Goal: Task Accomplishment & Management: Manage account settings

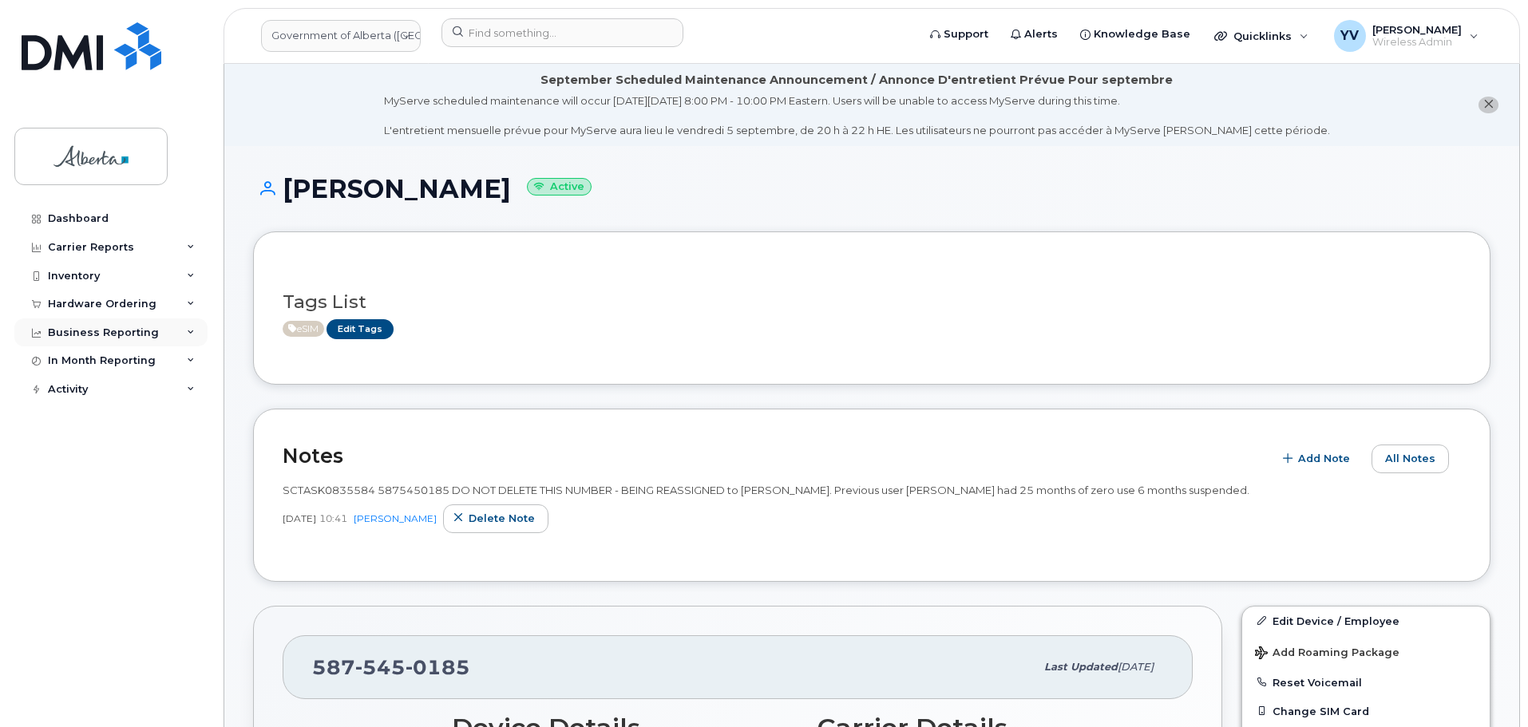
scroll to position [7, 0]
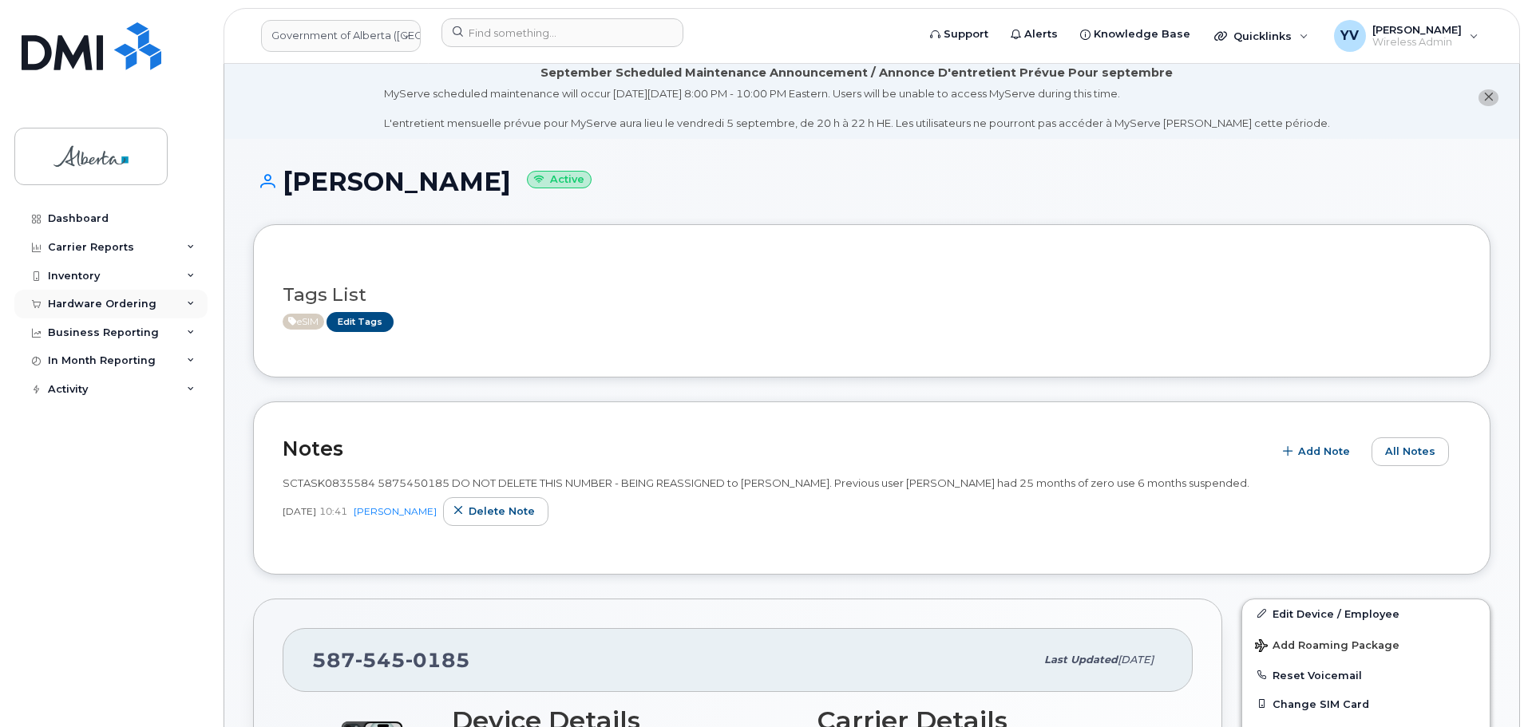
click at [88, 299] on div "Hardware Ordering" at bounding box center [102, 304] width 109 height 13
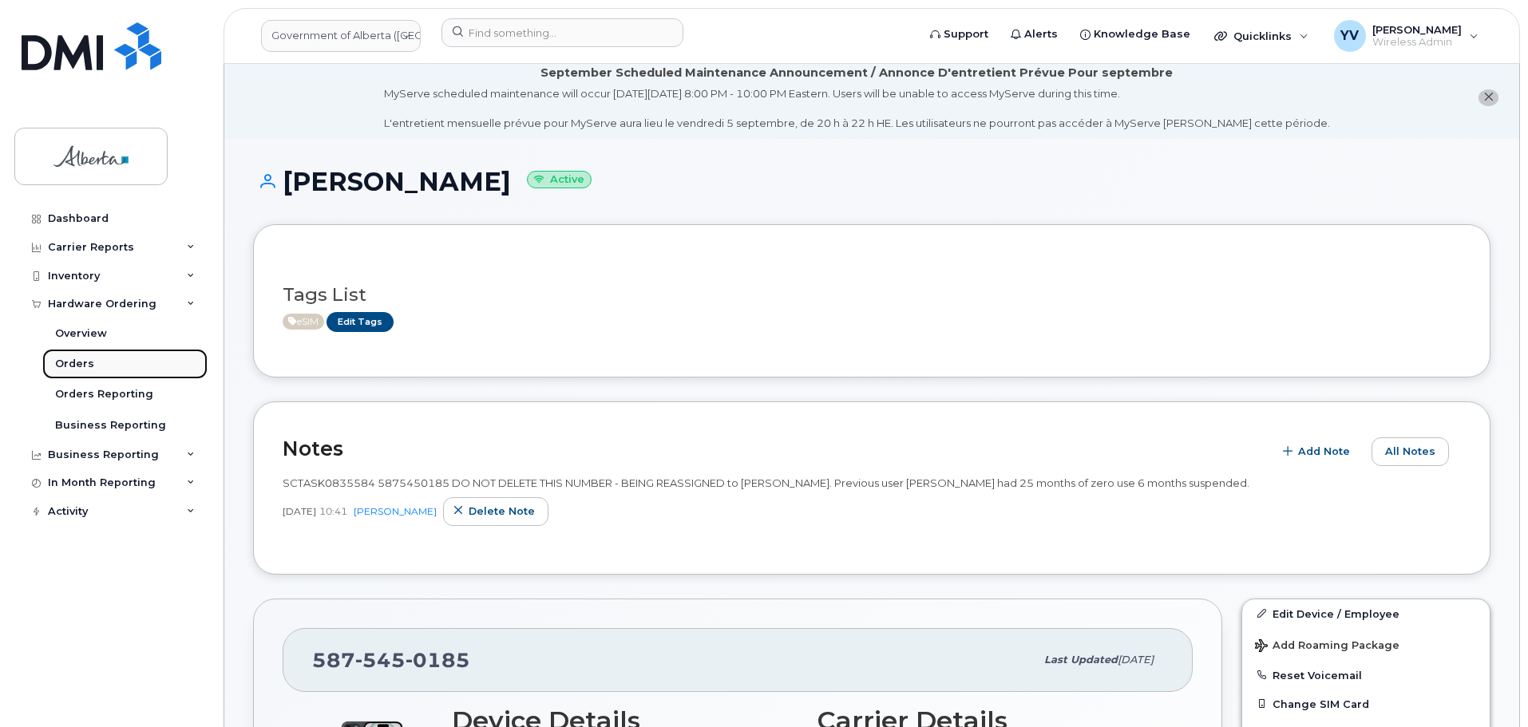
click at [68, 363] on div "Orders" at bounding box center [74, 364] width 39 height 14
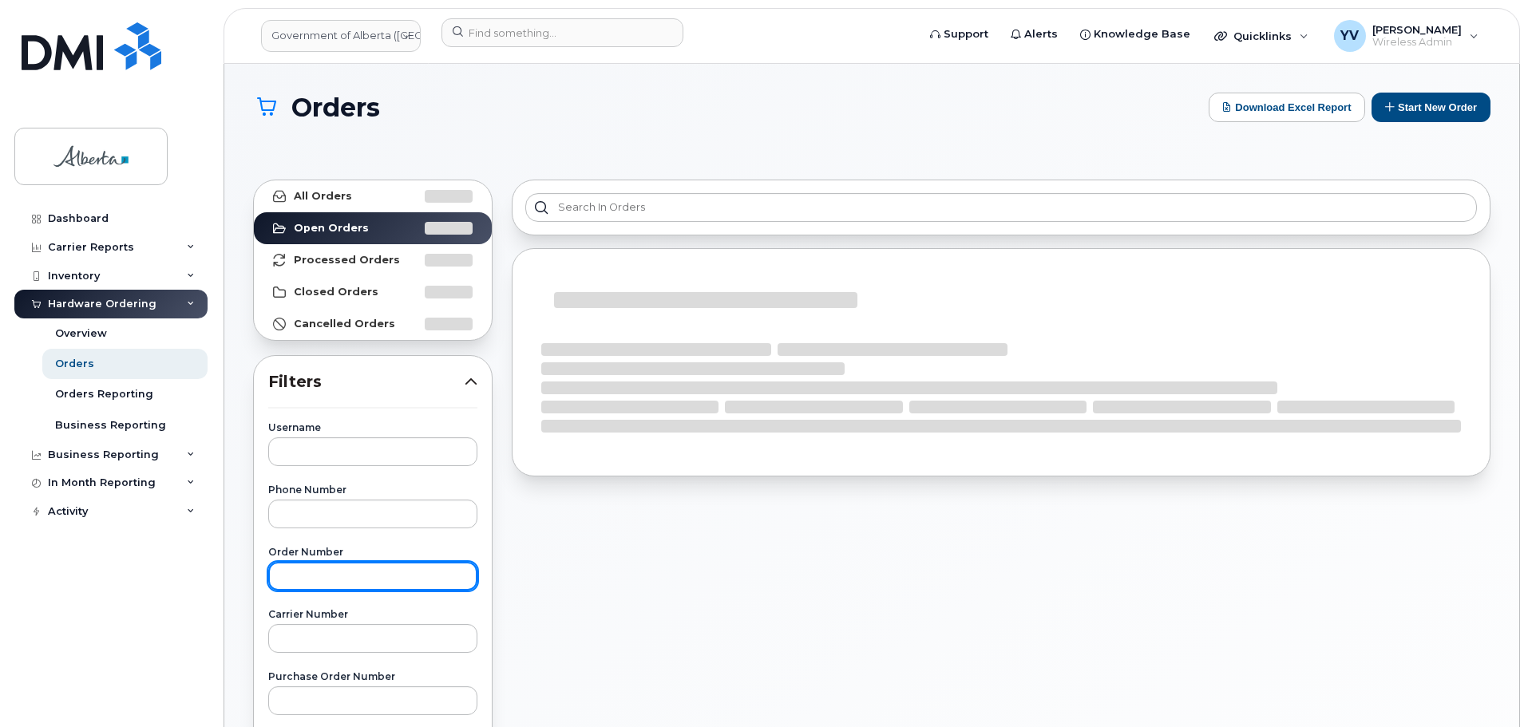
click at [287, 578] on input "text" at bounding box center [372, 576] width 209 height 29
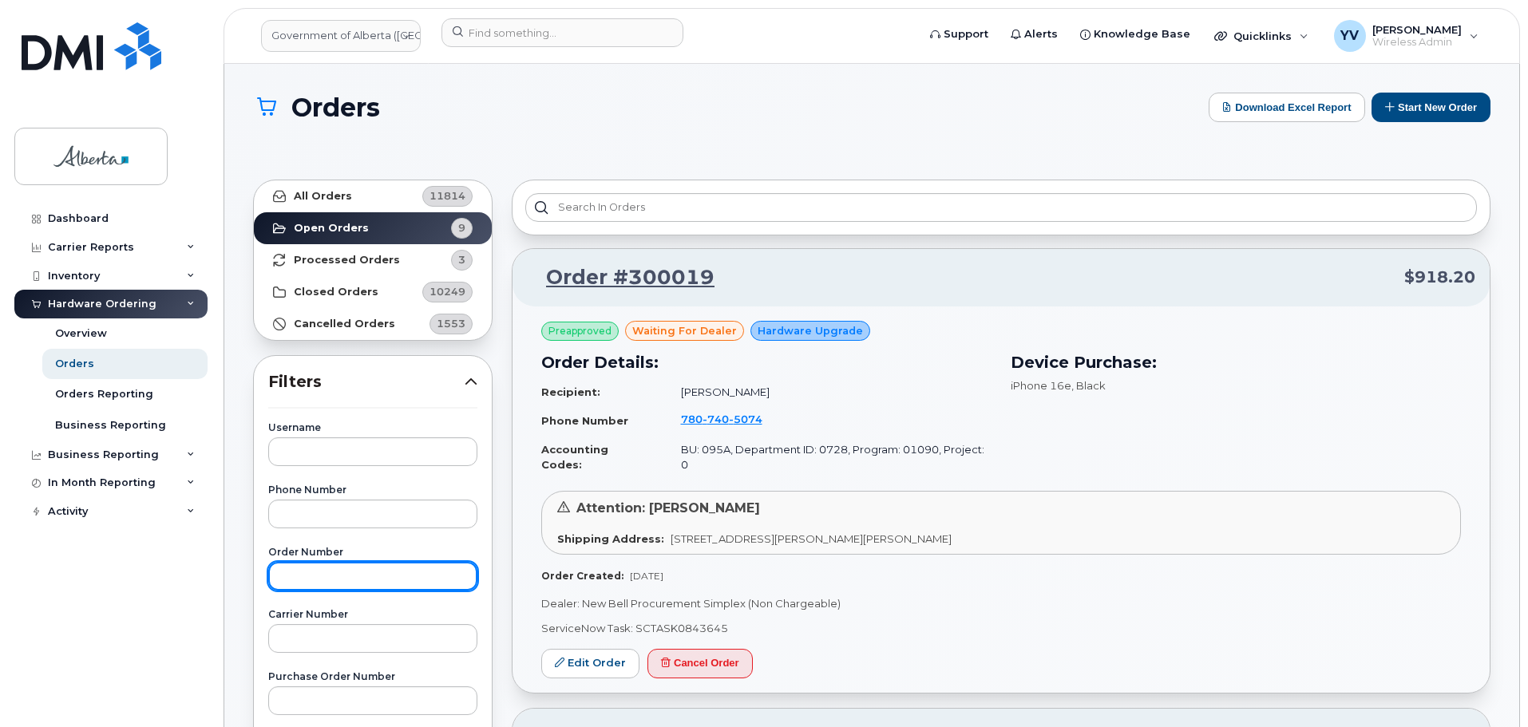
paste input "299931"
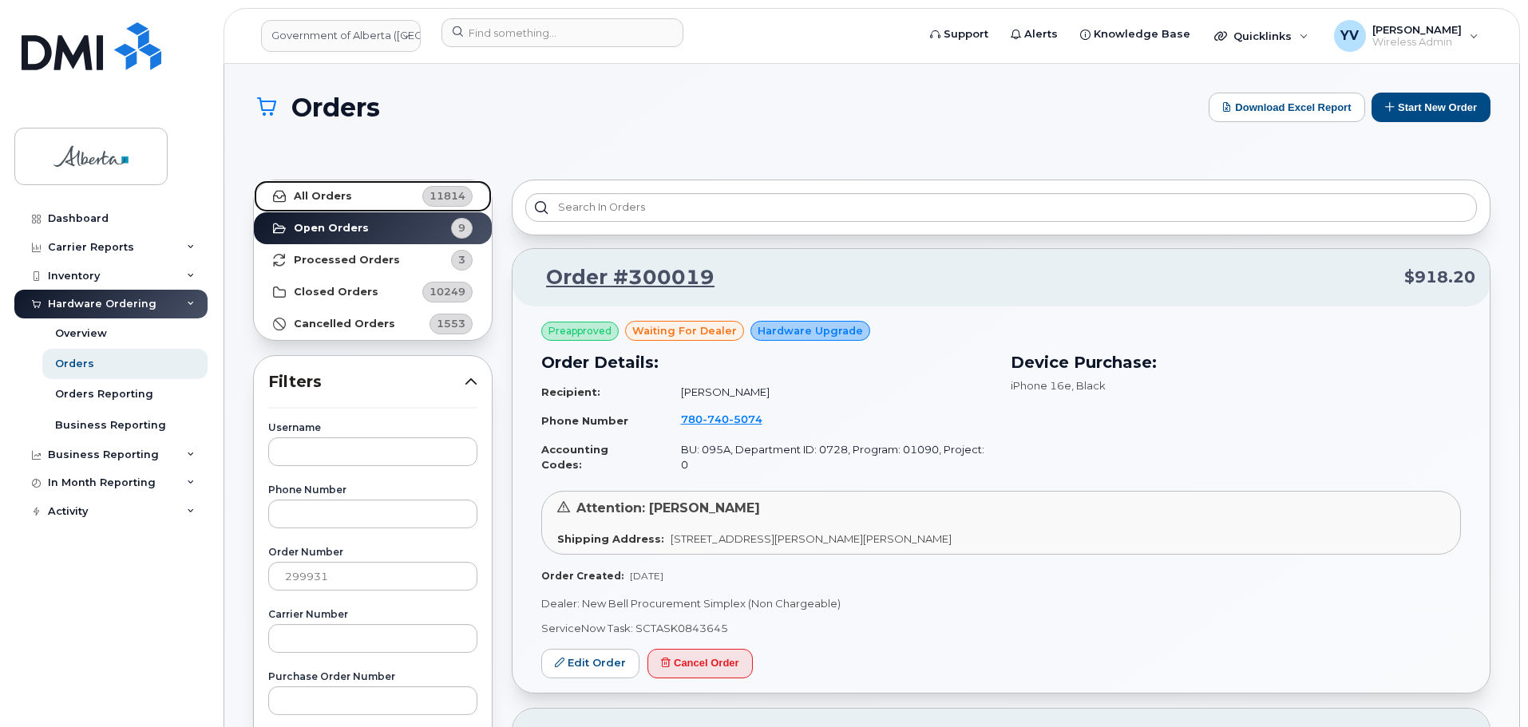
click at [307, 185] on link "All Orders 11814" at bounding box center [373, 196] width 238 height 32
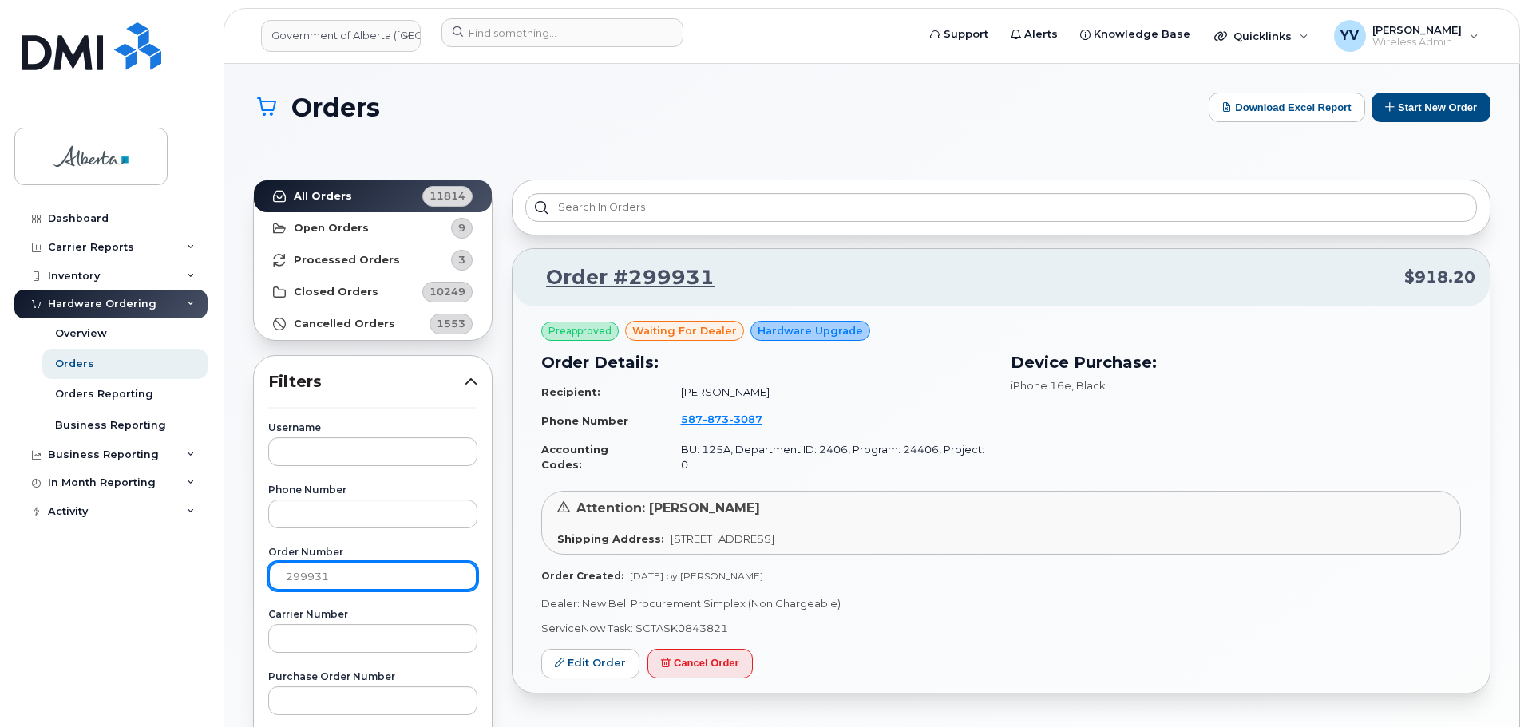
drag, startPoint x: 347, startPoint y: 576, endPoint x: 264, endPoint y: 575, distance: 83.0
paste input "7"
click at [312, 193] on strong "All Orders" at bounding box center [323, 196] width 58 height 13
drag, startPoint x: 338, startPoint y: 583, endPoint x: 268, endPoint y: 578, distance: 70.4
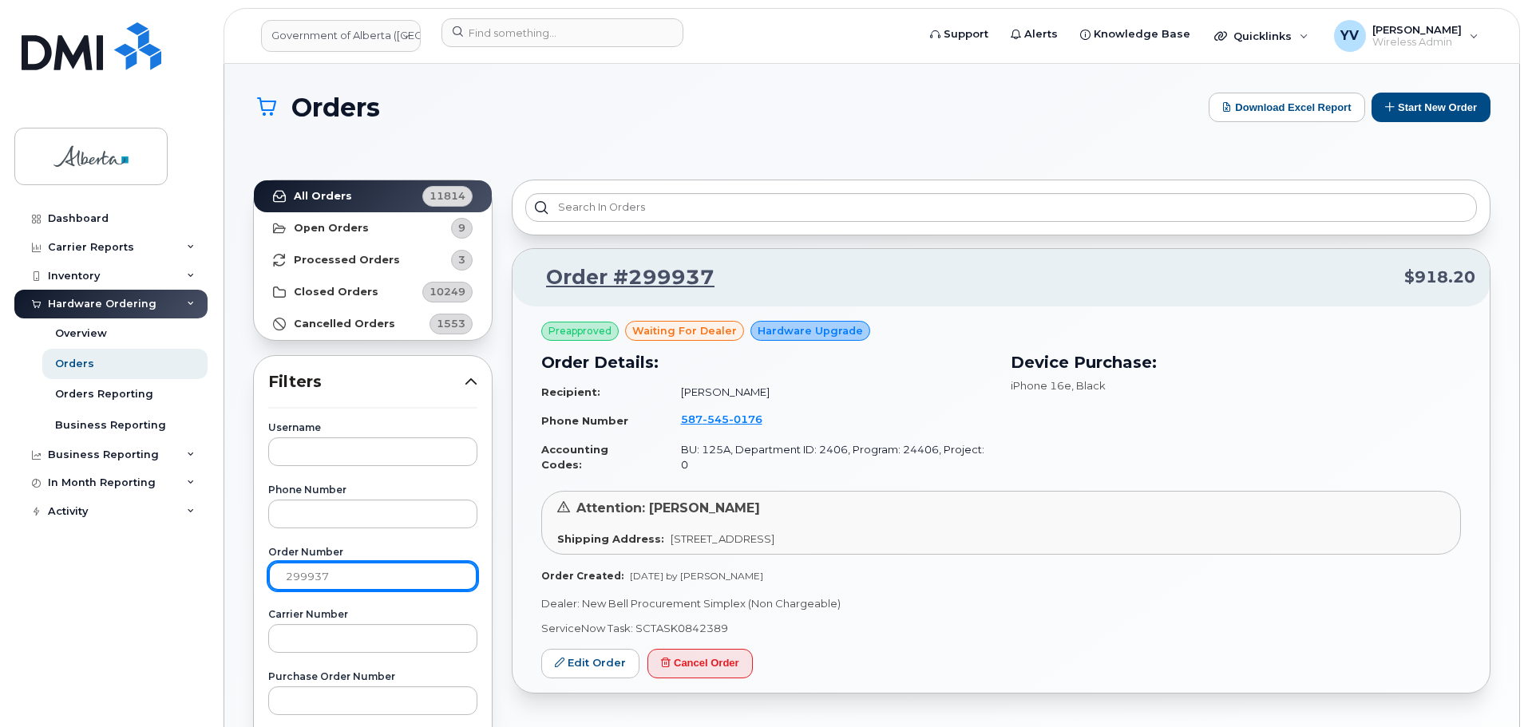
click at [268, 578] on input "299937" at bounding box center [372, 576] width 209 height 29
paste input "8914"
type input "298914"
click at [313, 194] on strong "All Orders" at bounding box center [323, 196] width 58 height 13
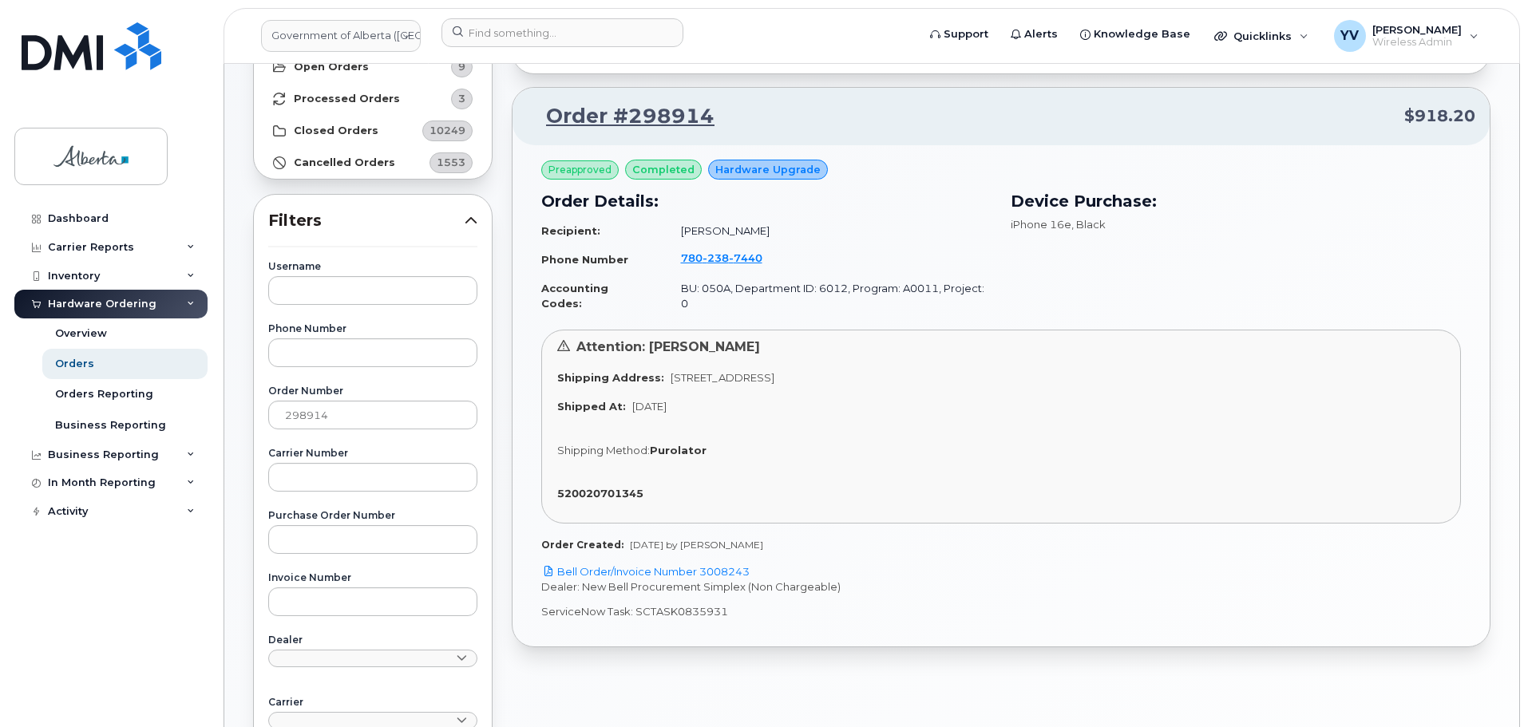
scroll to position [163, 0]
drag, startPoint x: 729, startPoint y: 602, endPoint x: 635, endPoint y: 603, distance: 94.2
click at [635, 603] on p "ServiceNow Task: SCTASK0835931" at bounding box center [1001, 610] width 920 height 15
copy p "SCTASK0835931"
click at [722, 564] on link "Bell Order/Invoice Number 3008243" at bounding box center [645, 570] width 208 height 13
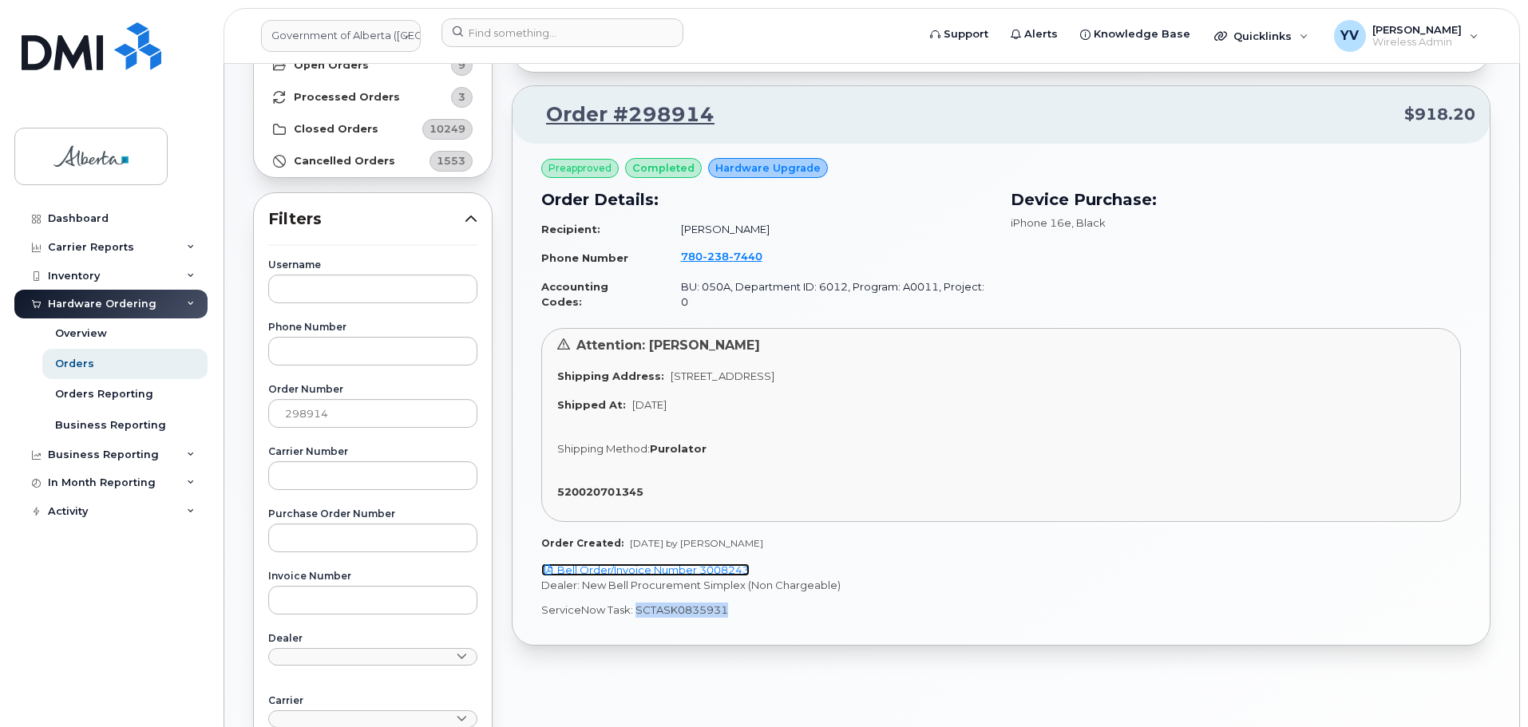
copy p "SCTASK0835931"
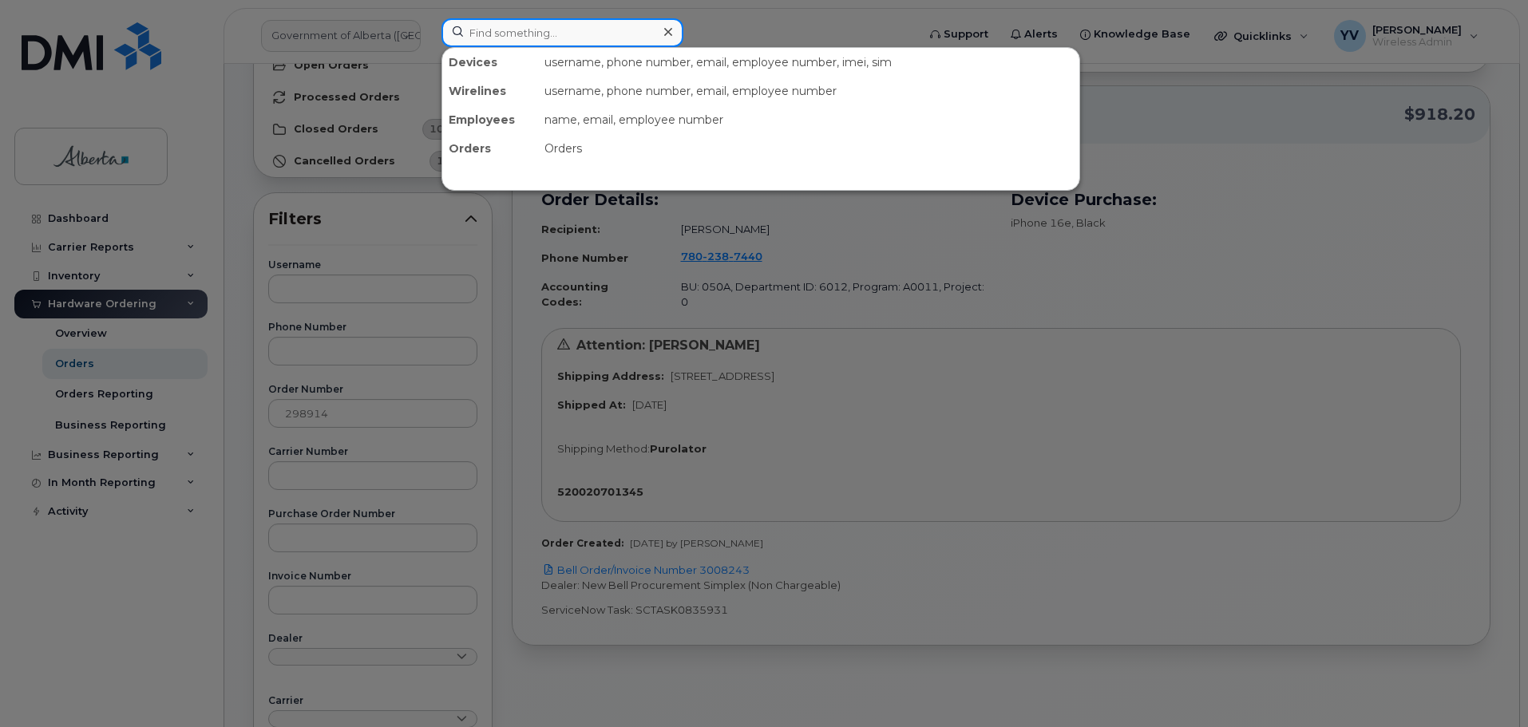
click at [463, 23] on input at bounding box center [562, 32] width 242 height 29
paste input "7802387440"
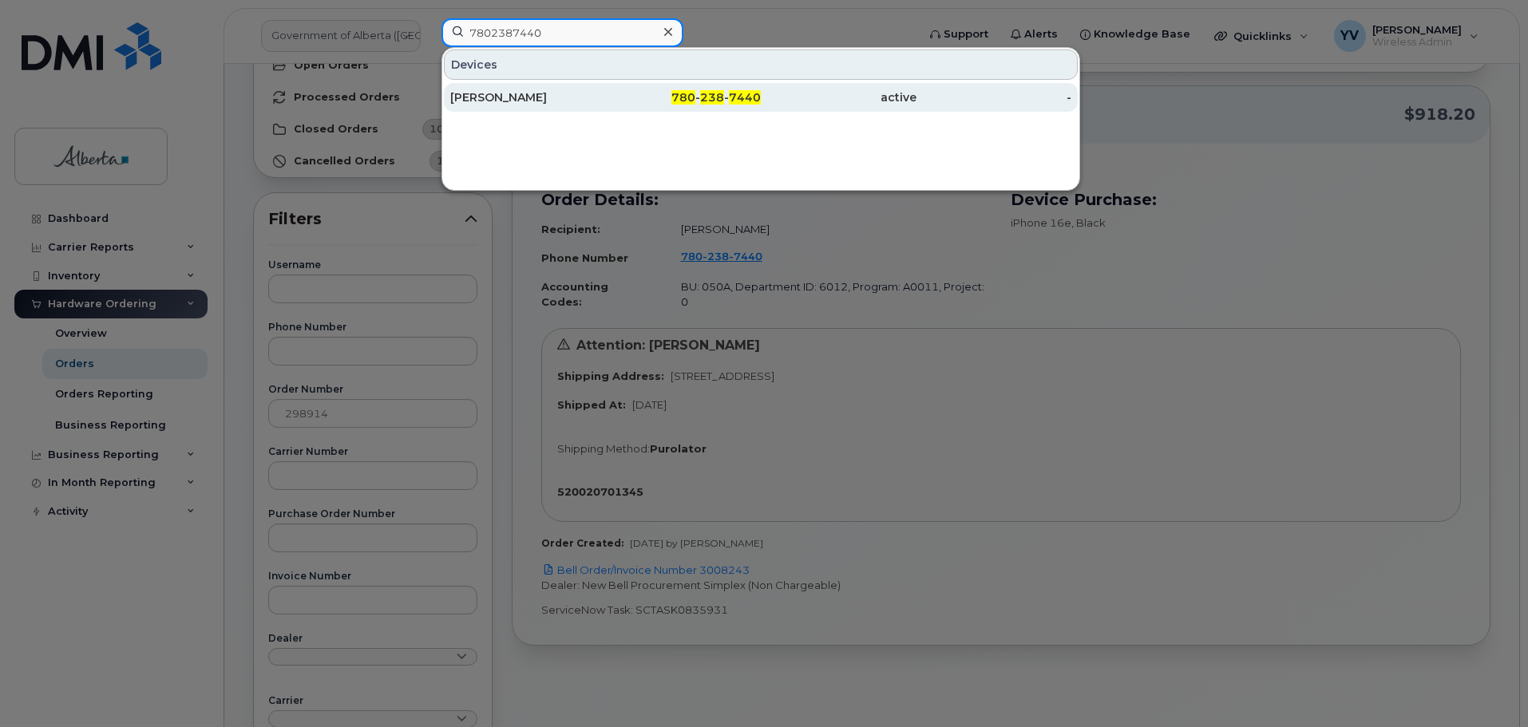
type input "7802387440"
click at [703, 93] on span "238" at bounding box center [712, 97] width 24 height 14
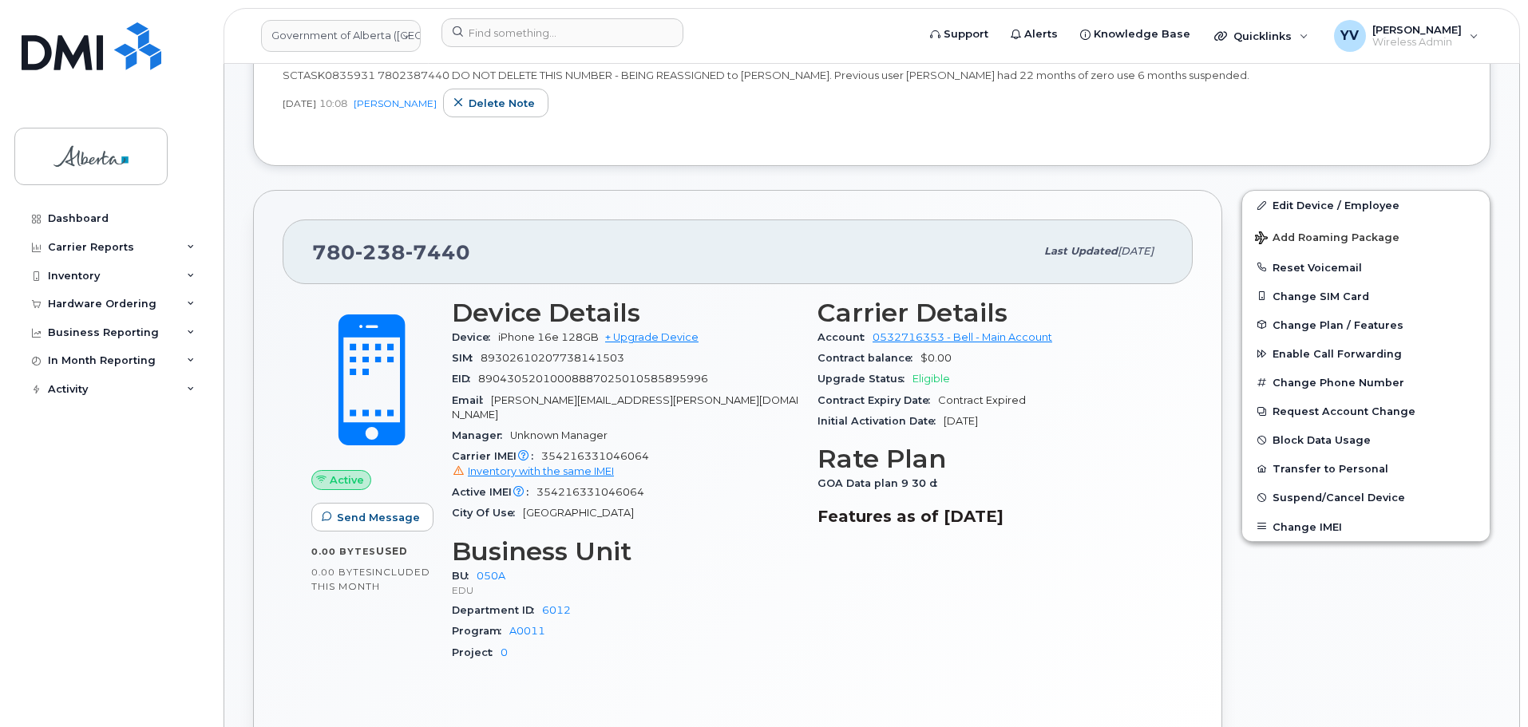
scroll to position [530, 0]
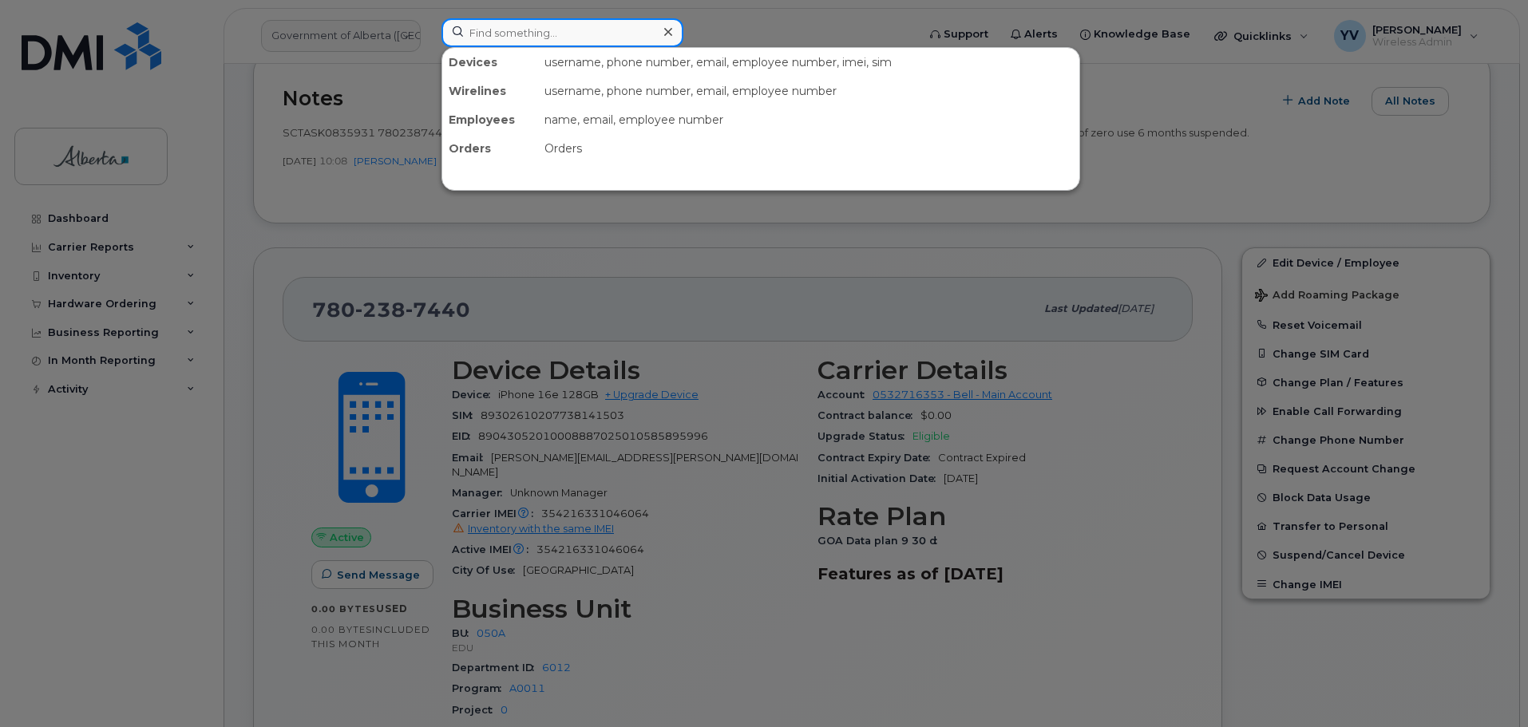
click at [492, 35] on input at bounding box center [562, 32] width 242 height 29
paste input "4035484046"
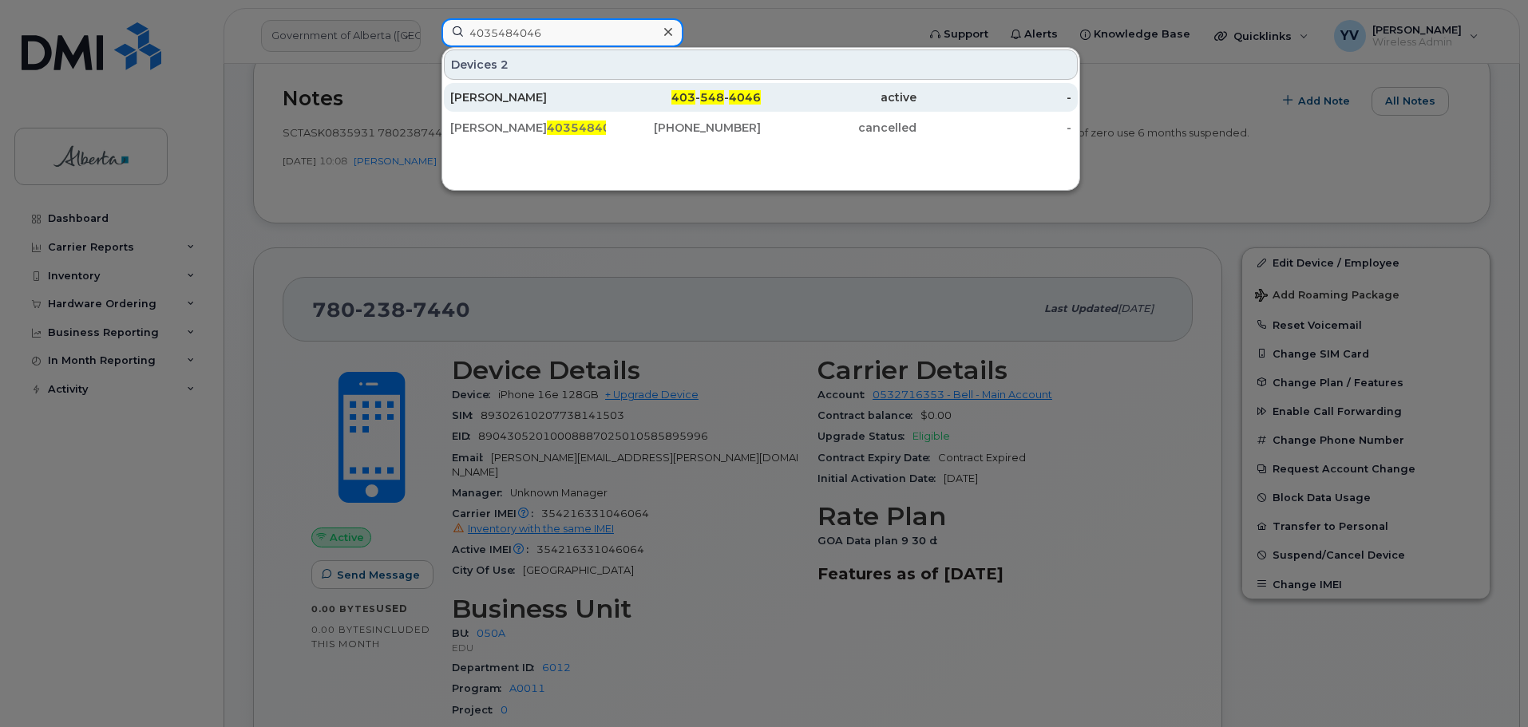
type input "4035484046"
click at [714, 93] on span "548" at bounding box center [712, 97] width 24 height 14
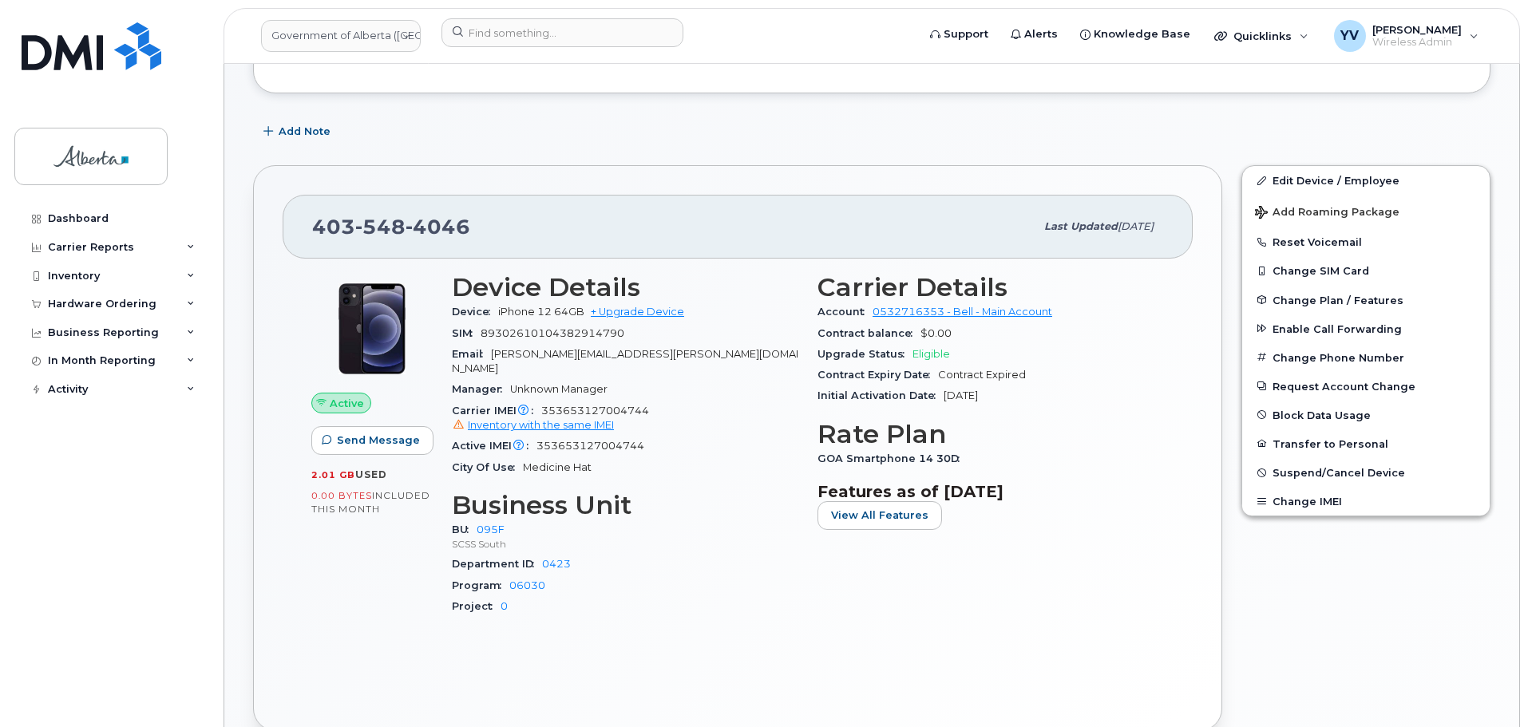
scroll to position [294, 0]
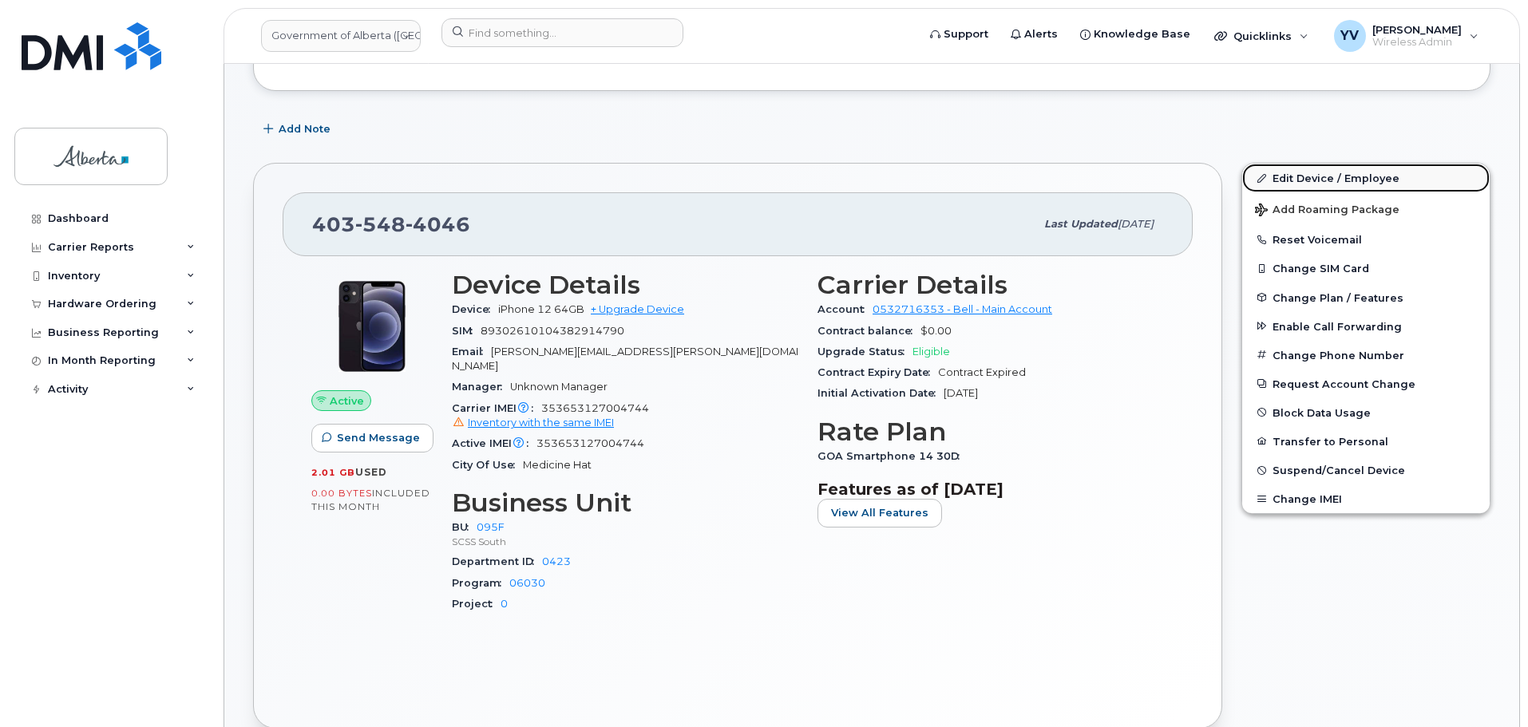
click at [1300, 176] on link "Edit Device / Employee" at bounding box center [1365, 178] width 247 height 29
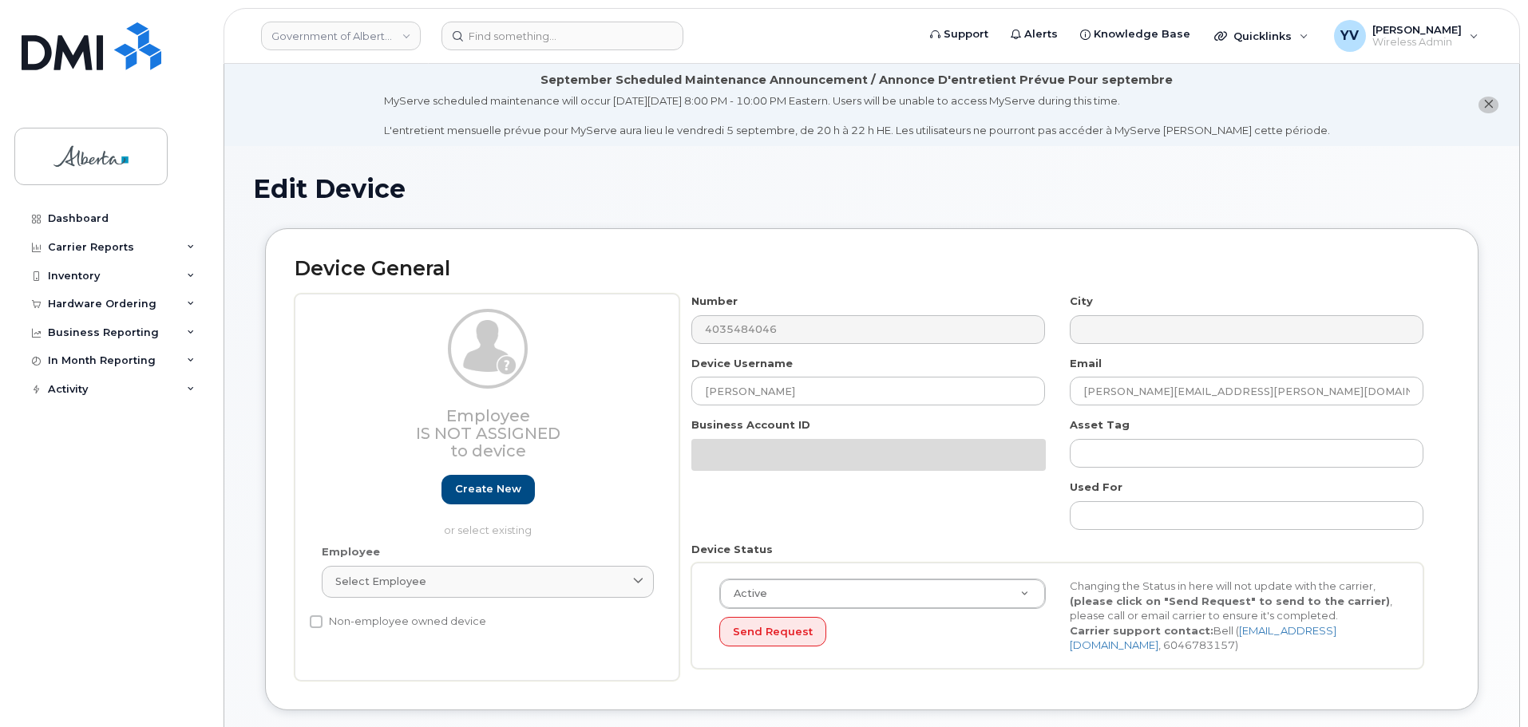
select select "4749750"
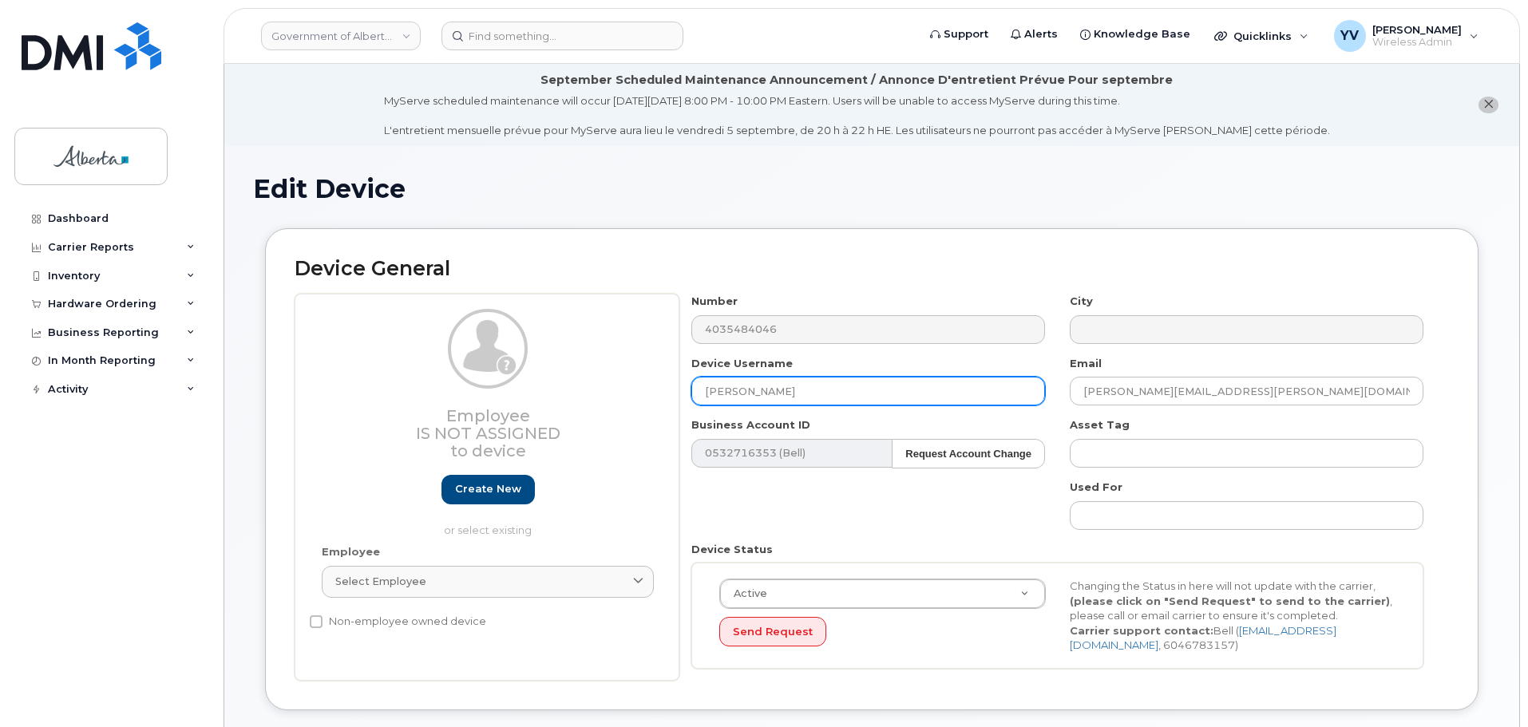
drag, startPoint x: 814, startPoint y: 378, endPoint x: 813, endPoint y: 386, distance: 8.9
click at [813, 383] on input "[PERSON_NAME]" at bounding box center [868, 391] width 354 height 29
drag, startPoint x: 810, startPoint y: 390, endPoint x: 698, endPoint y: 387, distance: 112.6
click at [698, 387] on input "Shawna Churchill" at bounding box center [868, 391] width 354 height 29
paste input "Coordinator Vacant"
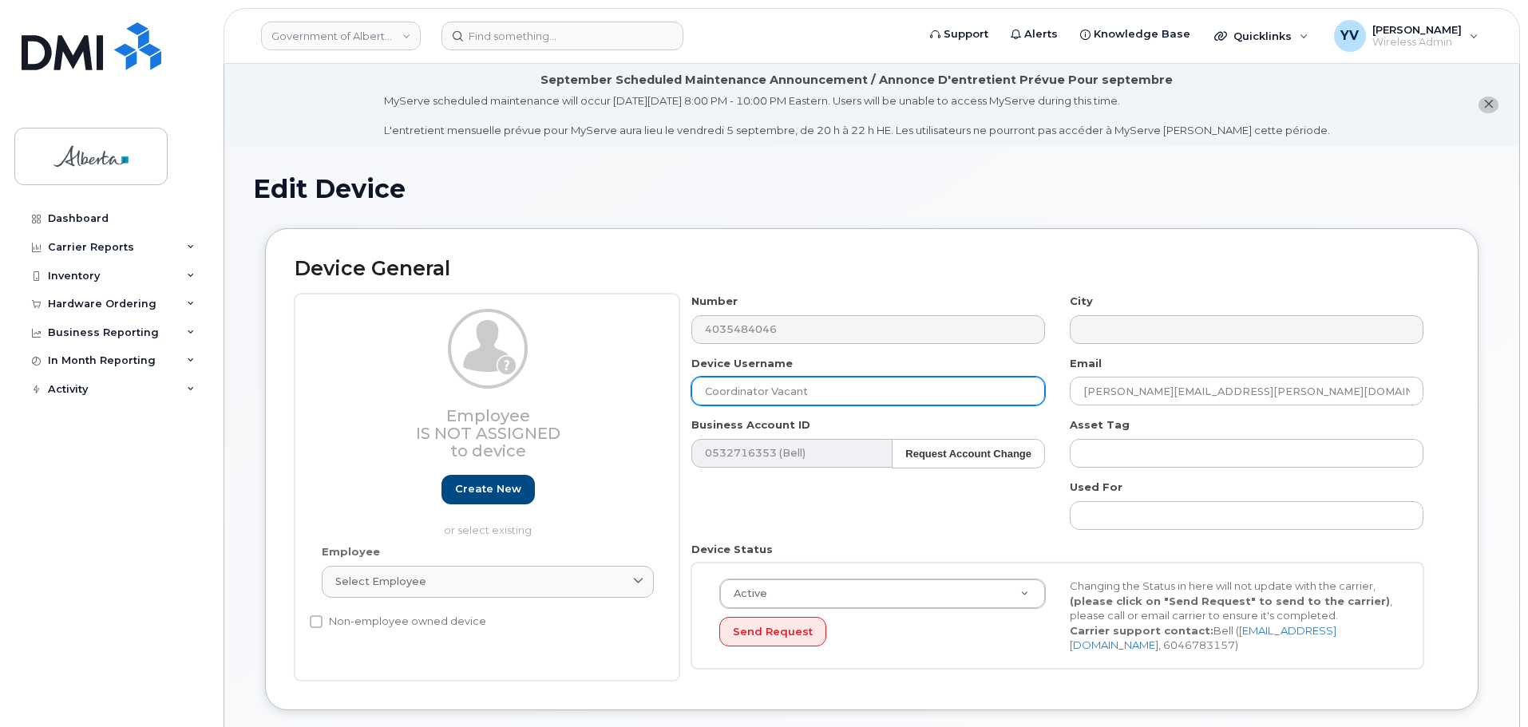
type input "Coordinator Vacant"
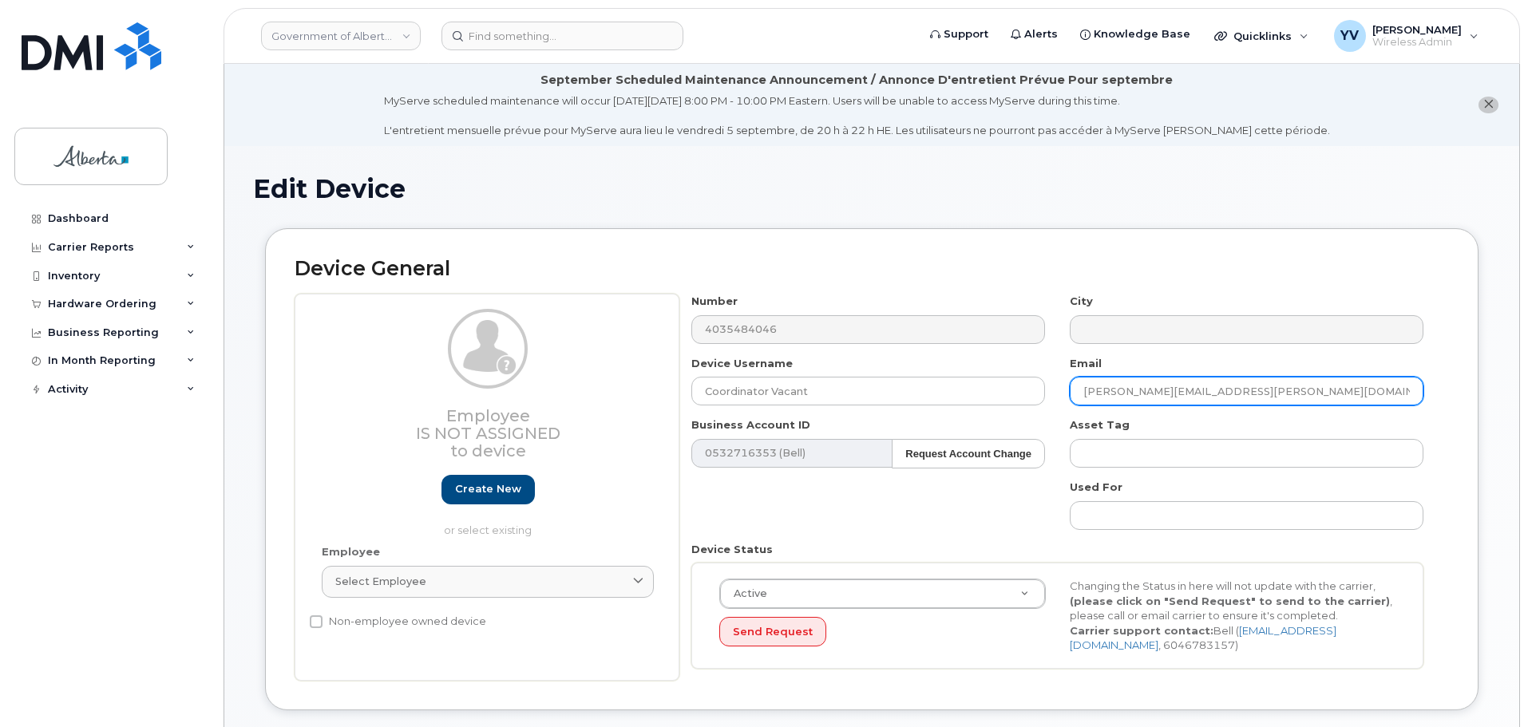
drag, startPoint x: 1247, startPoint y: 394, endPoint x: 1056, endPoint y: 399, distance: 190.8
click at [1056, 399] on div "Number 4035484046 City Device Username Coordinator Vacant Email Shawna.churchil…" at bounding box center [1057, 487] width 757 height 387
paste input "Lisa.Racette"
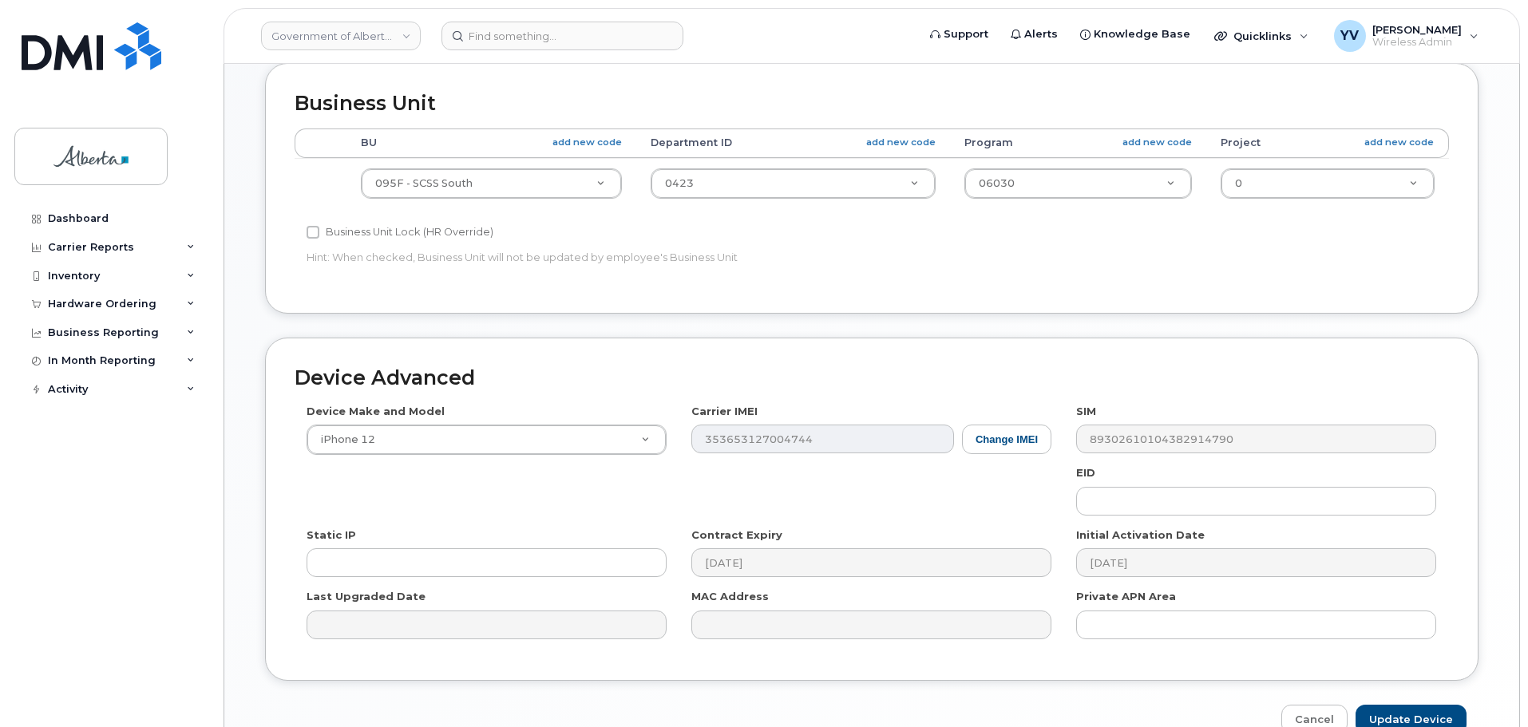
scroll to position [718, 0]
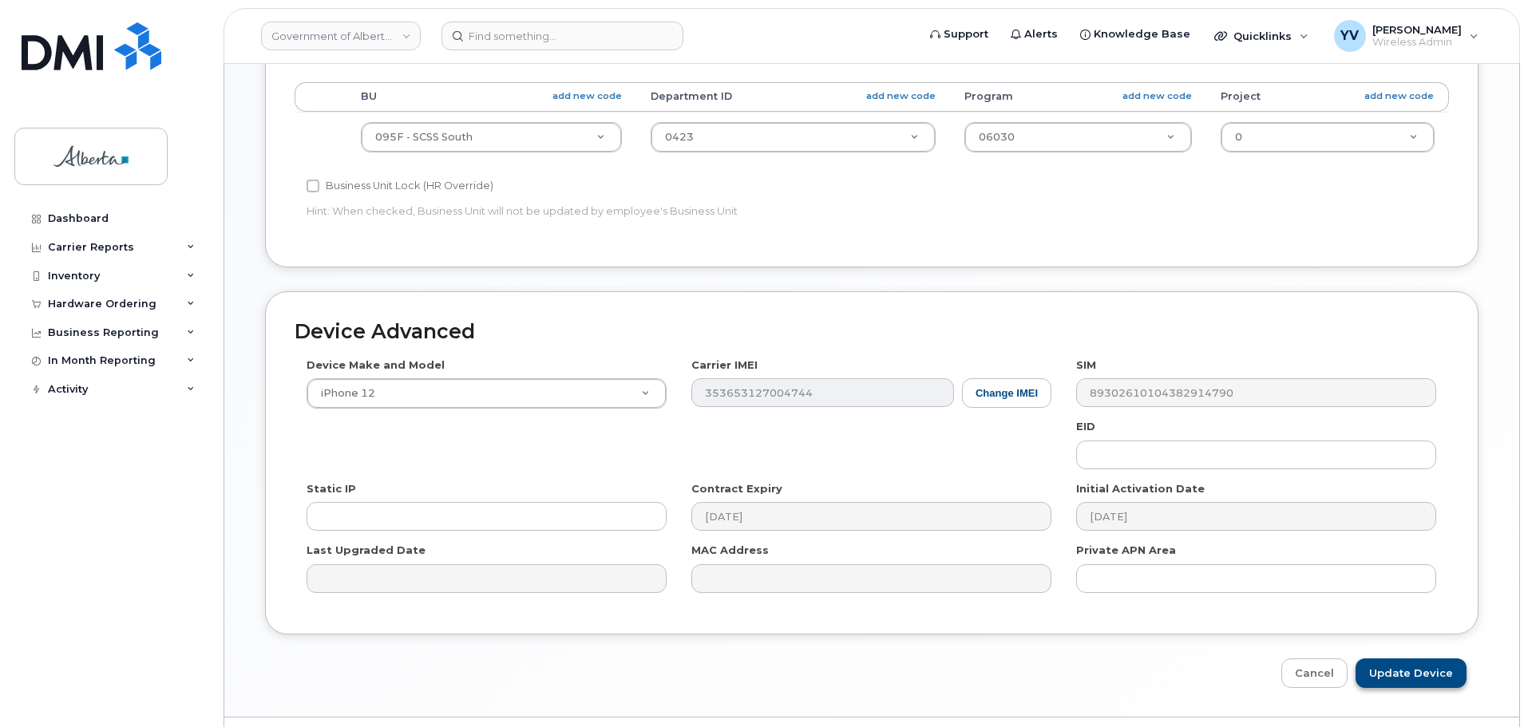
type input "Lisa.Racette@gov.ab.ca"
click at [1398, 671] on input "Update Device" at bounding box center [1410, 674] width 111 height 30
type input "Saving..."
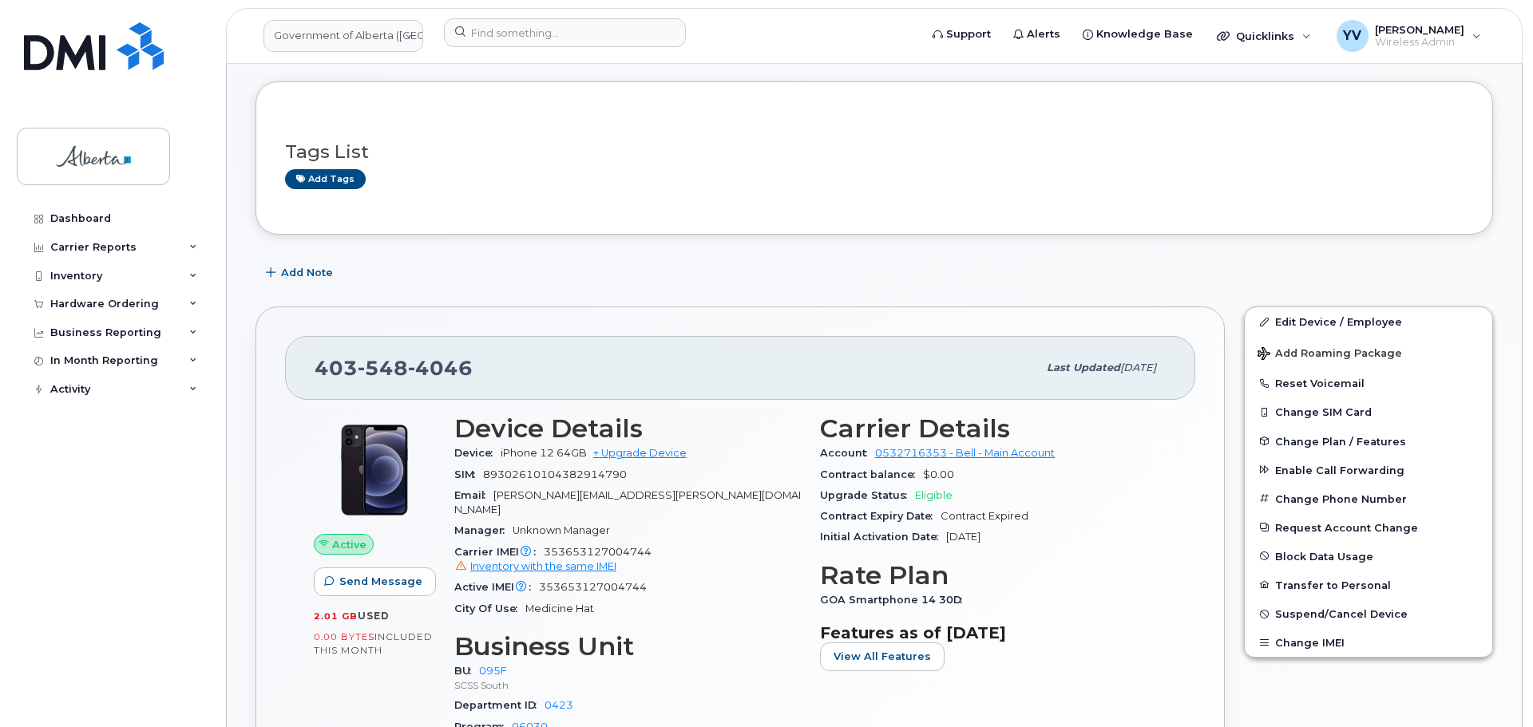
scroll to position [441, 0]
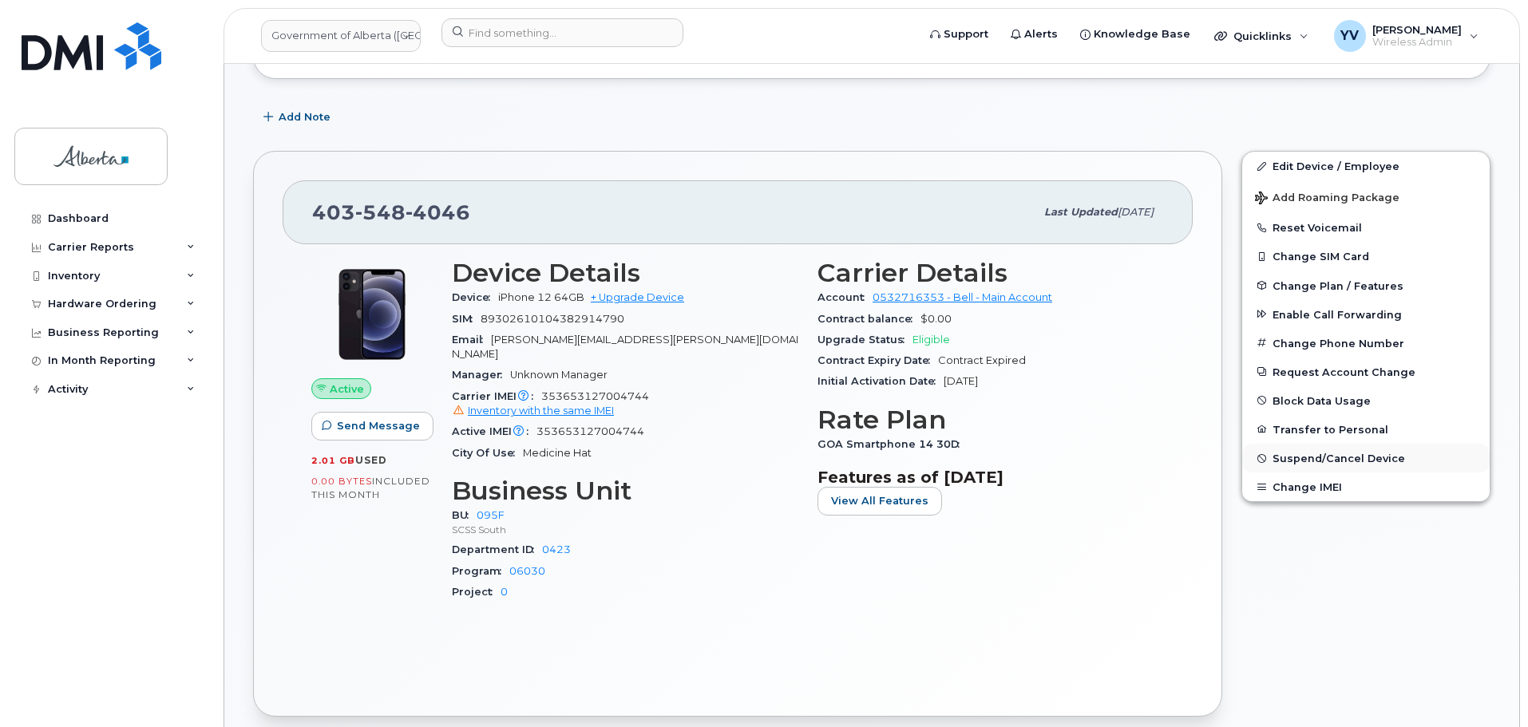
click at [1327, 455] on span "Suspend/Cancel Device" at bounding box center [1338, 459] width 133 height 12
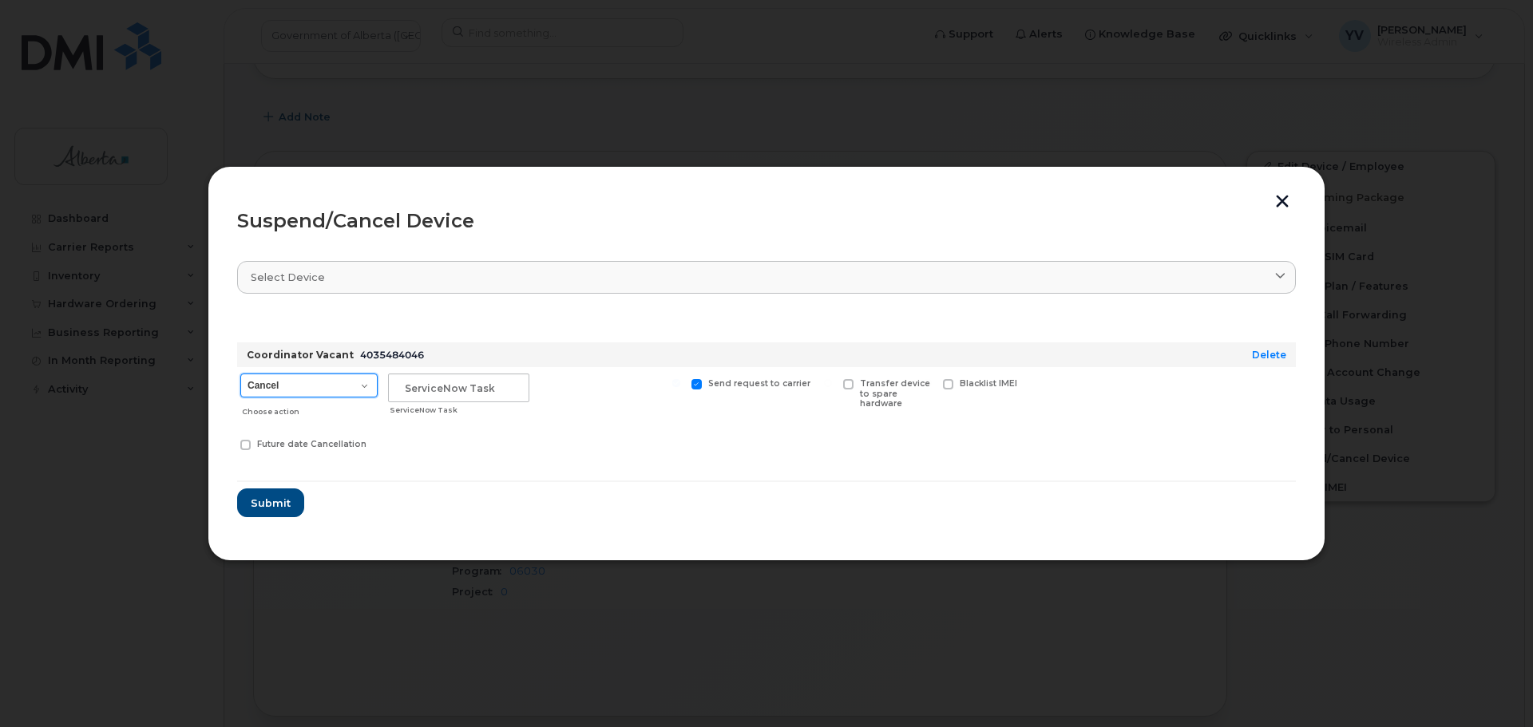
click at [362, 383] on select "Cancel Suspend - Extend Suspension Suspend - Reduced Rate Suspend - Lost Device…" at bounding box center [308, 386] width 137 height 24
select select "[object Object]"
click at [240, 374] on select "Cancel Suspend - Extend Suspension Suspend - Reduced Rate Suspend - Lost Device…" at bounding box center [308, 386] width 137 height 24
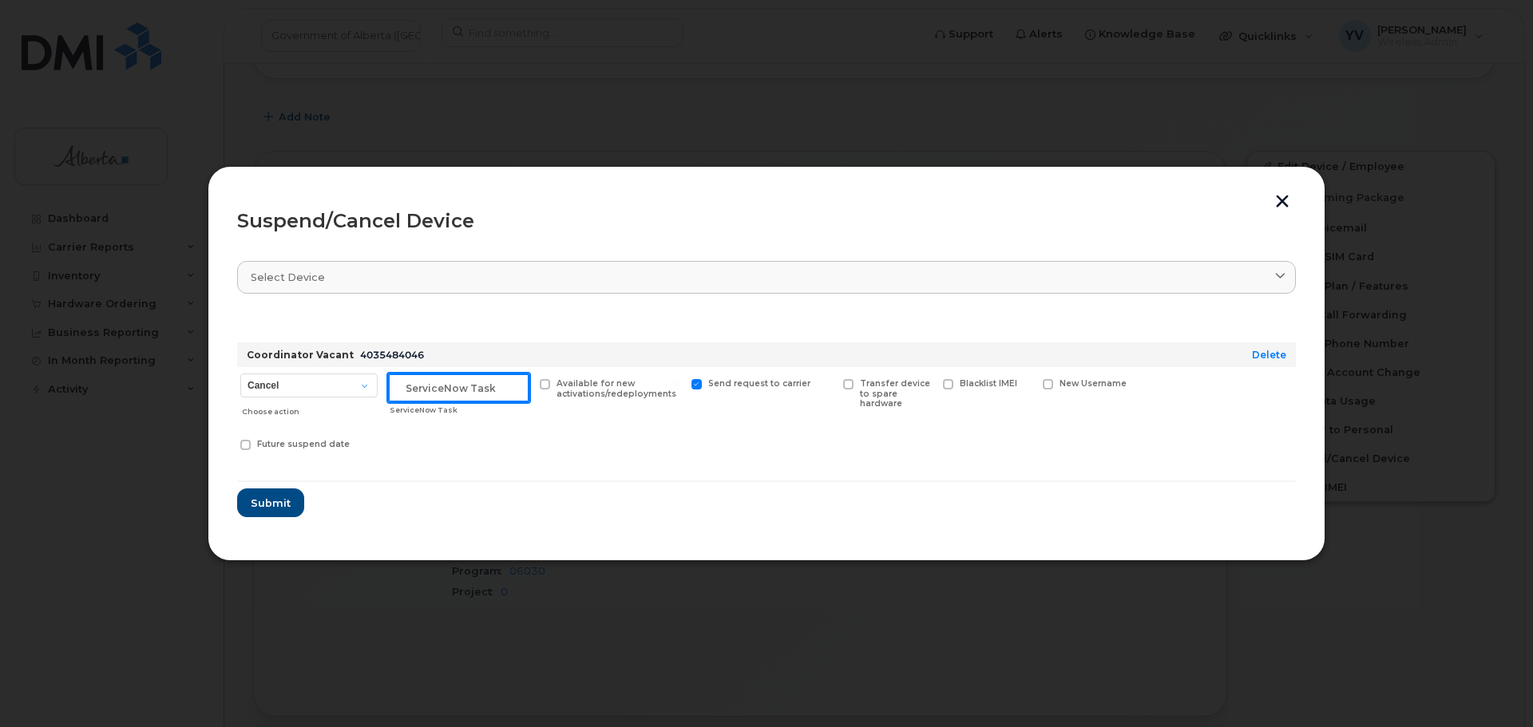
click at [412, 382] on input "text" at bounding box center [458, 388] width 141 height 29
paste input "SCTASK0844395"
type input "SCTASK0844395 Suspend"
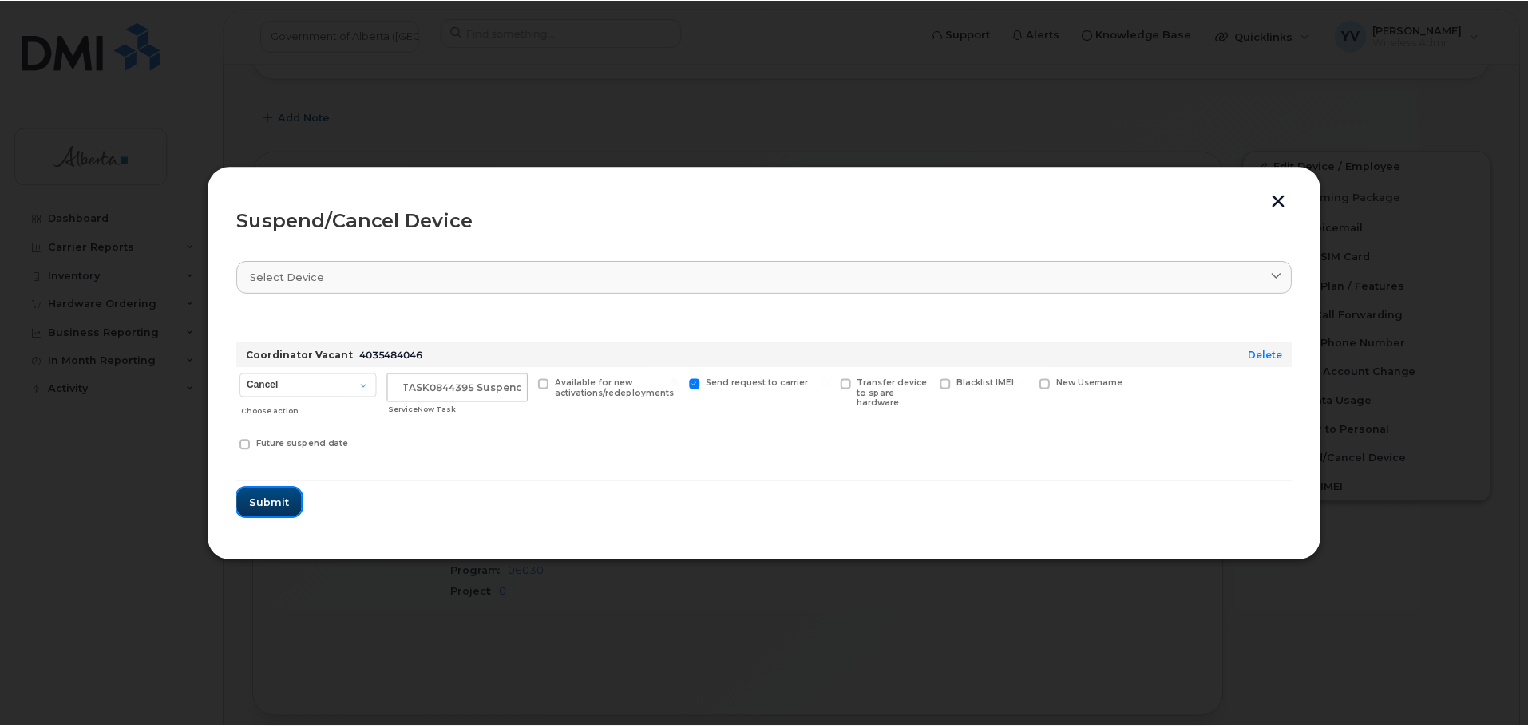
scroll to position [0, 0]
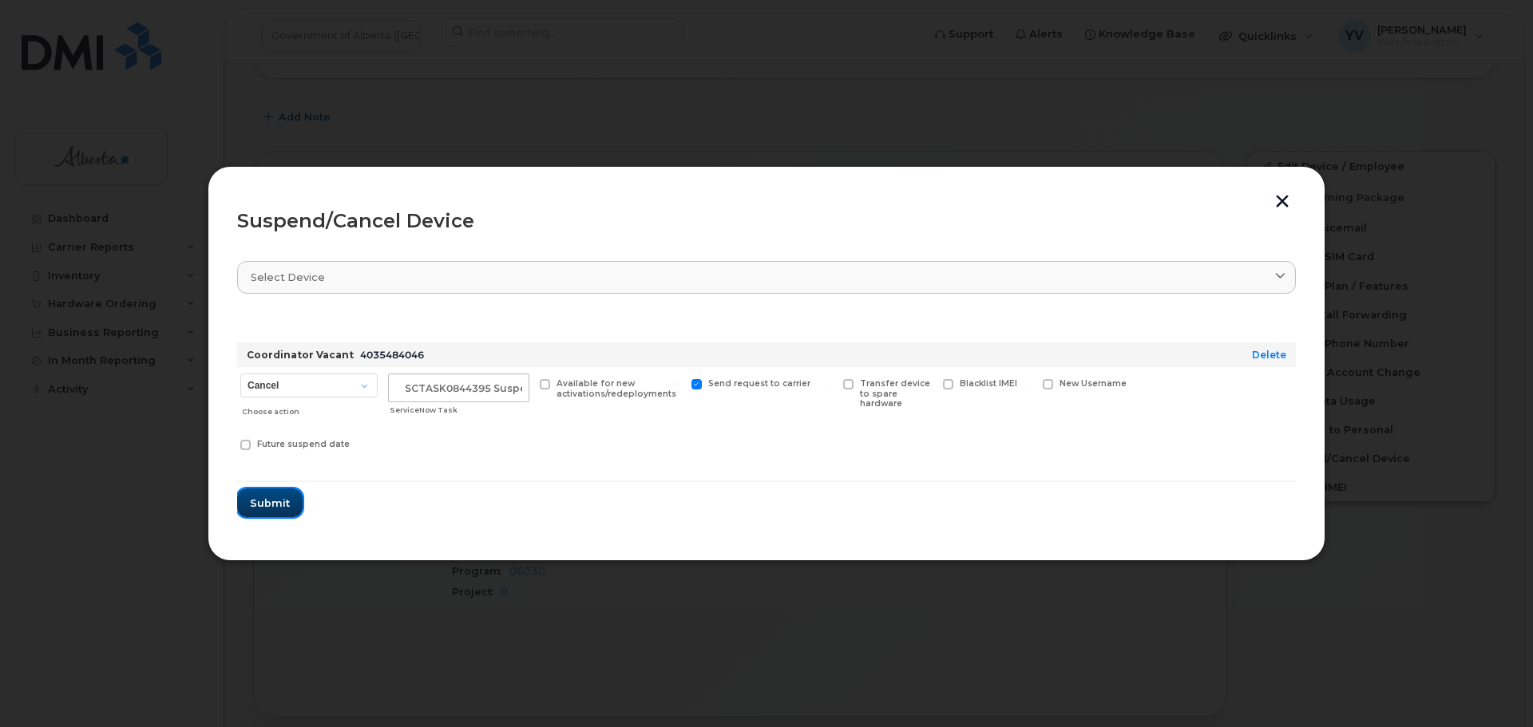
click at [255, 502] on span "Submit" at bounding box center [270, 503] width 40 height 15
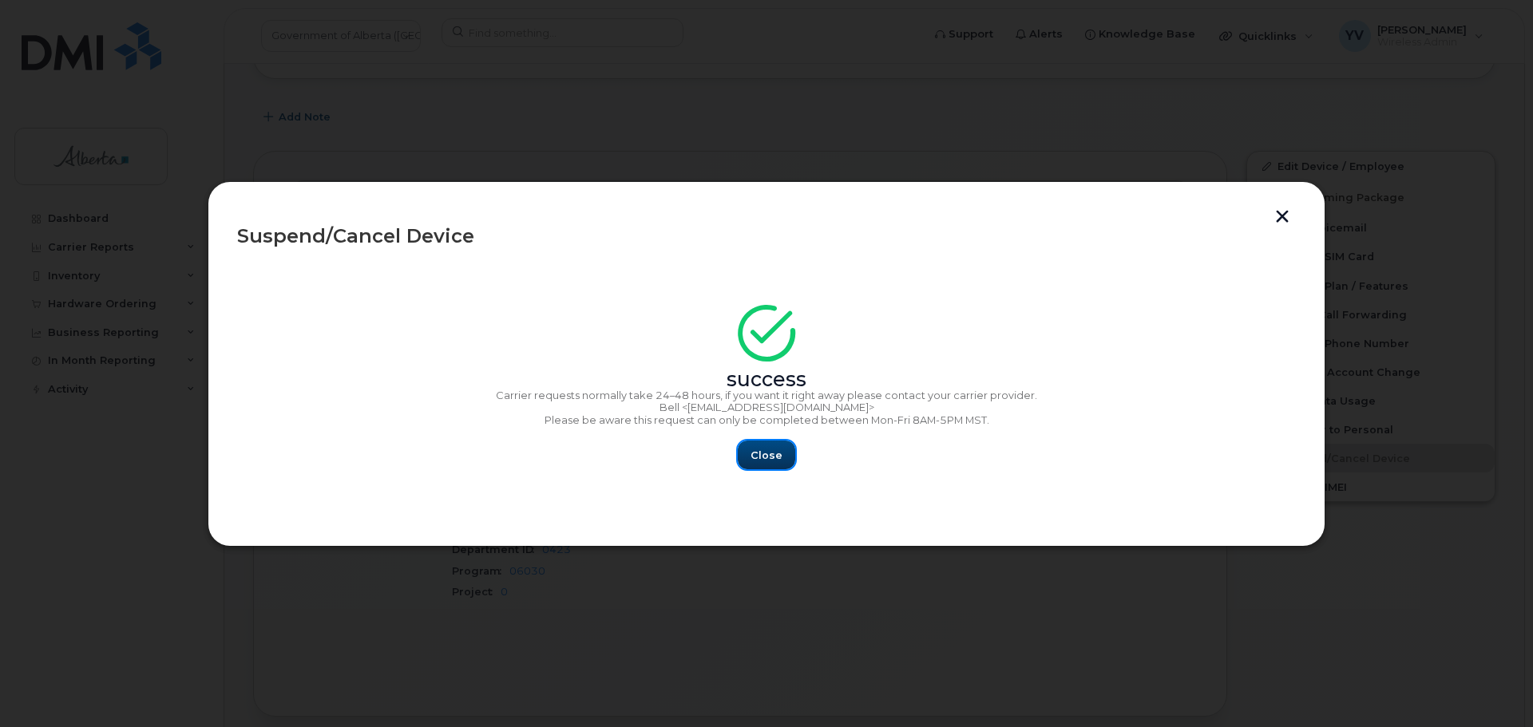
click at [770, 458] on span "Close" at bounding box center [766, 455] width 32 height 15
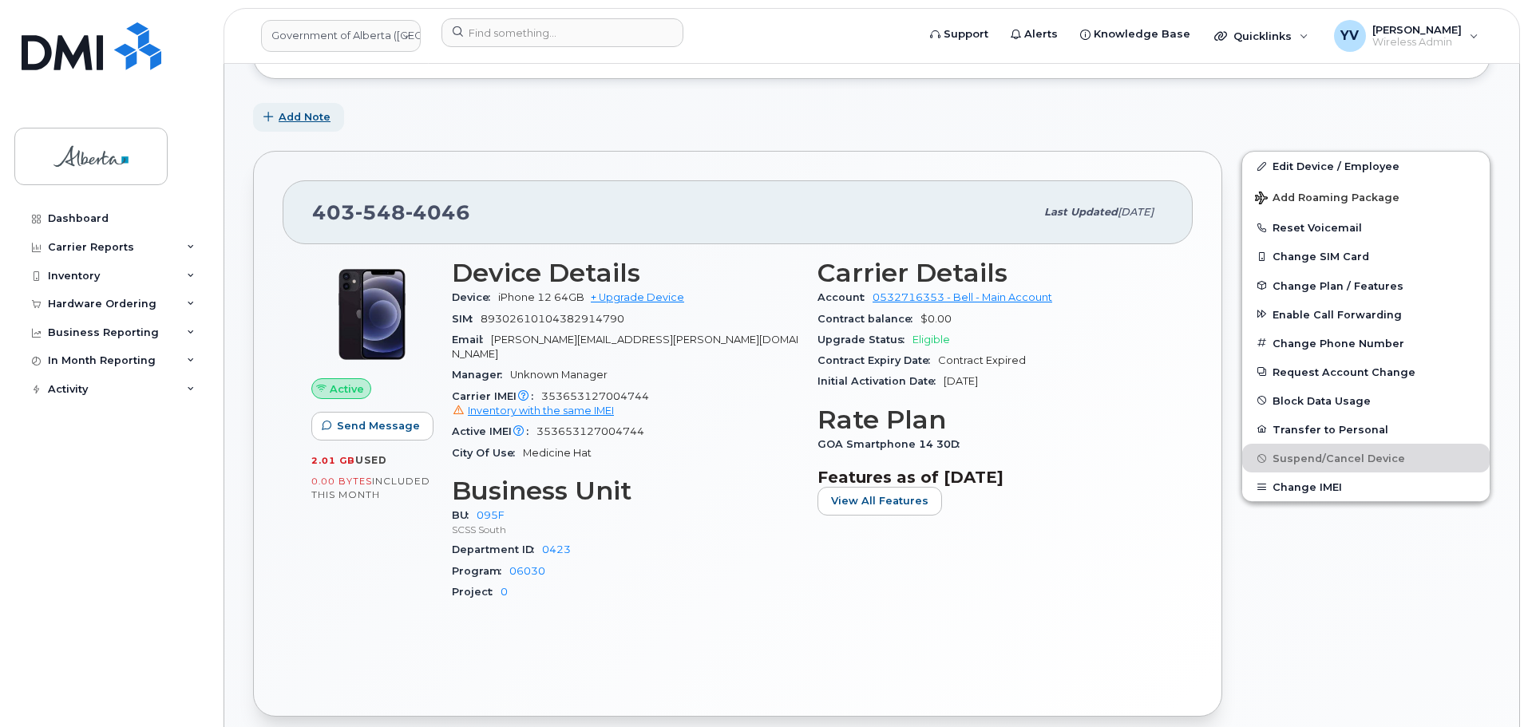
click at [304, 115] on span "Add Note" at bounding box center [305, 116] width 52 height 15
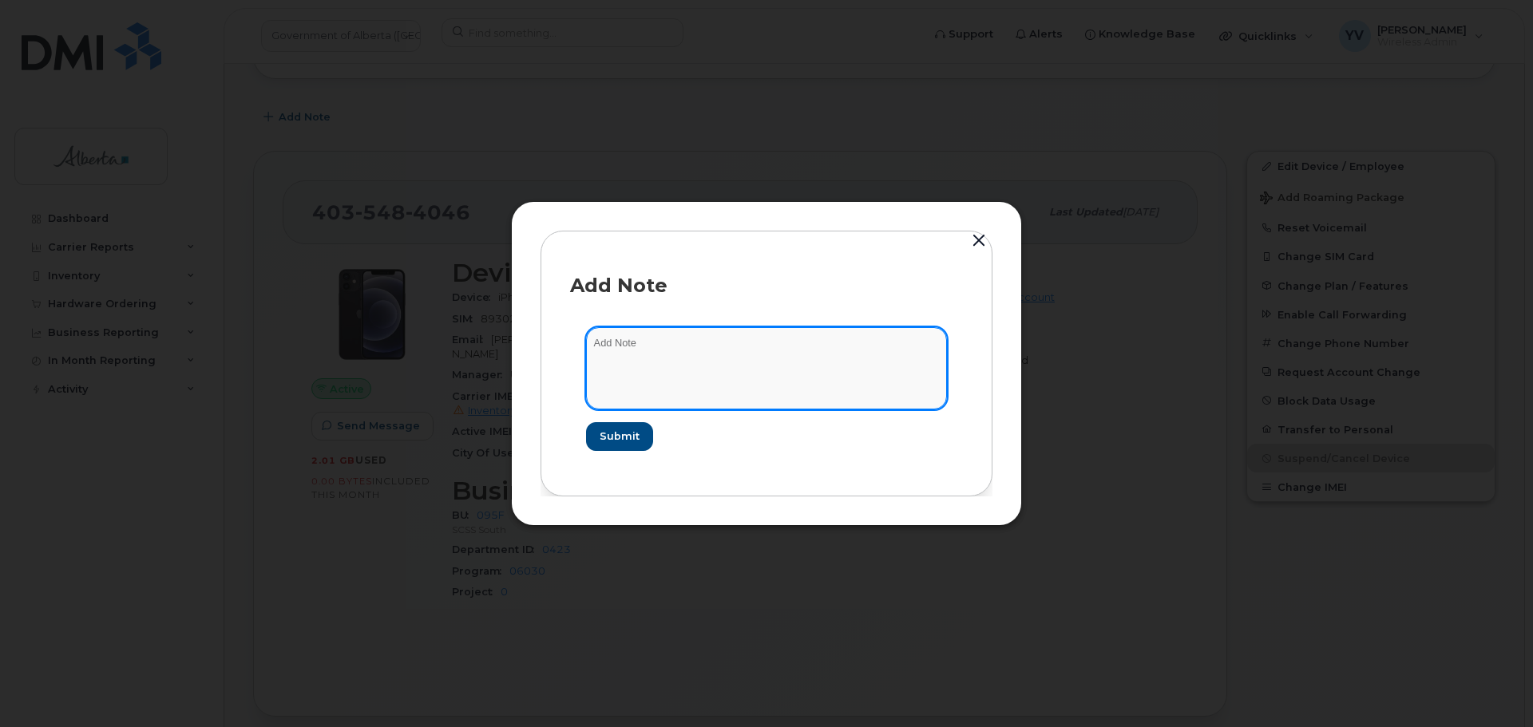
click at [611, 355] on textarea at bounding box center [766, 367] width 361 height 81
paste textarea "SCTASK0844395"
paste textarea "Plan Suspend - (1)"
type textarea "SCTASK0844395 Plan Suspend - (1)"
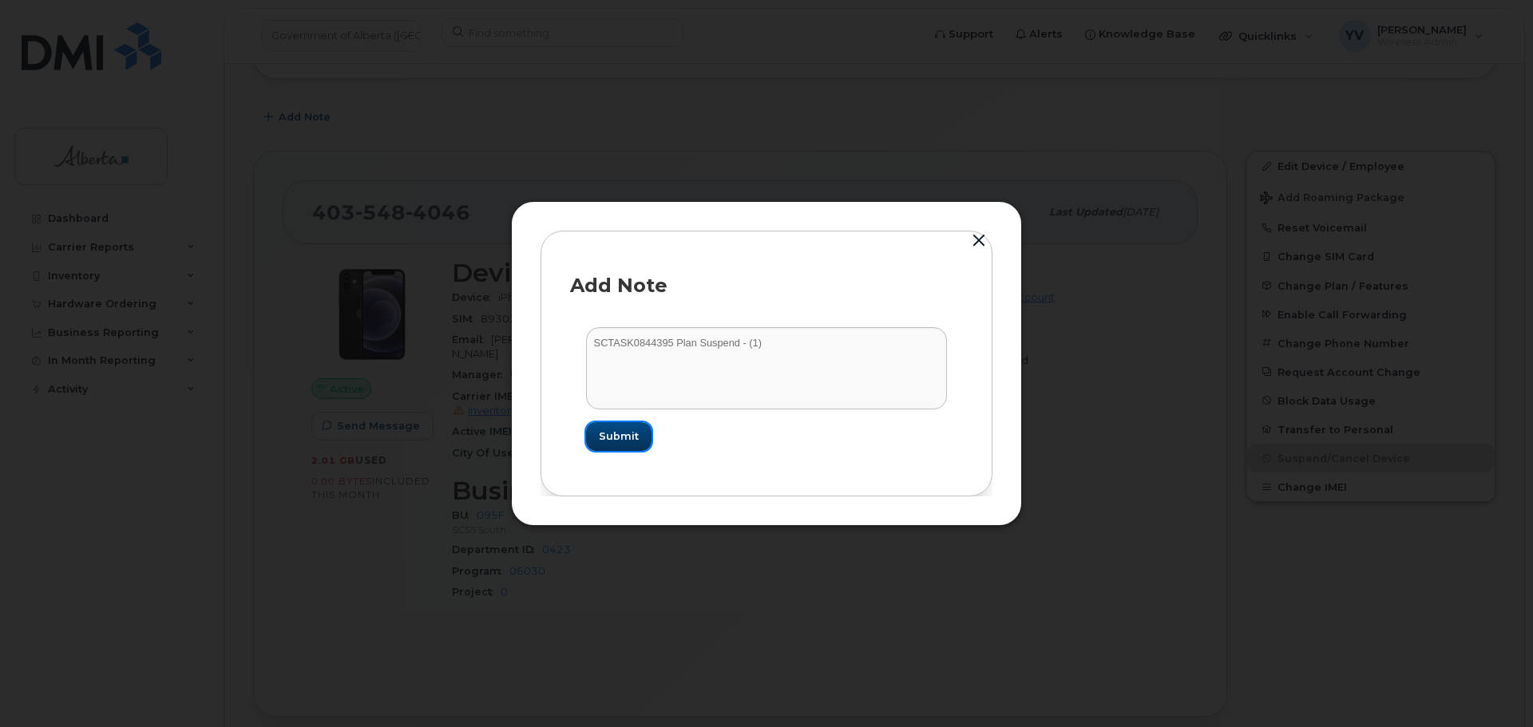
click at [615, 434] on span "Submit" at bounding box center [619, 436] width 40 height 15
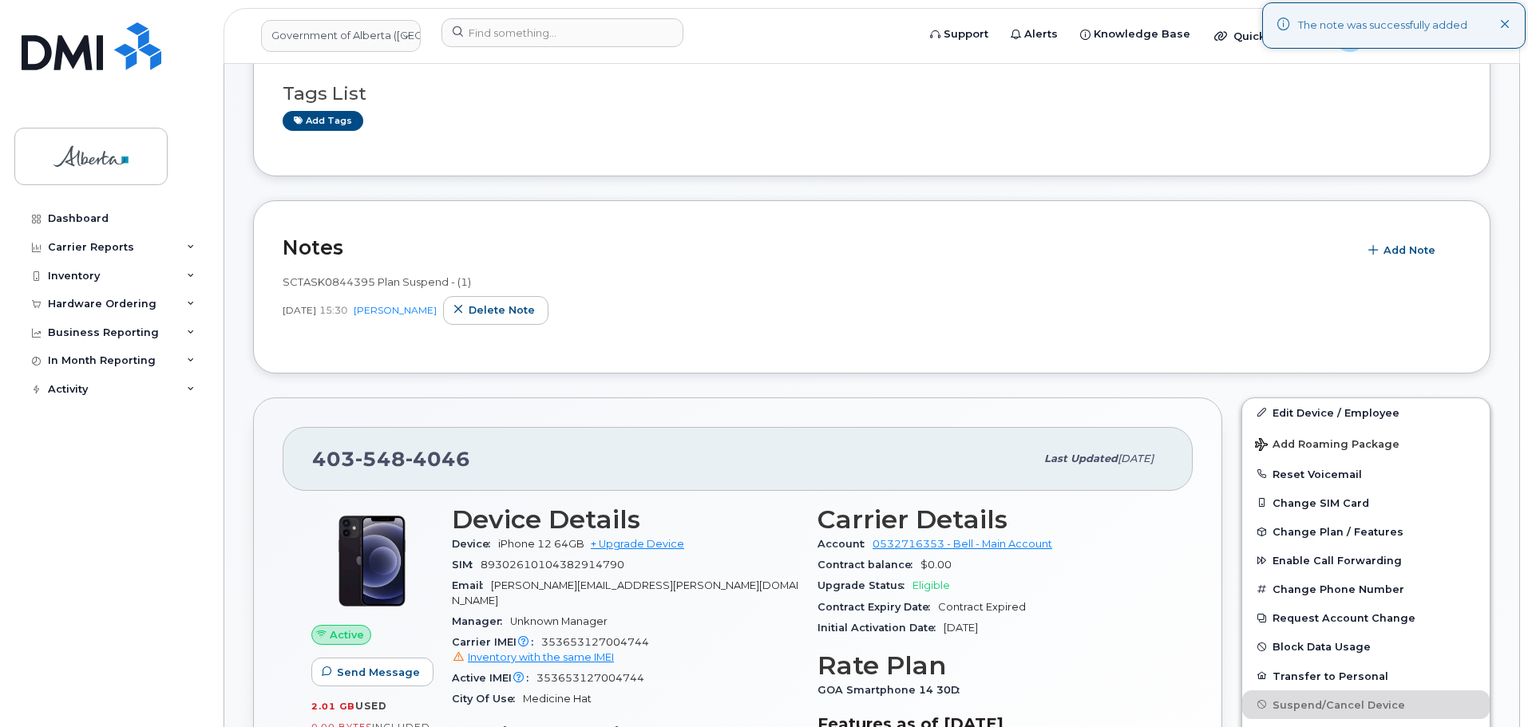
scroll to position [350, 0]
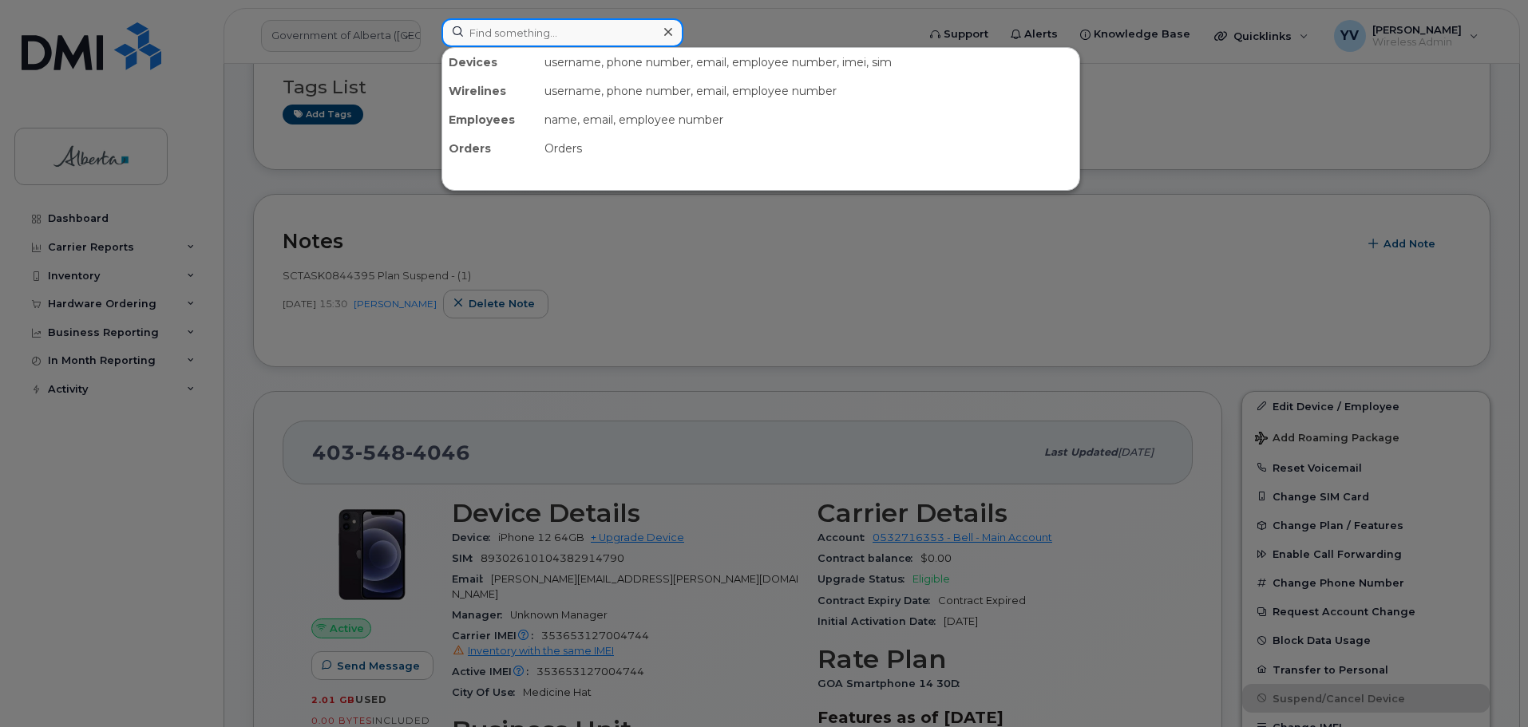
click at [480, 24] on input at bounding box center [562, 32] width 242 height 29
paste input "4035109985"
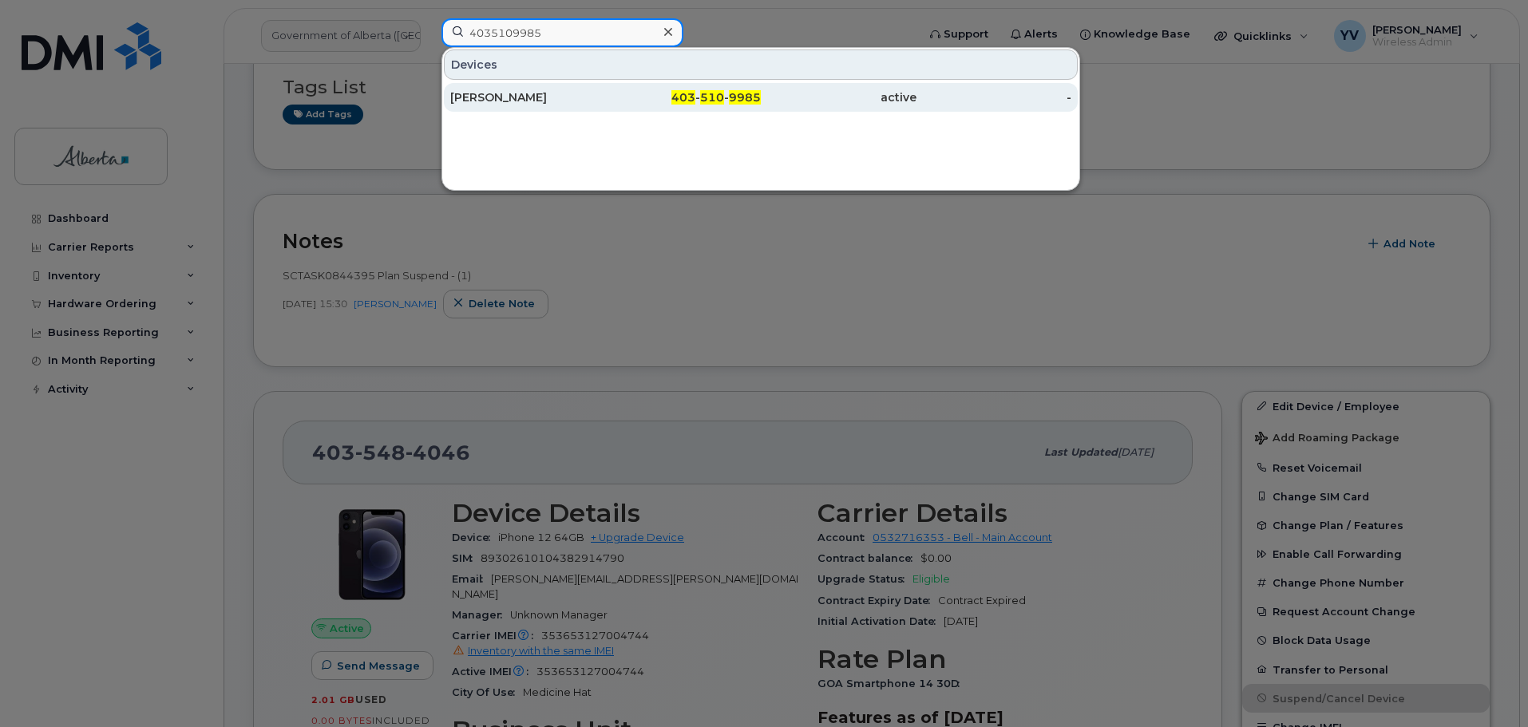
type input "4035109985"
click at [705, 92] on span "510" at bounding box center [712, 97] width 24 height 14
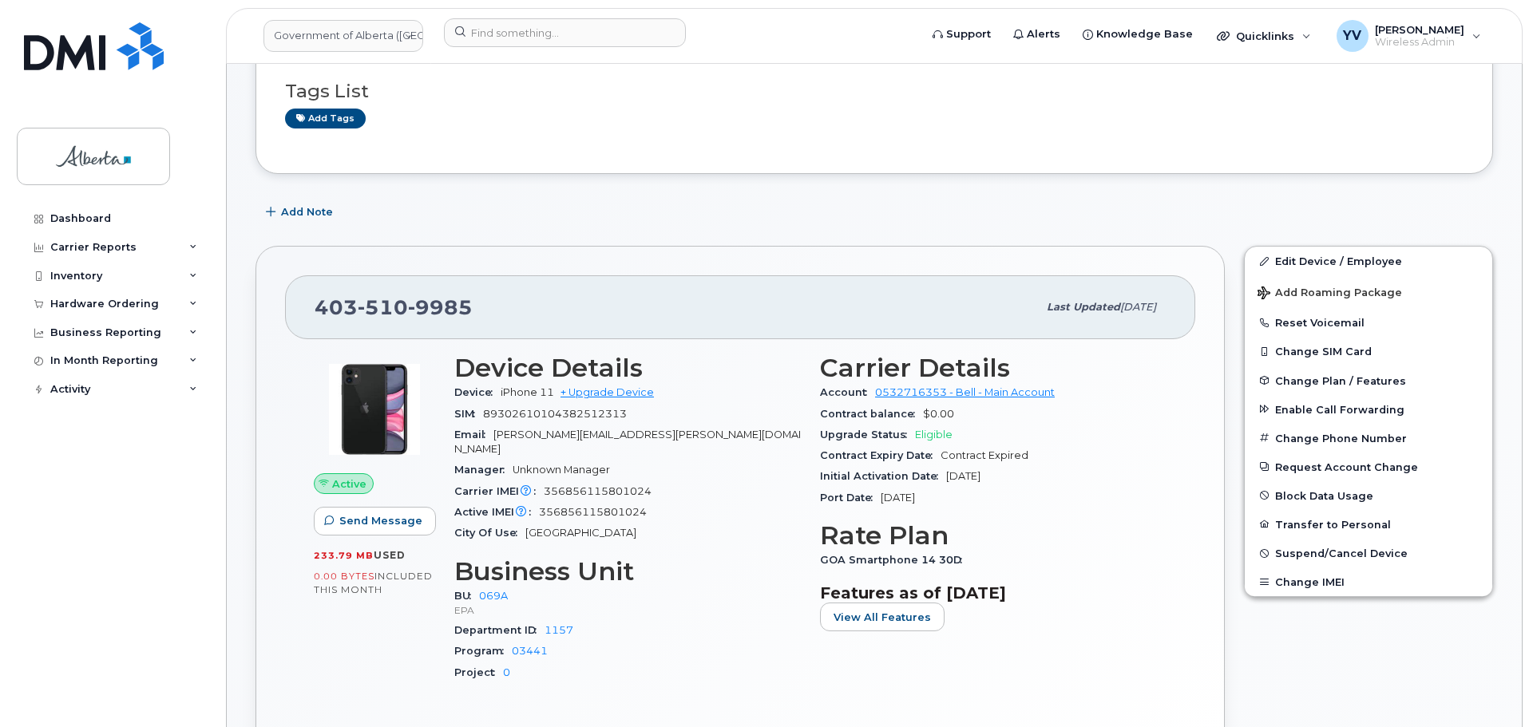
scroll to position [328, 0]
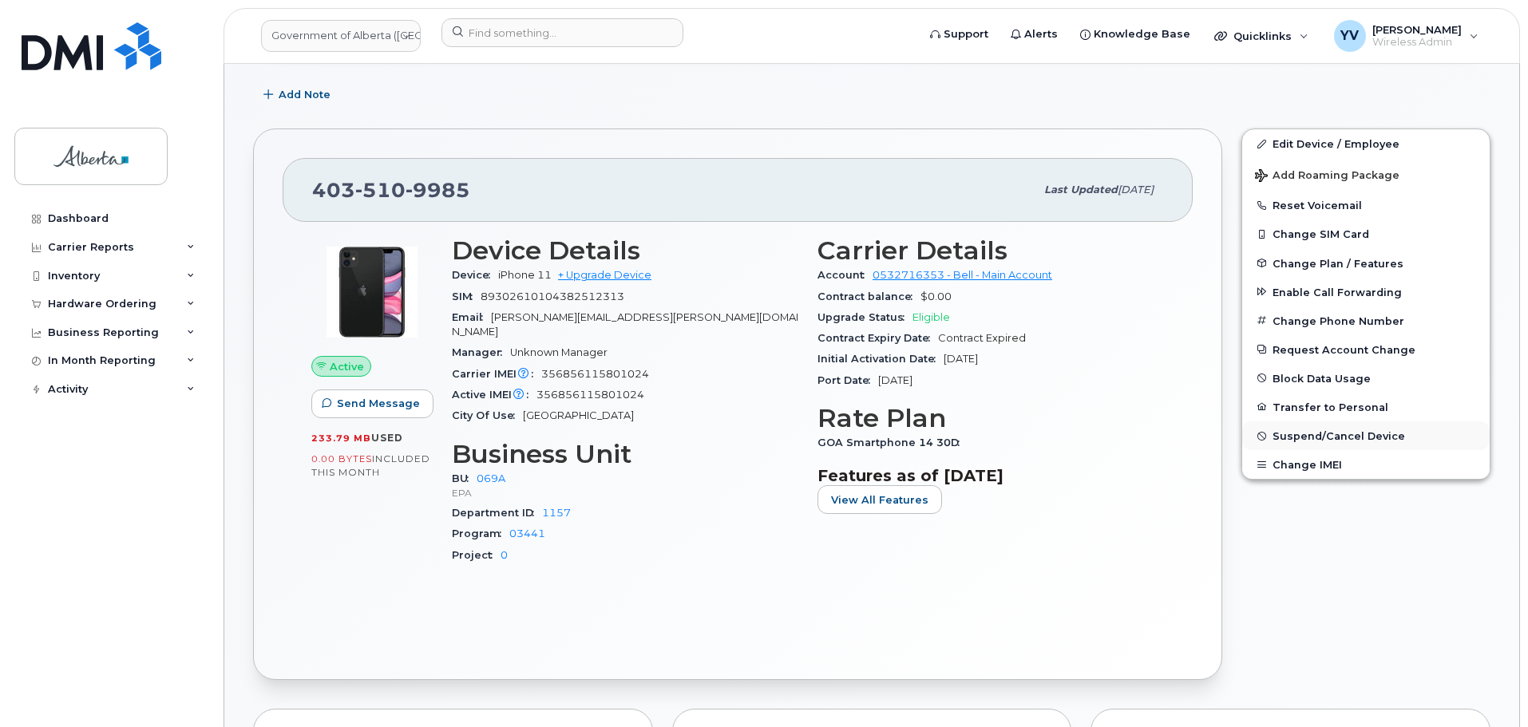
click at [1354, 435] on span "Suspend/Cancel Device" at bounding box center [1338, 436] width 133 height 12
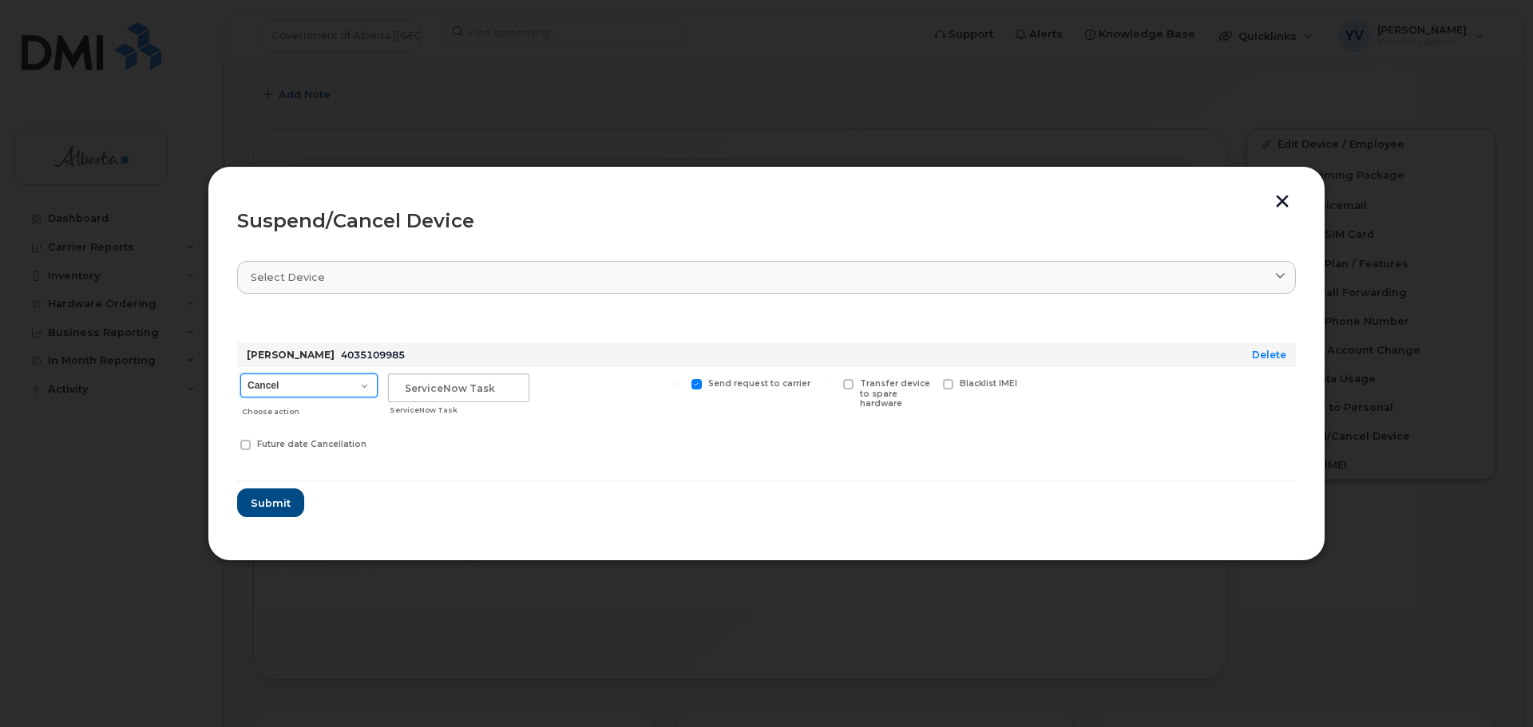
click at [369, 385] on select "Cancel Suspend - Extend Suspension Suspend - Reduced Rate Suspend - Lost Device…" at bounding box center [308, 386] width 137 height 24
select select "[object Object]"
click at [240, 374] on select "Cancel Suspend - Extend Suspension Suspend - Reduced Rate Suspend - Lost Device…" at bounding box center [308, 386] width 137 height 24
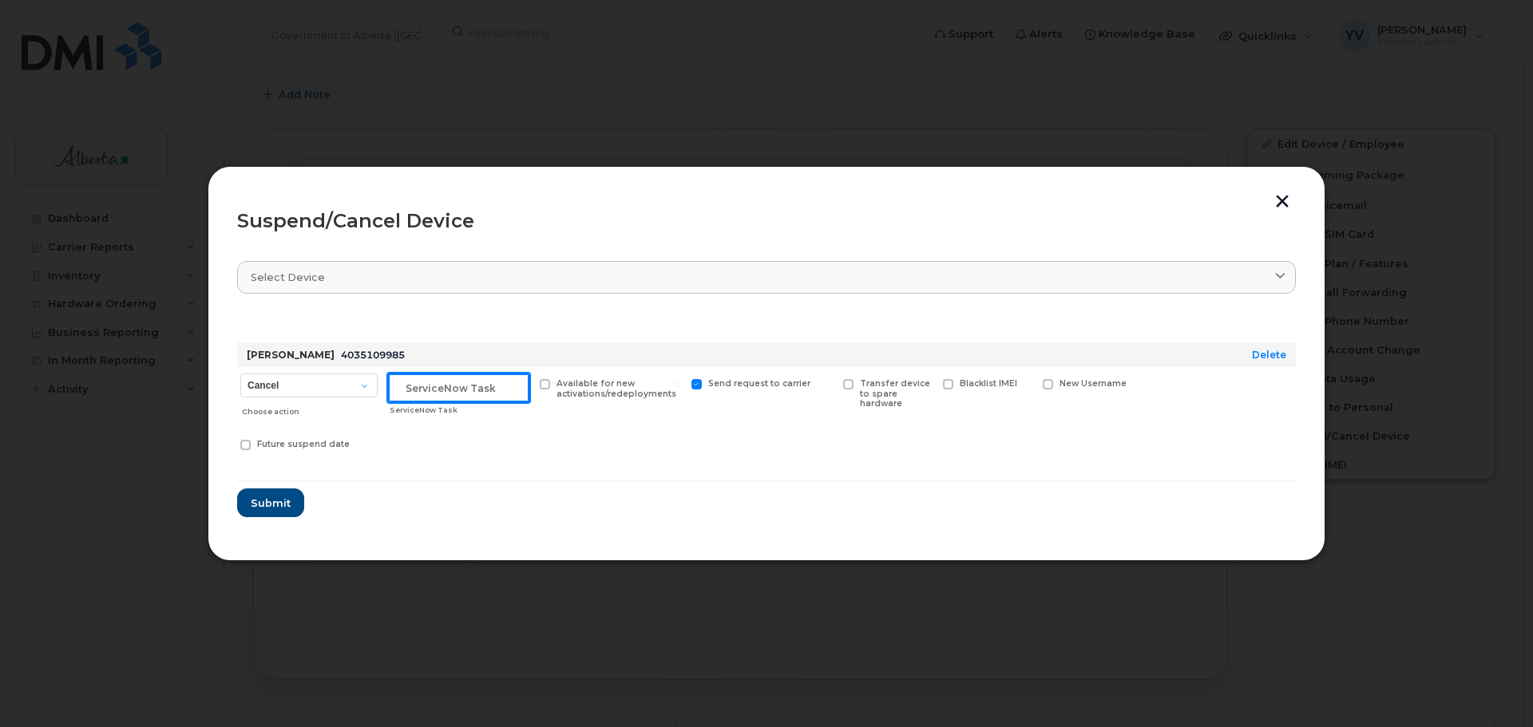
click at [428, 391] on input "text" at bounding box center [458, 388] width 141 height 29
paste input "SCTASK0844254"
type input "SCTASK0844254 Suspend"
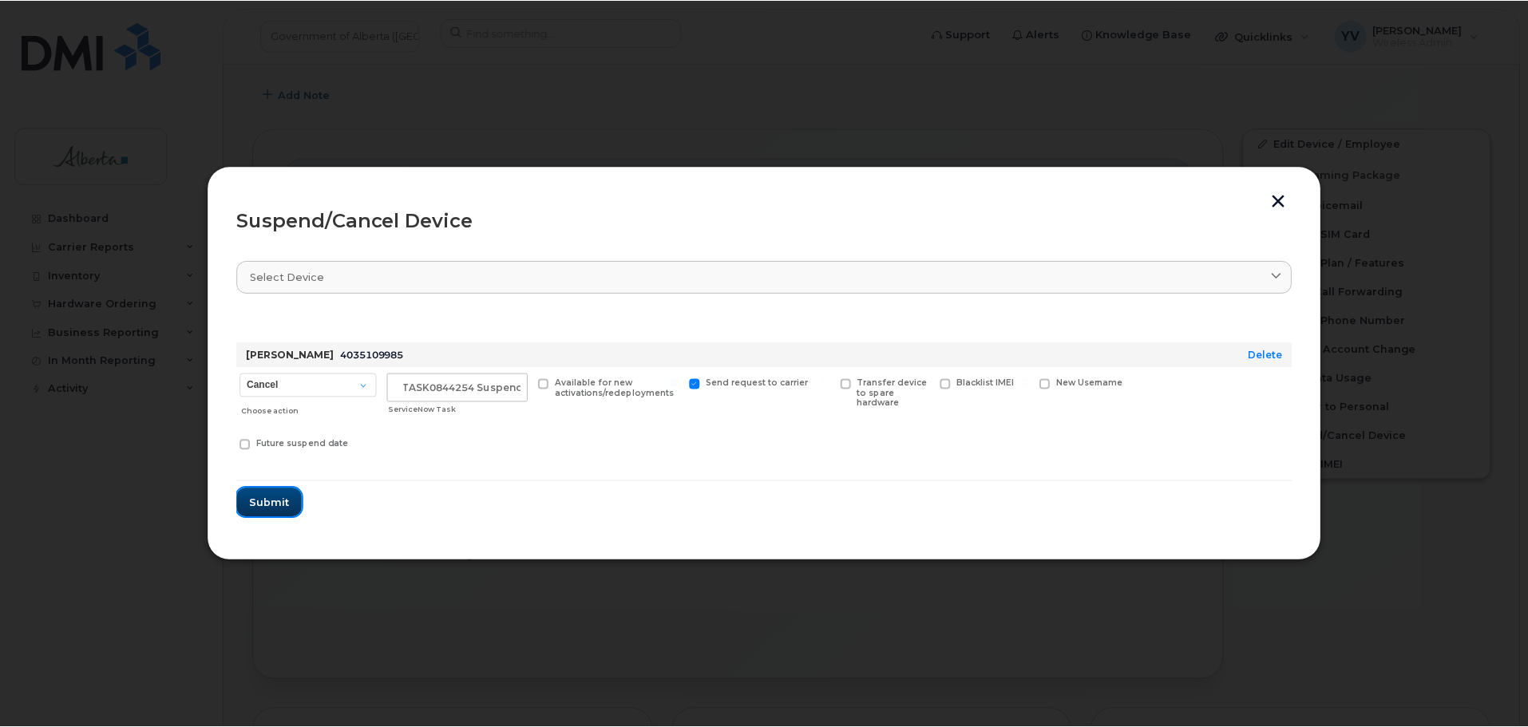
scroll to position [0, 0]
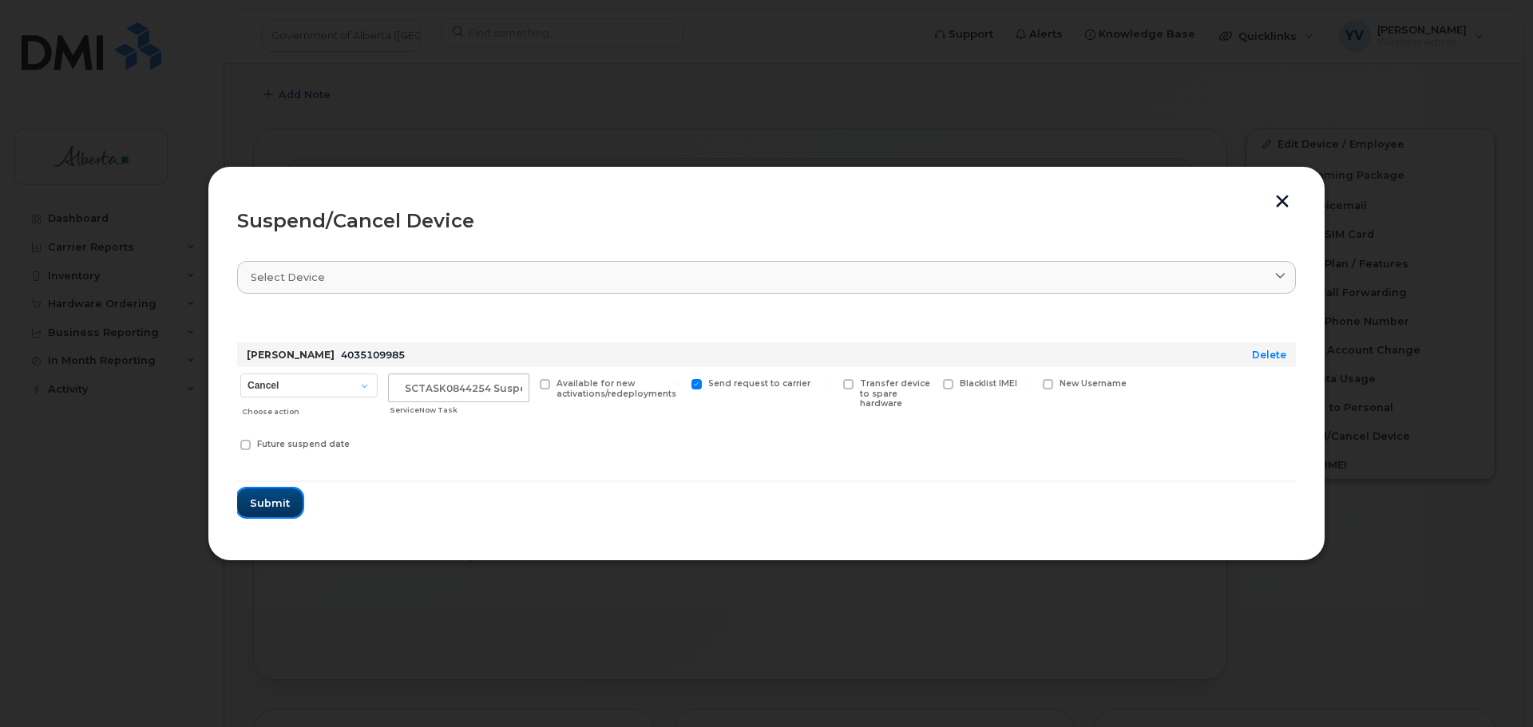
click at [259, 497] on span "Submit" at bounding box center [270, 503] width 40 height 15
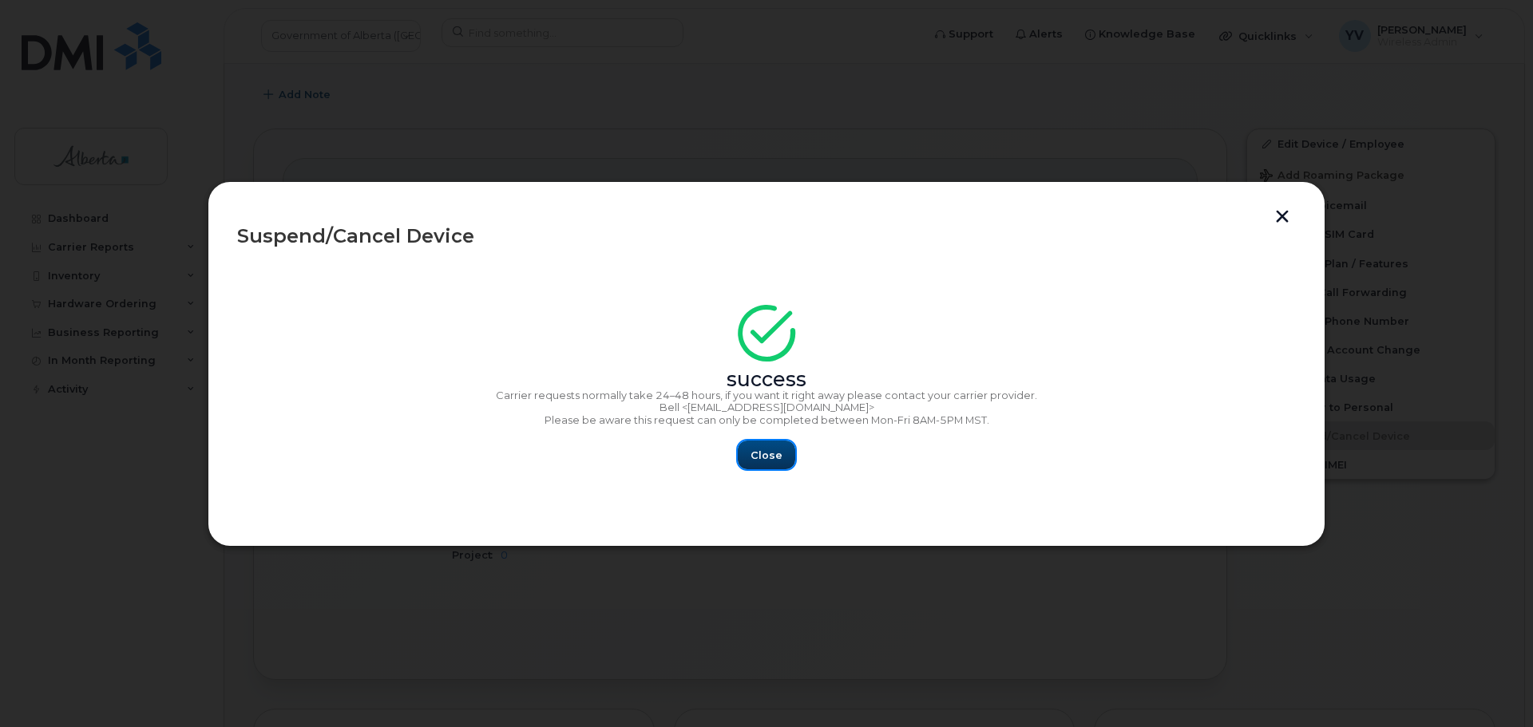
click at [784, 453] on button "Close" at bounding box center [766, 455] width 57 height 29
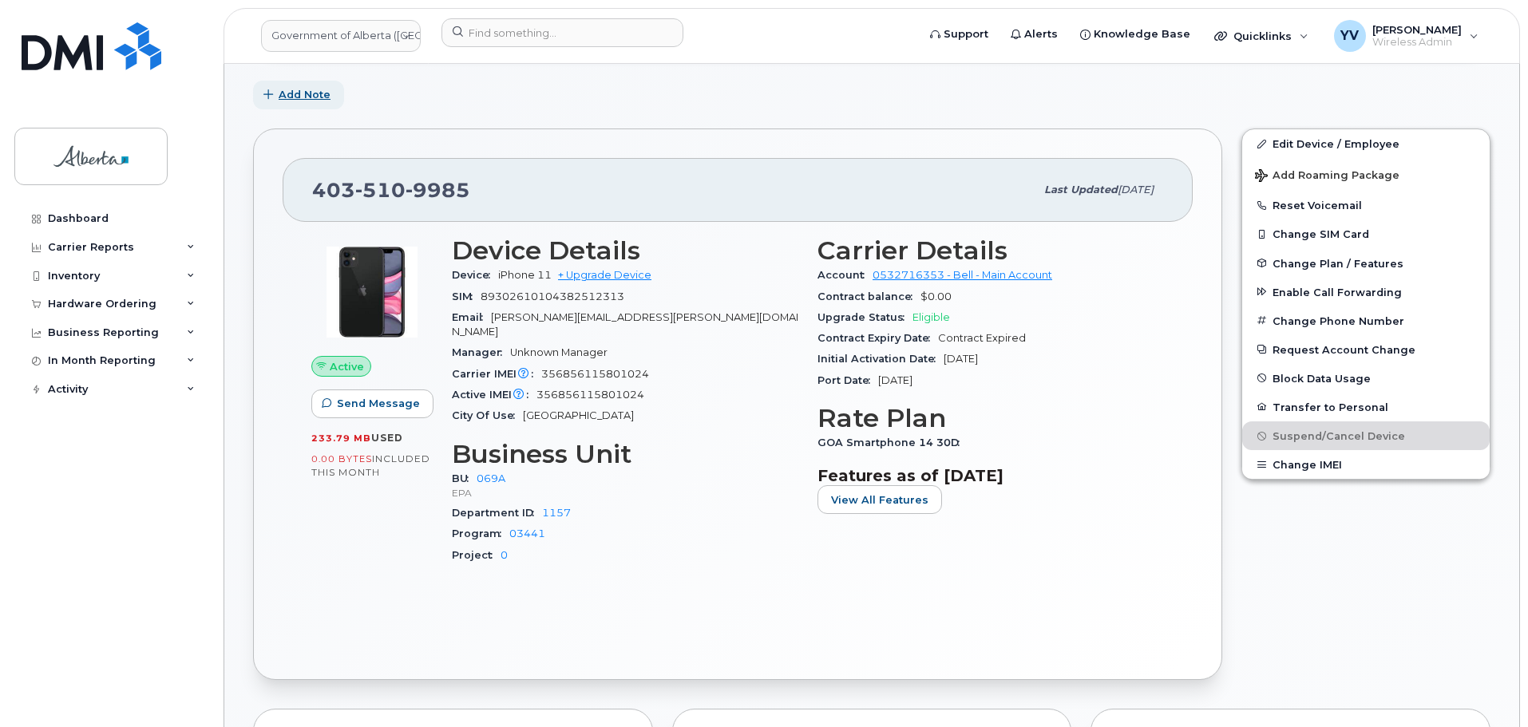
click at [305, 94] on span "Add Note" at bounding box center [305, 94] width 52 height 15
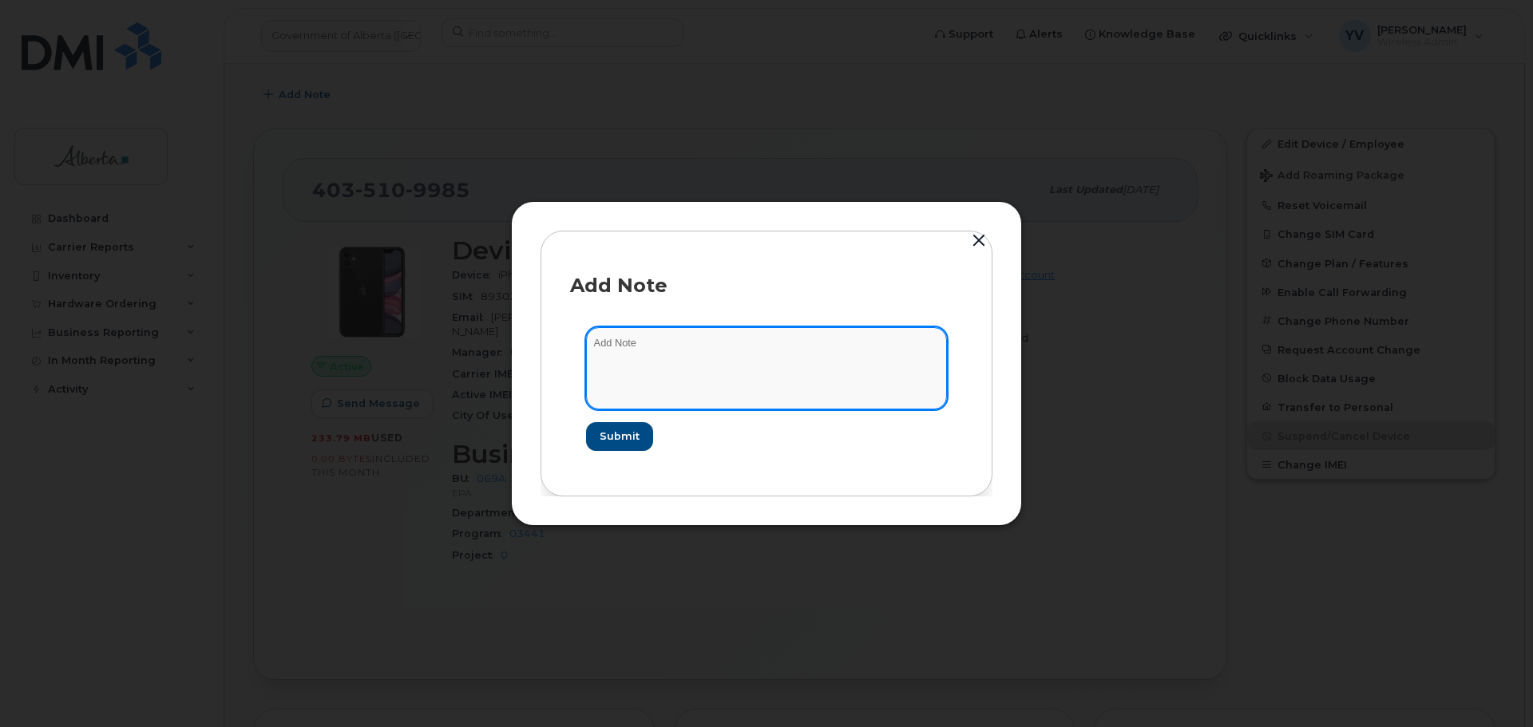
click at [607, 354] on textarea at bounding box center [766, 367] width 361 height 81
paste textarea "SCTASK0844254"
type textarea "SCTASK0844254"
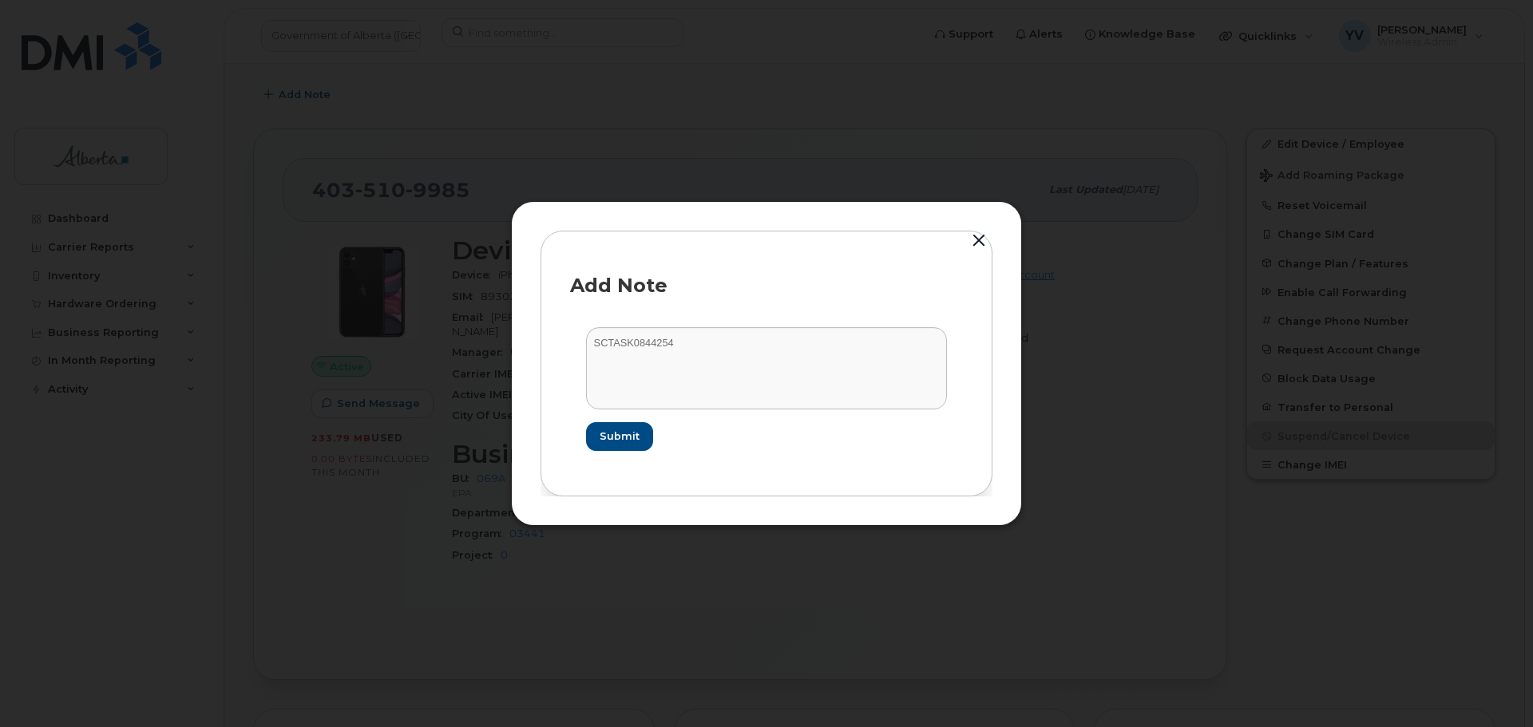
click at [334, 677] on div at bounding box center [766, 363] width 1533 height 727
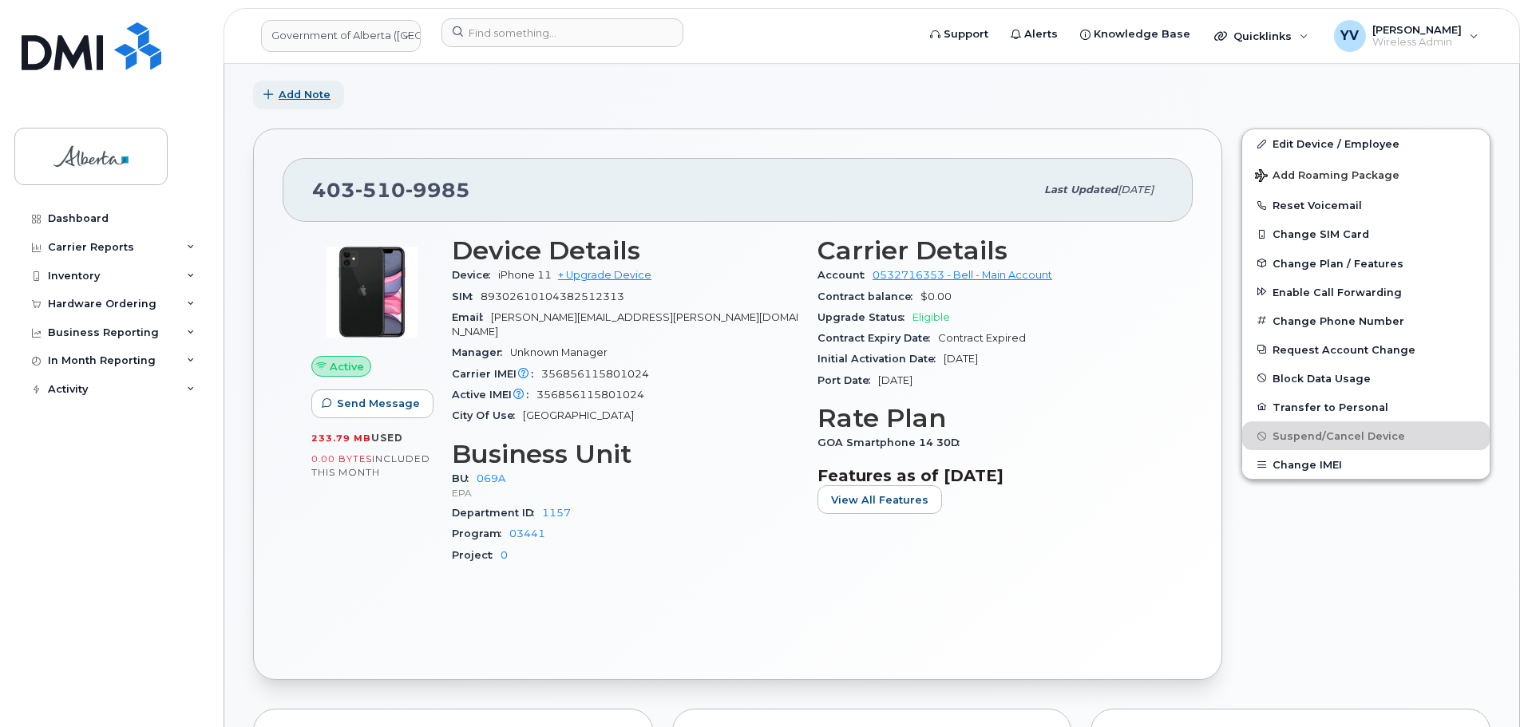
click at [290, 89] on span "Add Note" at bounding box center [305, 94] width 52 height 15
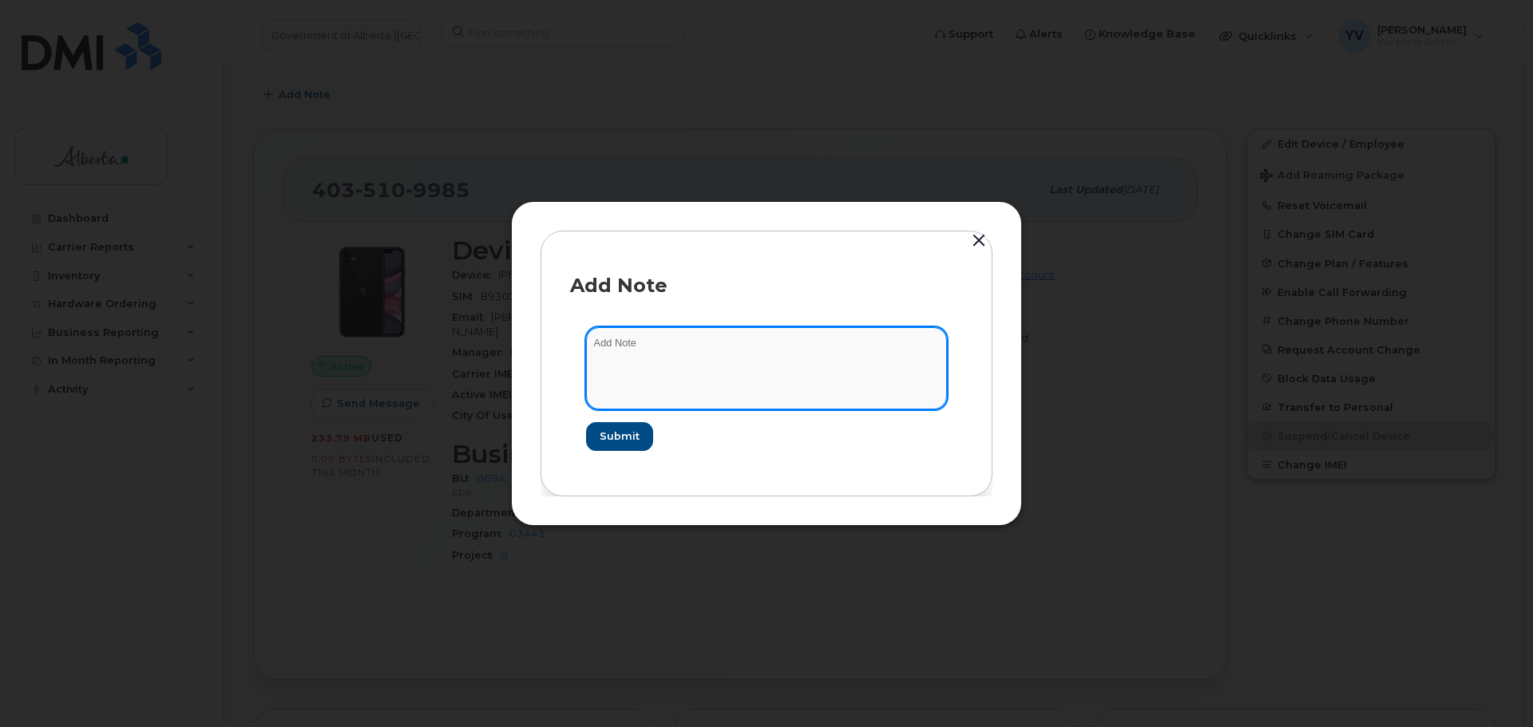
click at [599, 338] on textarea at bounding box center [766, 367] width 361 height 81
paste textarea "Plan Suspend - (1)"
click at [592, 342] on textarea "Plan Suspend - (1)" at bounding box center [766, 367] width 361 height 81
paste textarea "SCTASK0844254"
type textarea "SCTASK0844254 Plan Suspend - (1)"
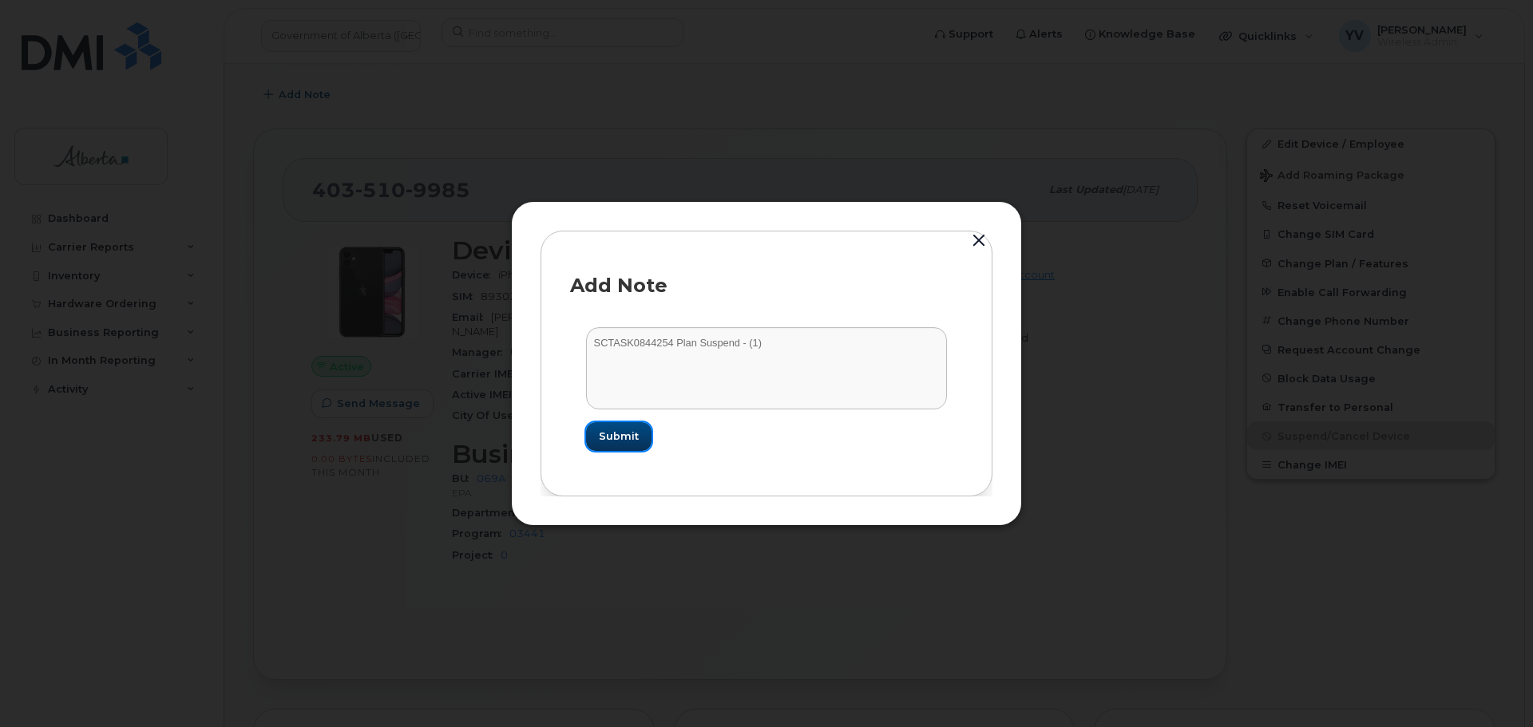
click at [614, 434] on span "Submit" at bounding box center [619, 436] width 40 height 15
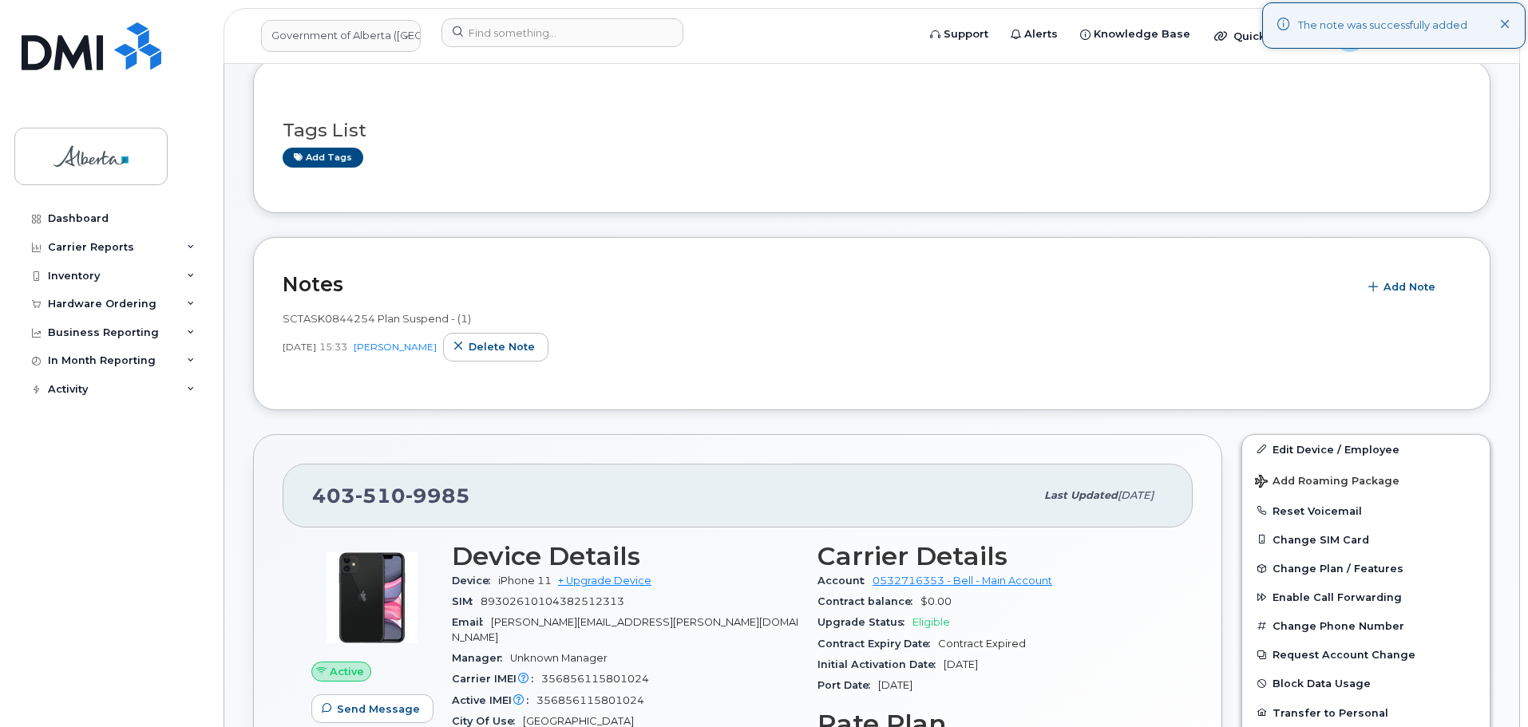
scroll to position [10, 0]
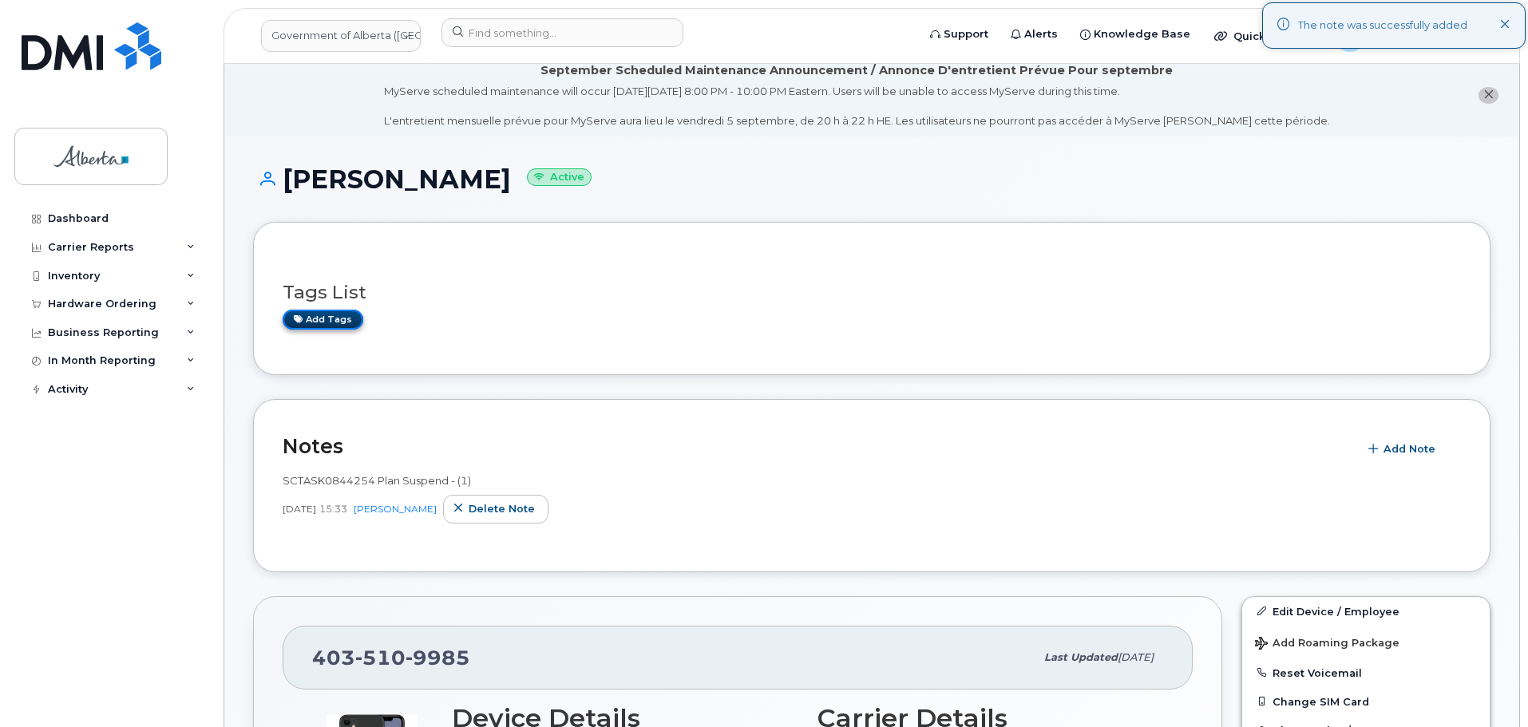
click at [319, 321] on link "Add tags" at bounding box center [323, 320] width 81 height 20
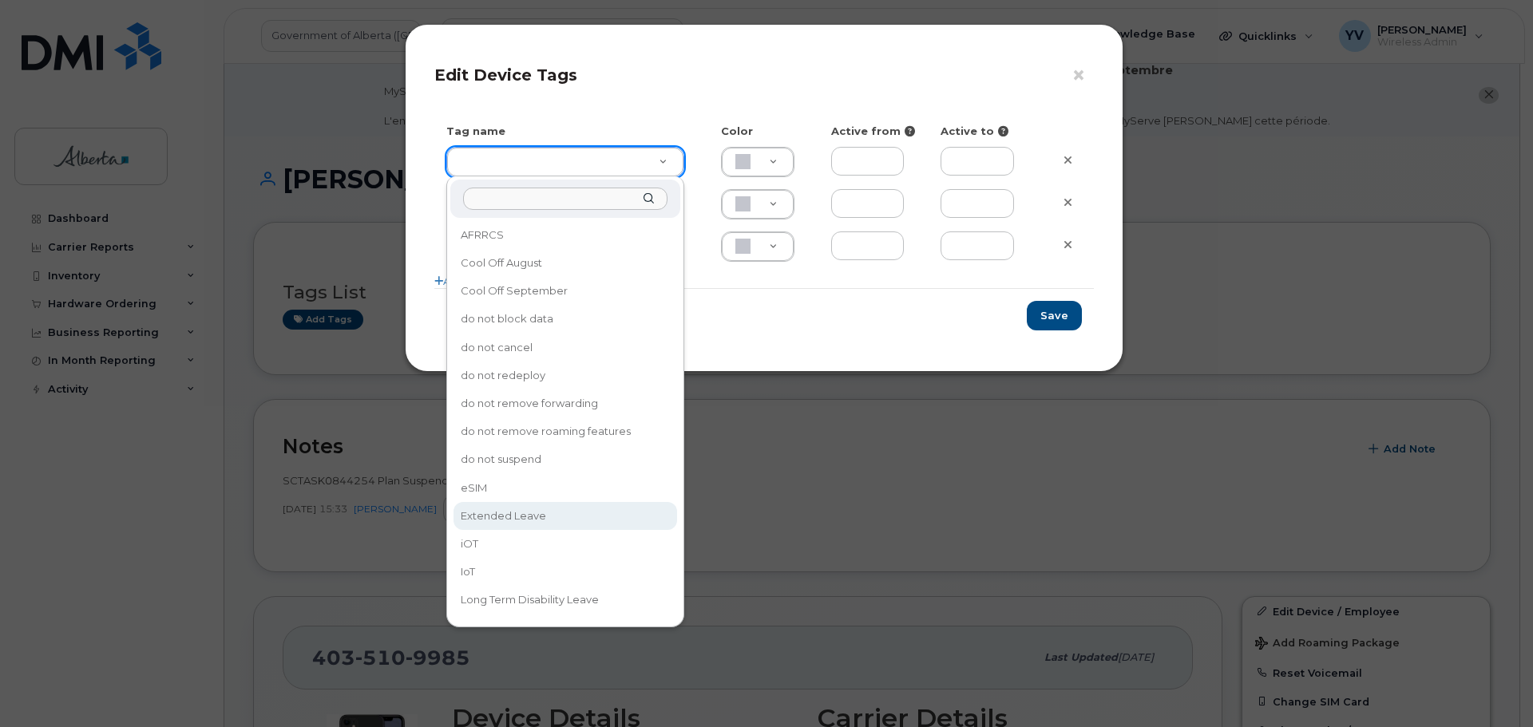
type input "Extended Leave"
type input "F8C6C8"
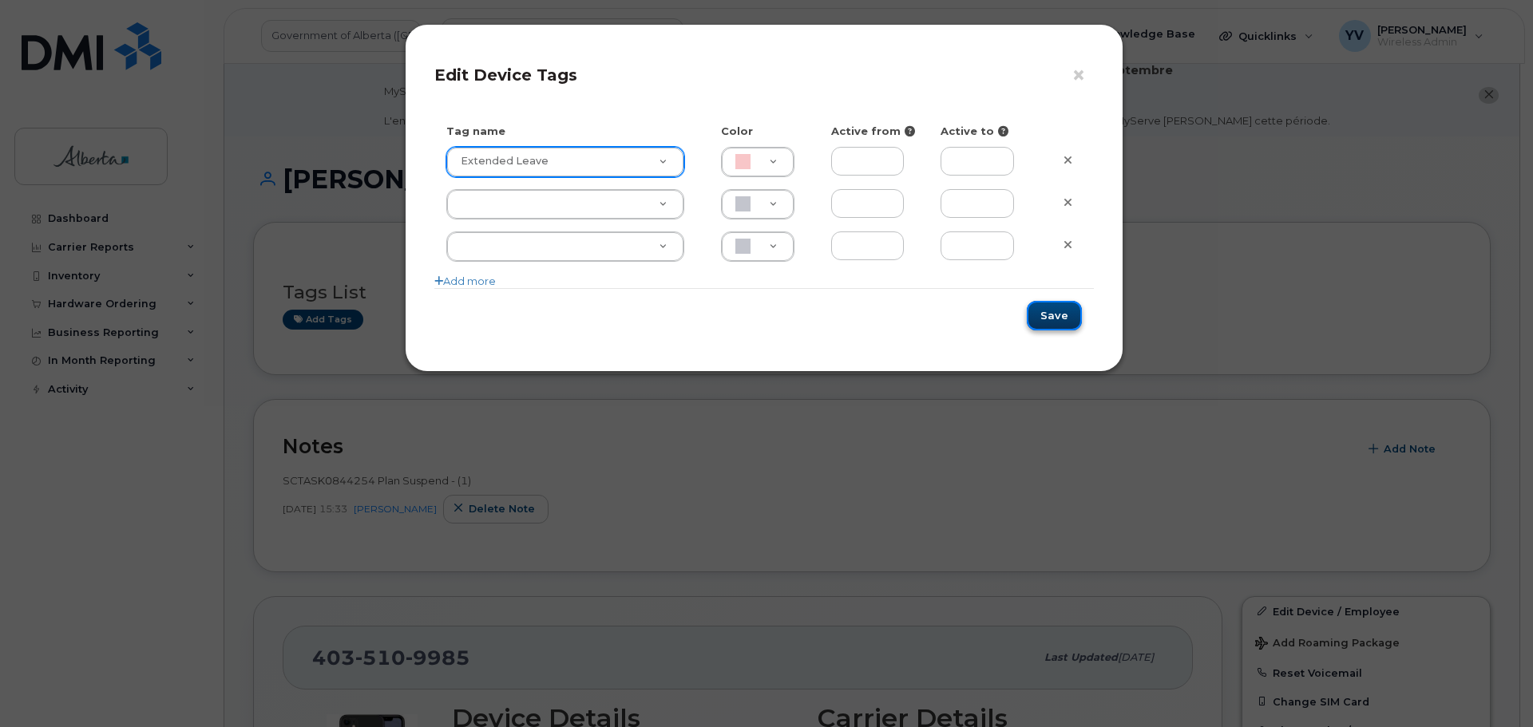
click at [1061, 311] on button "Save" at bounding box center [1054, 316] width 55 height 30
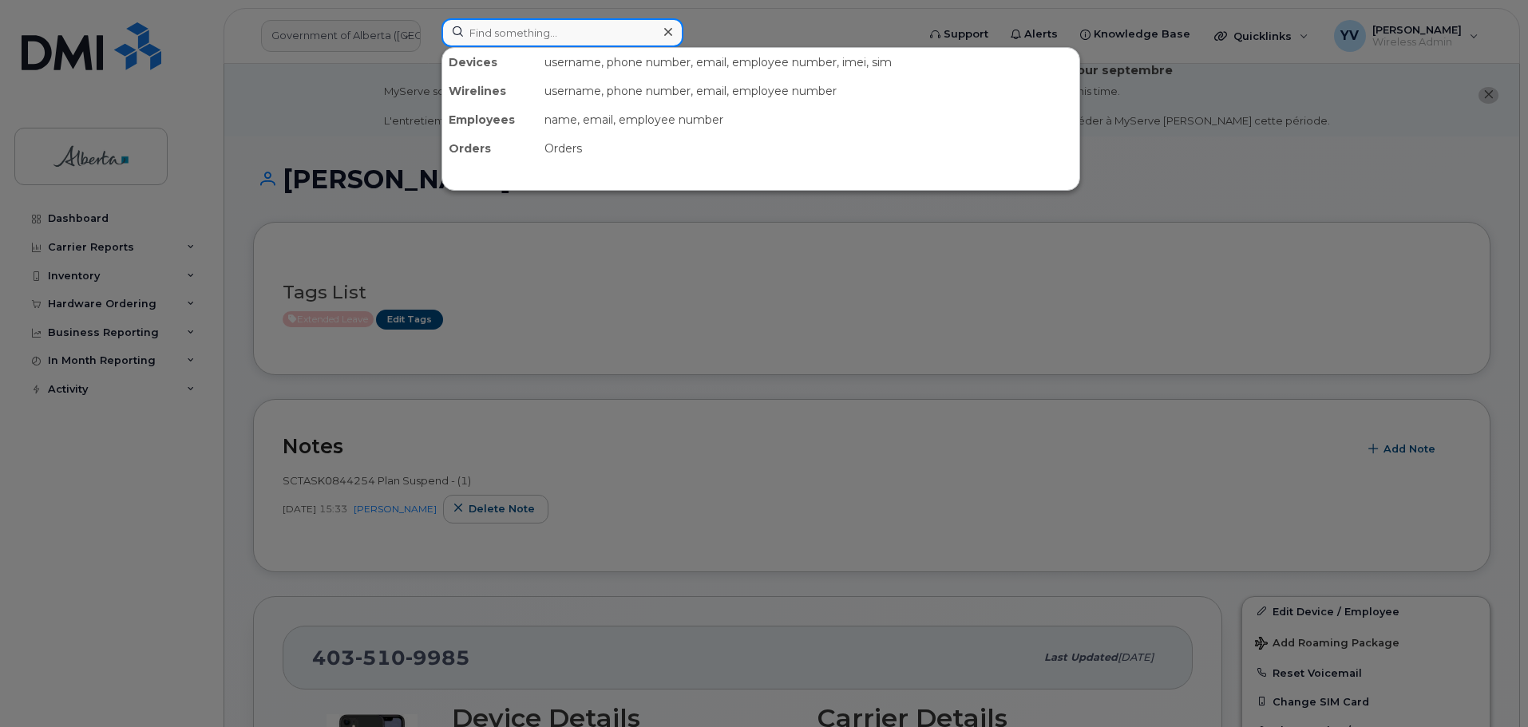
click at [502, 33] on input at bounding box center [562, 32] width 242 height 29
paste input "7806600931"
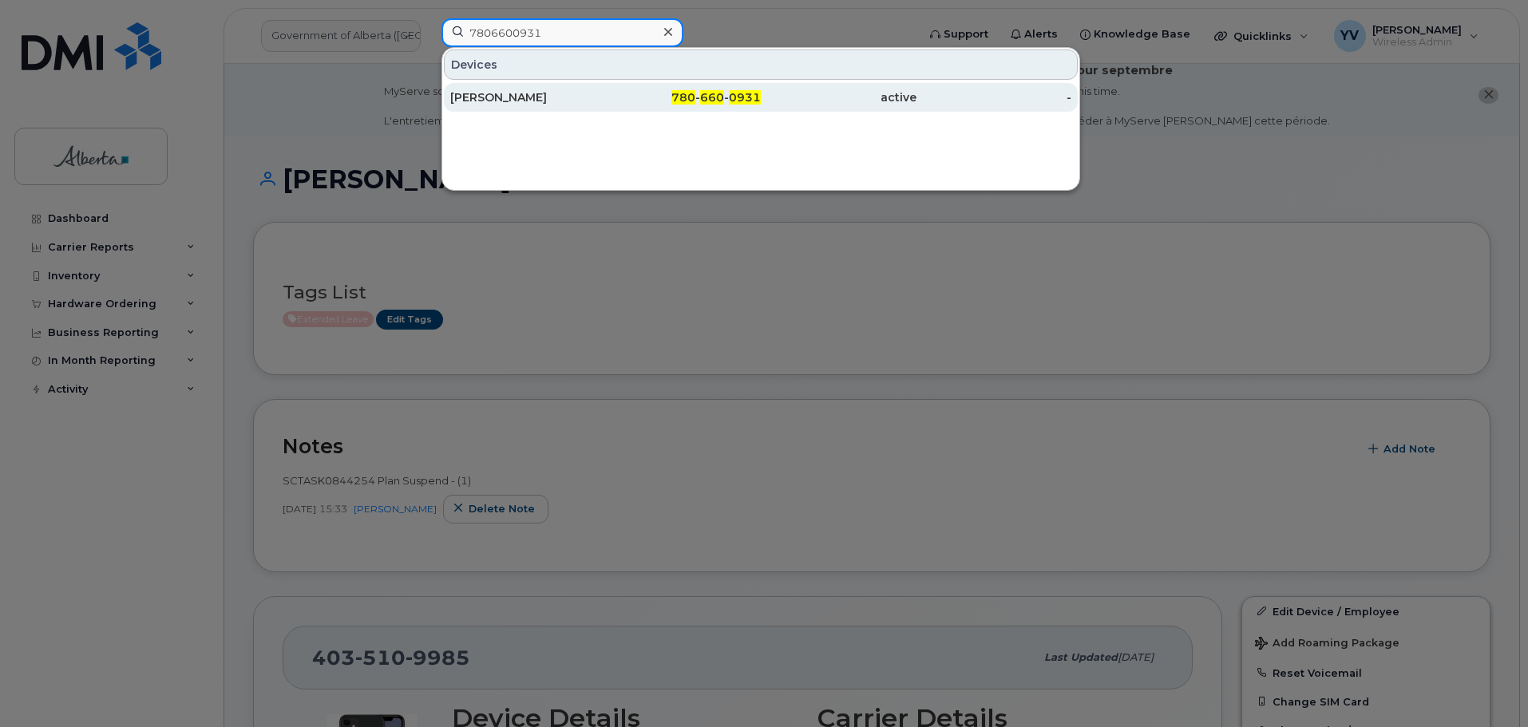
type input "7806600931"
click at [698, 96] on div "780 - 660 - 0931" at bounding box center [684, 97] width 156 height 16
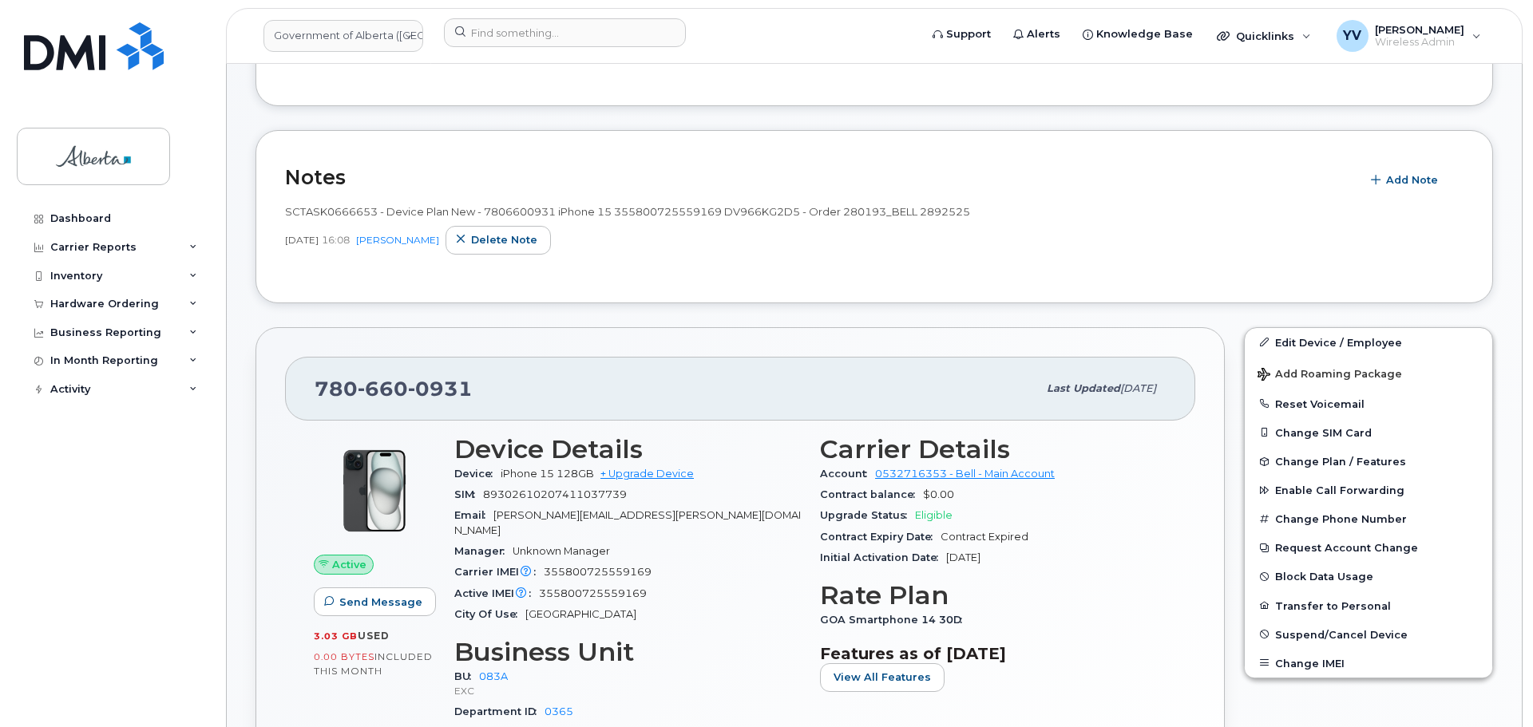
scroll to position [296, 0]
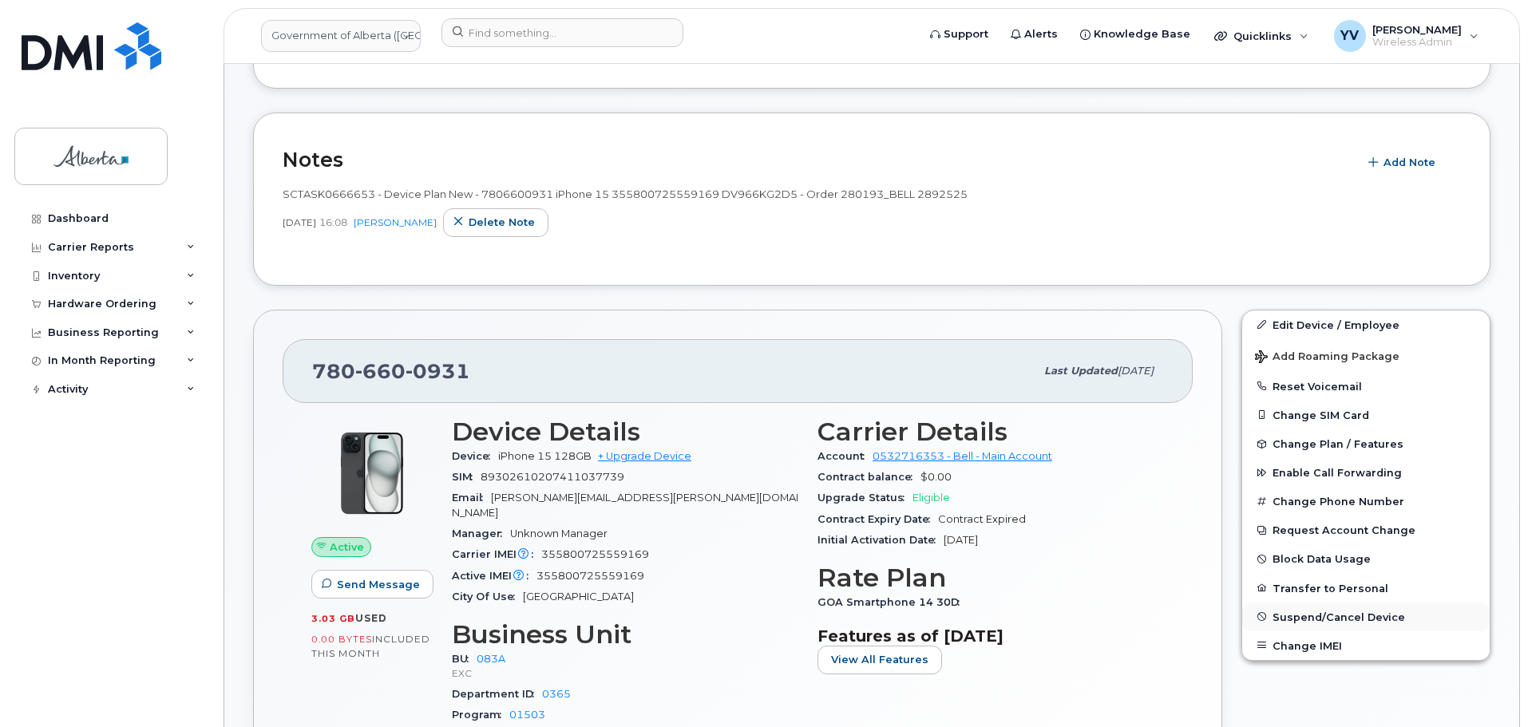
click at [1312, 613] on span "Suspend/Cancel Device" at bounding box center [1338, 617] width 133 height 12
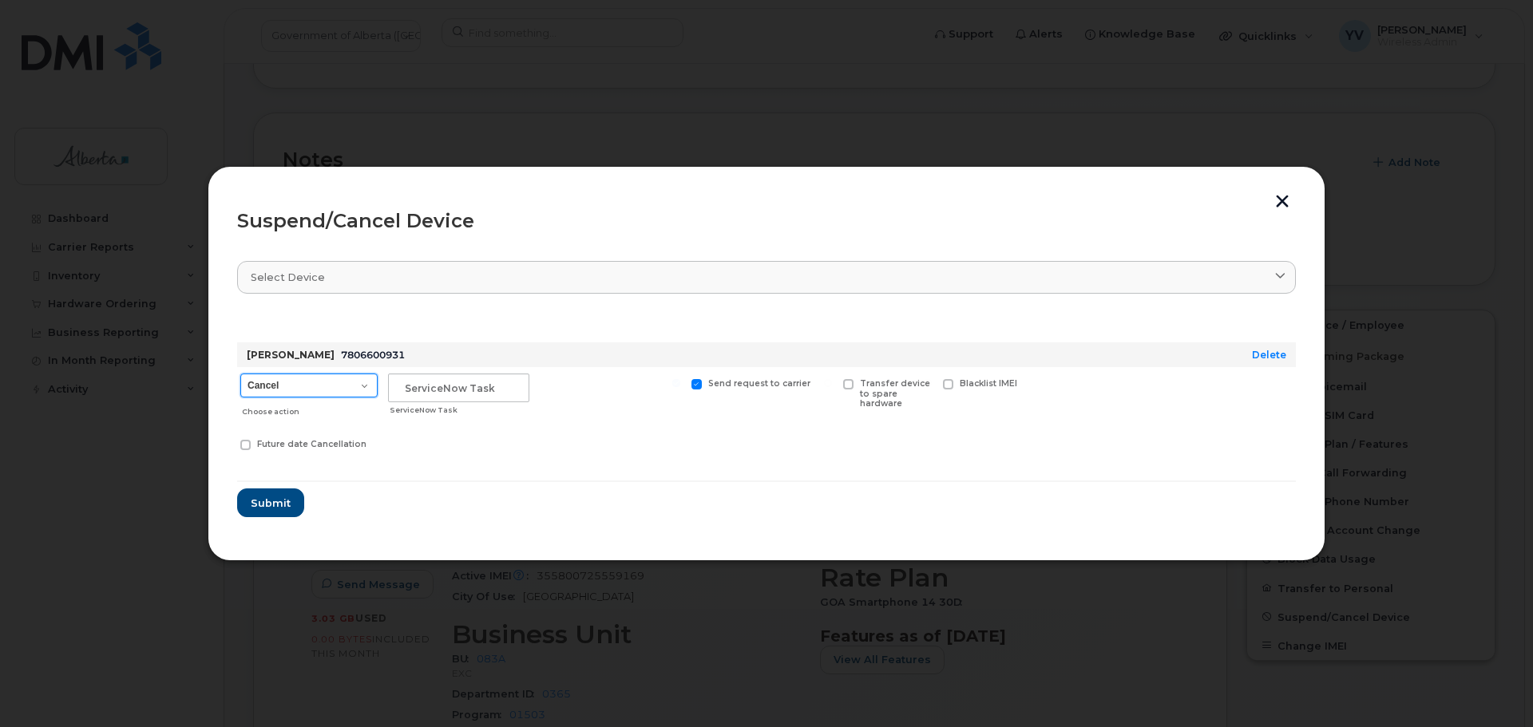
click at [365, 382] on select "Cancel Suspend - Extend Suspension Suspend - Reduced Rate Suspend - Lost Device…" at bounding box center [308, 386] width 137 height 24
select select "[object Object]"
click at [240, 374] on select "Cancel Suspend - Extend Suspension Suspend - Reduced Rate Suspend - Lost Device…" at bounding box center [308, 386] width 137 height 24
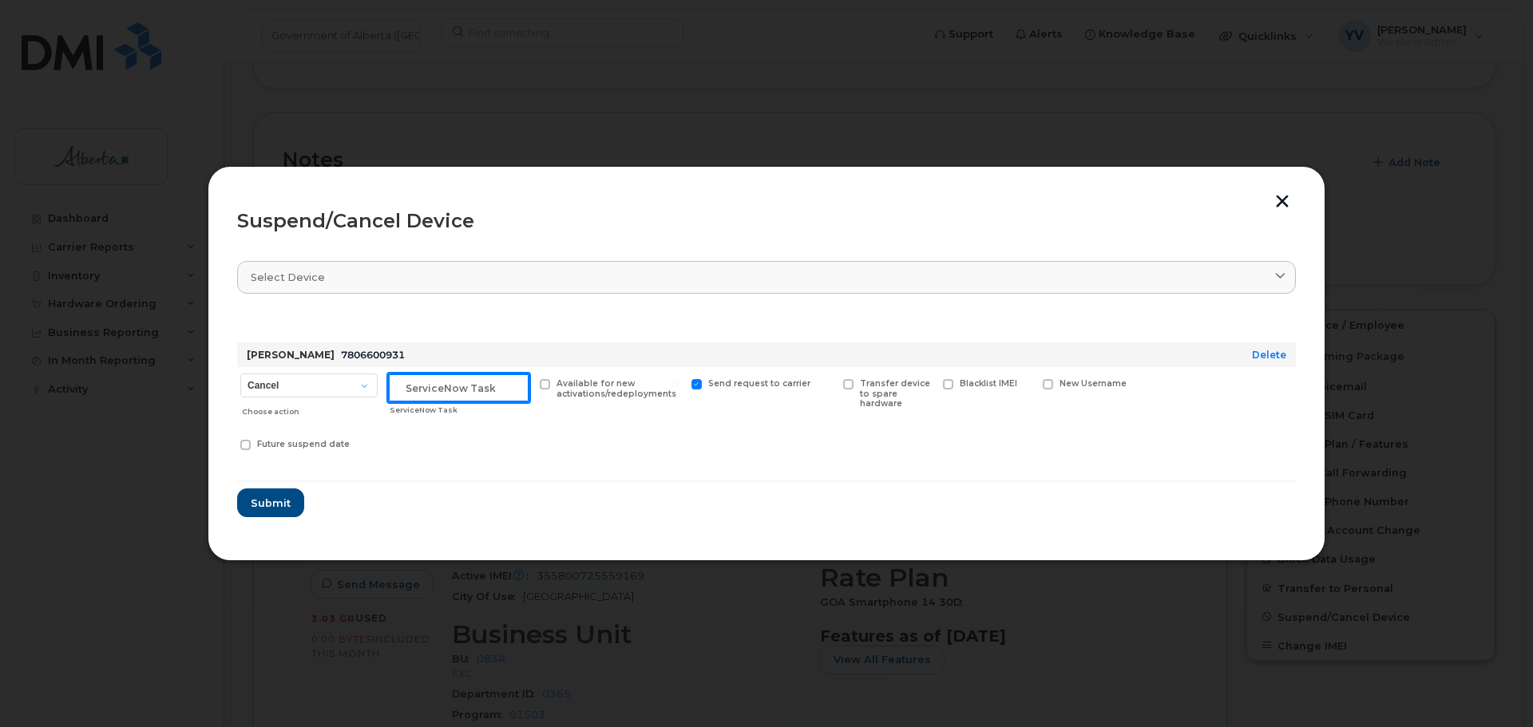
click at [418, 387] on input "text" at bounding box center [458, 388] width 141 height 29
paste input "SCTASK0843347"
type input "SCTASK0843347 Suspend"
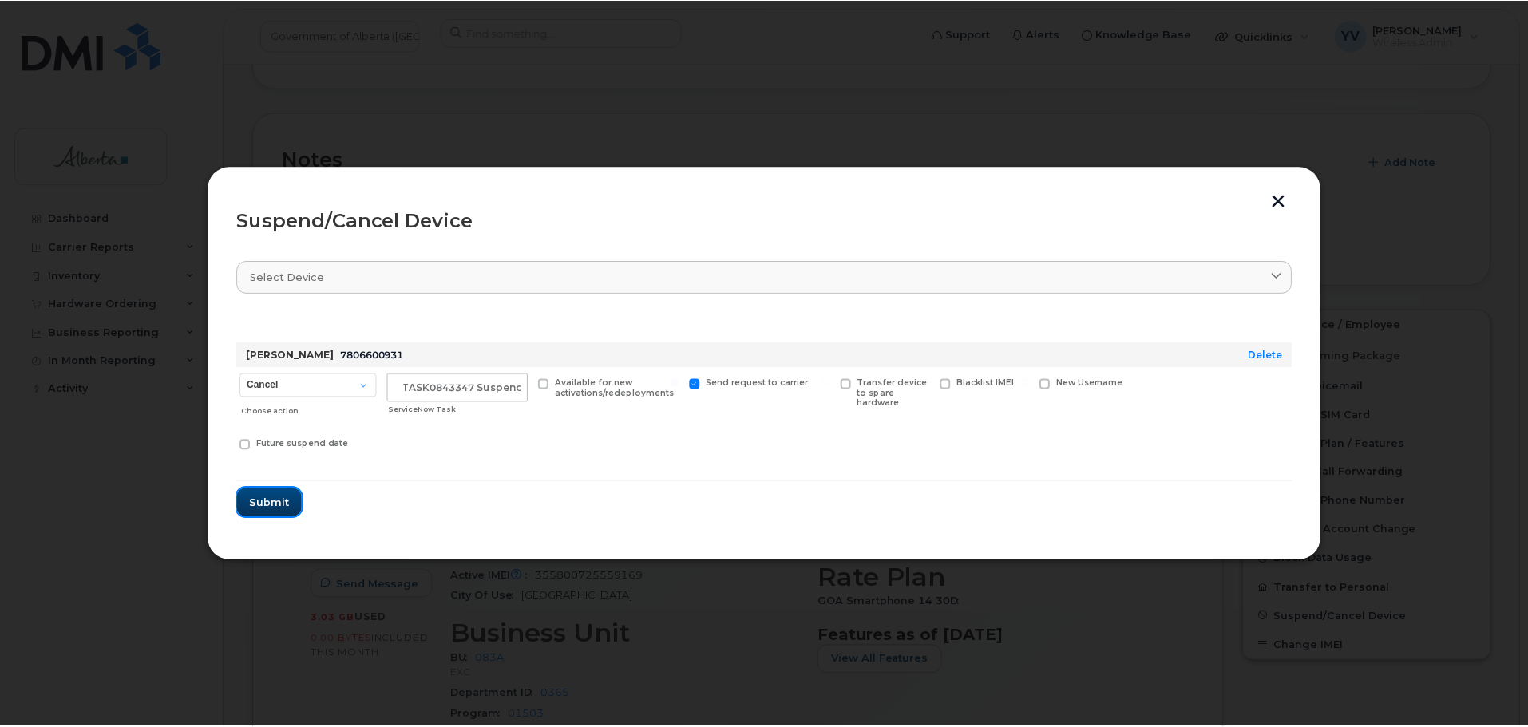
scroll to position [0, 0]
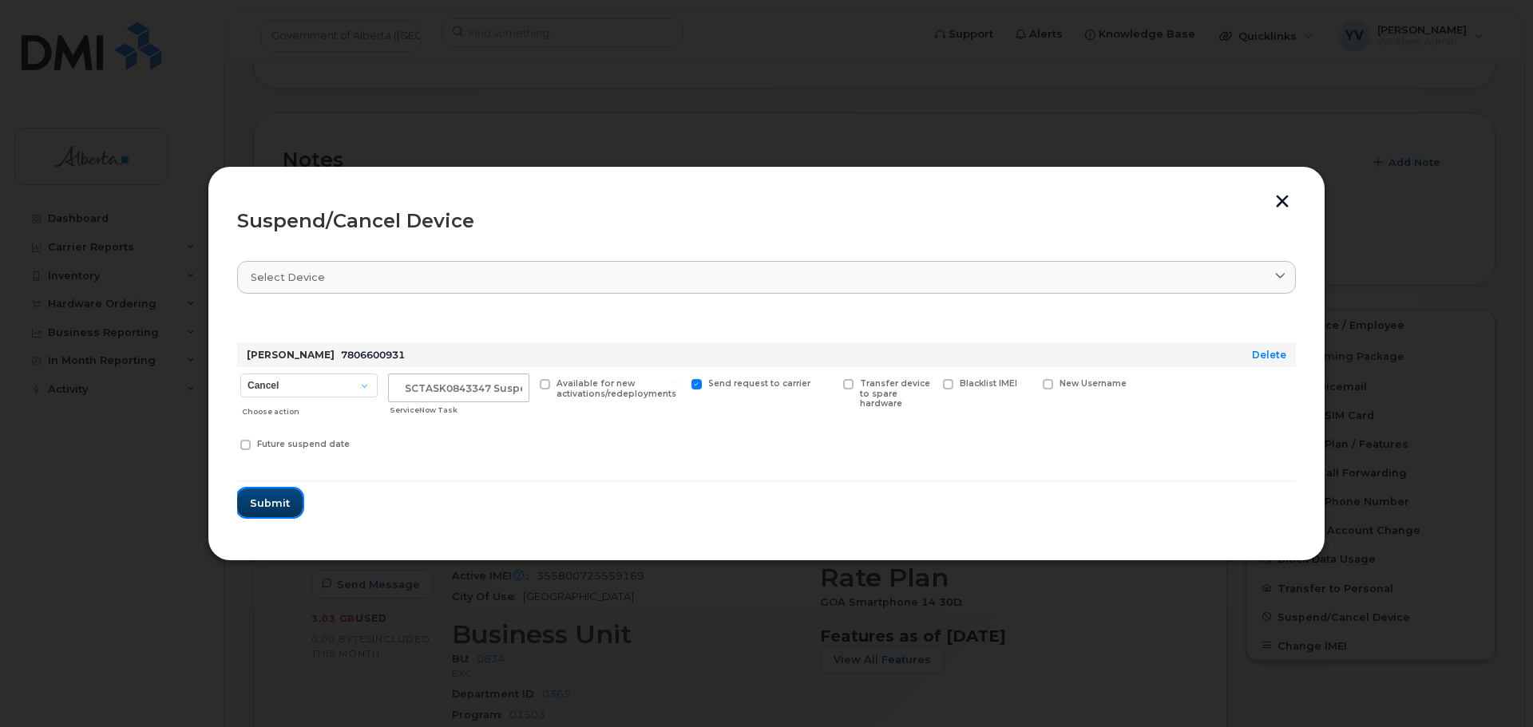
click at [263, 505] on span "Submit" at bounding box center [270, 503] width 40 height 15
click at [263, 505] on form "[PERSON_NAME] 7806600931 Delete Cancel Suspend - Extend Suspension Suspend - Re…" at bounding box center [766, 415] width 1059 height 205
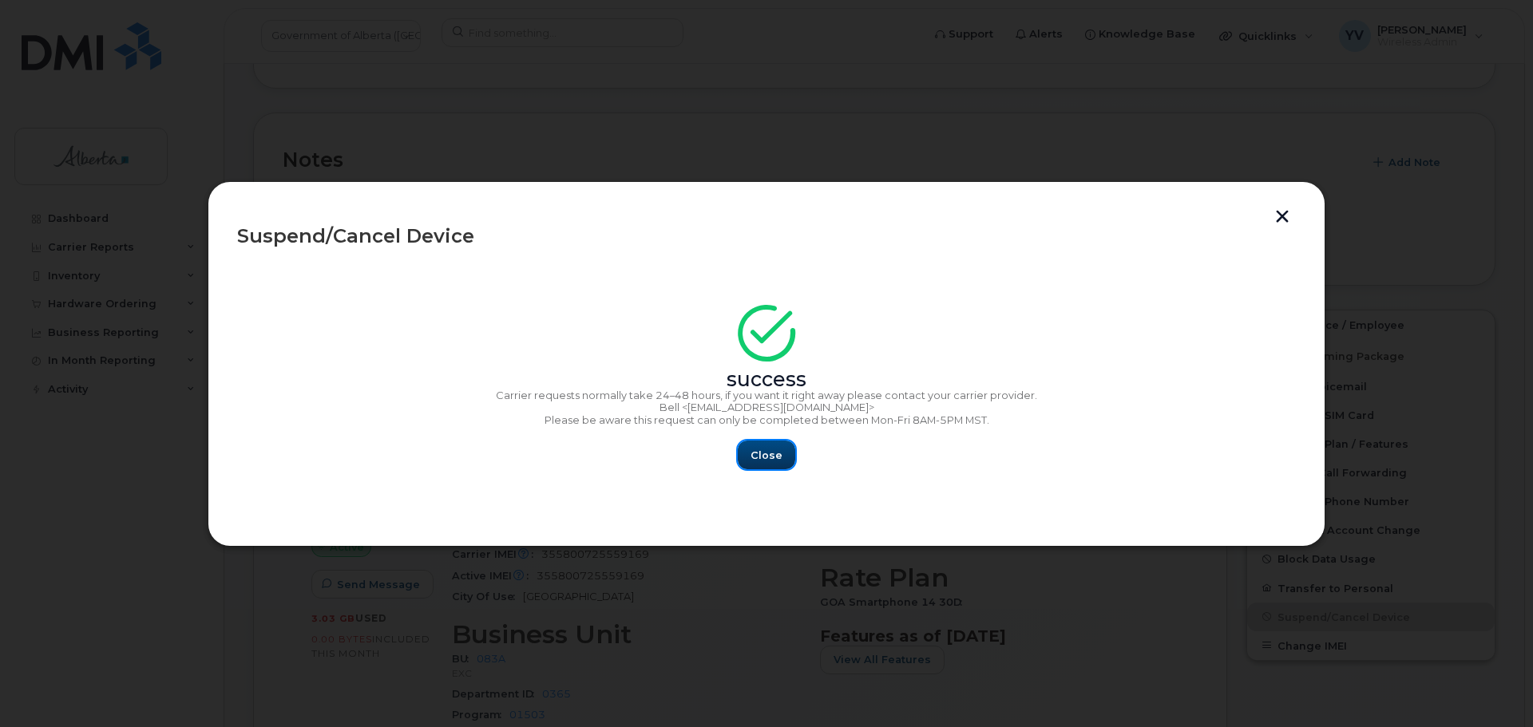
click at [770, 442] on button "Close" at bounding box center [766, 455] width 57 height 29
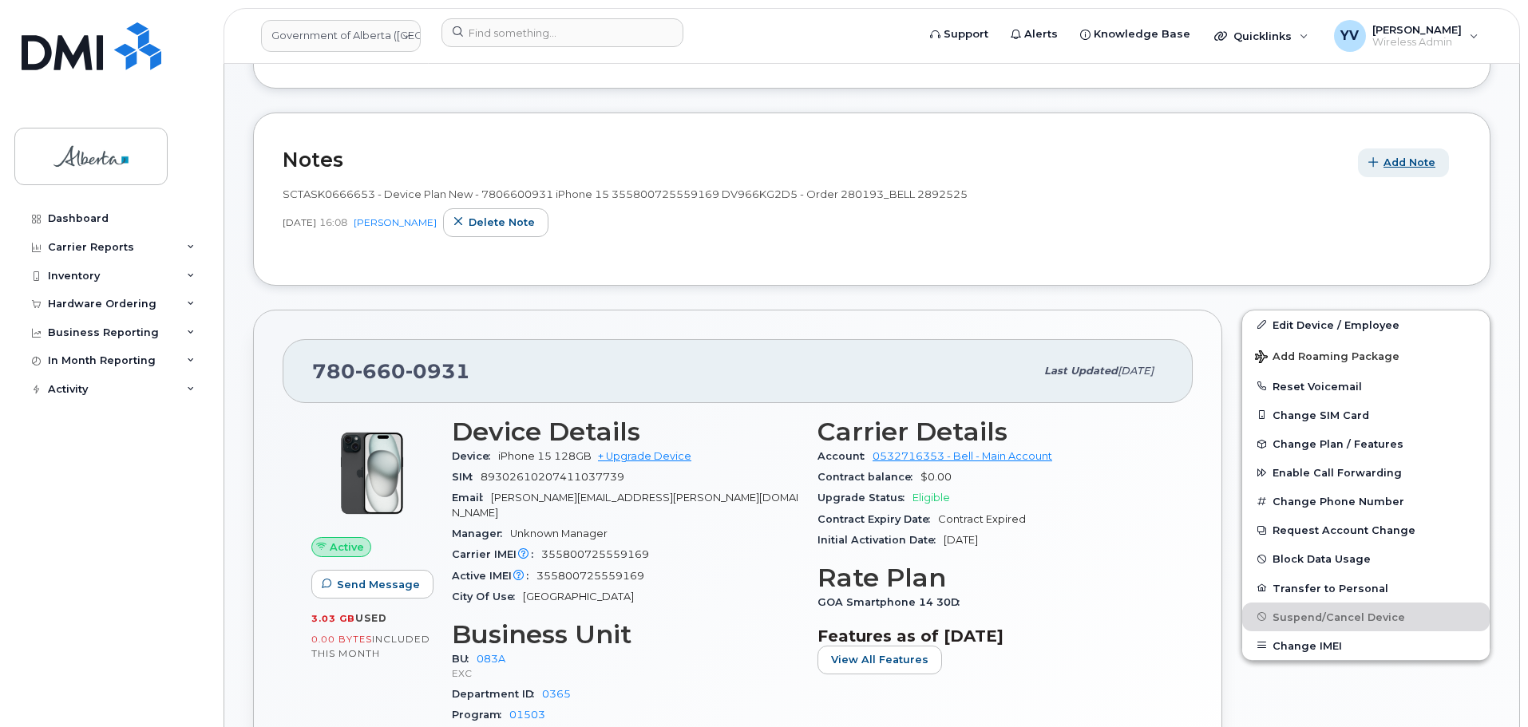
click at [1410, 161] on span "Add Note" at bounding box center [1409, 162] width 52 height 15
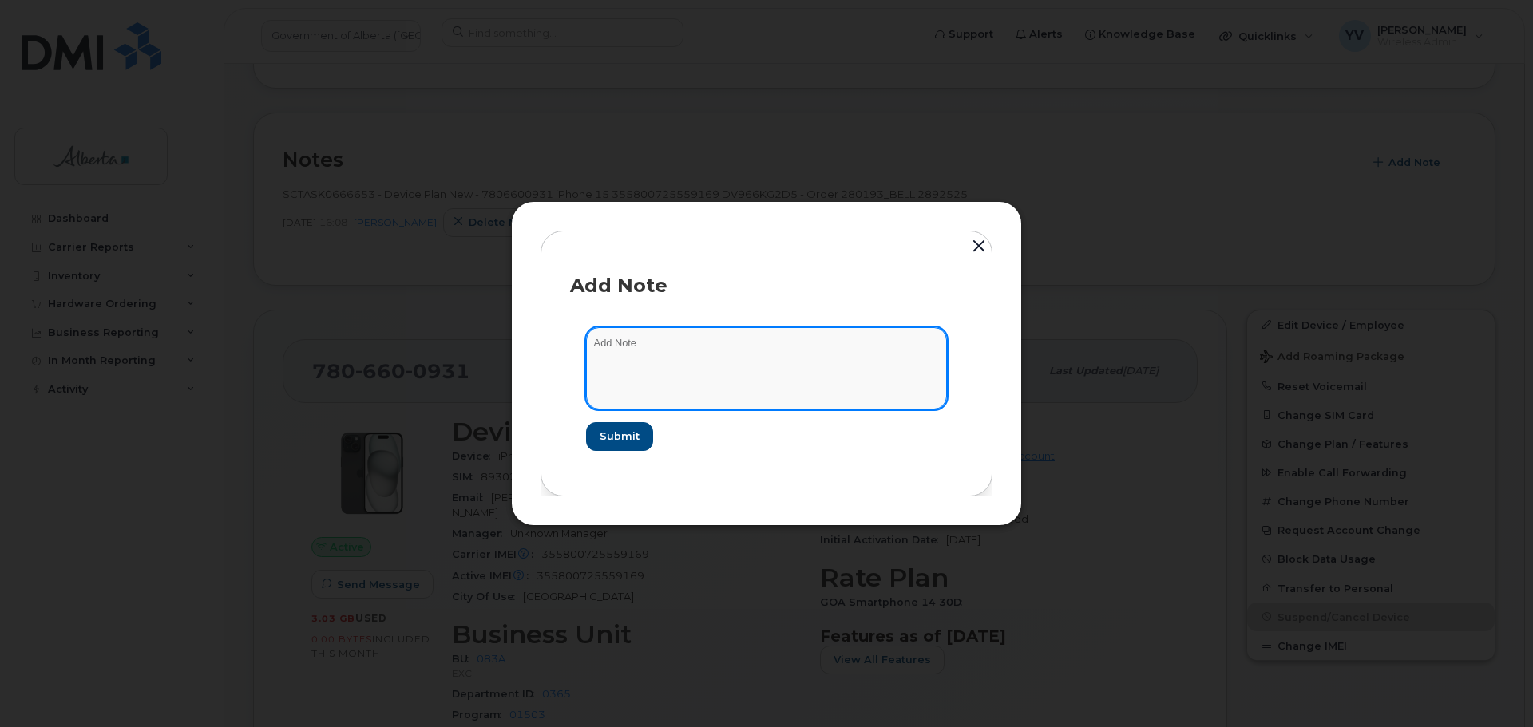
click at [652, 340] on textarea at bounding box center [766, 367] width 361 height 81
paste textarea "SCTASK0843347"
type textarea "SCTASK0843347"
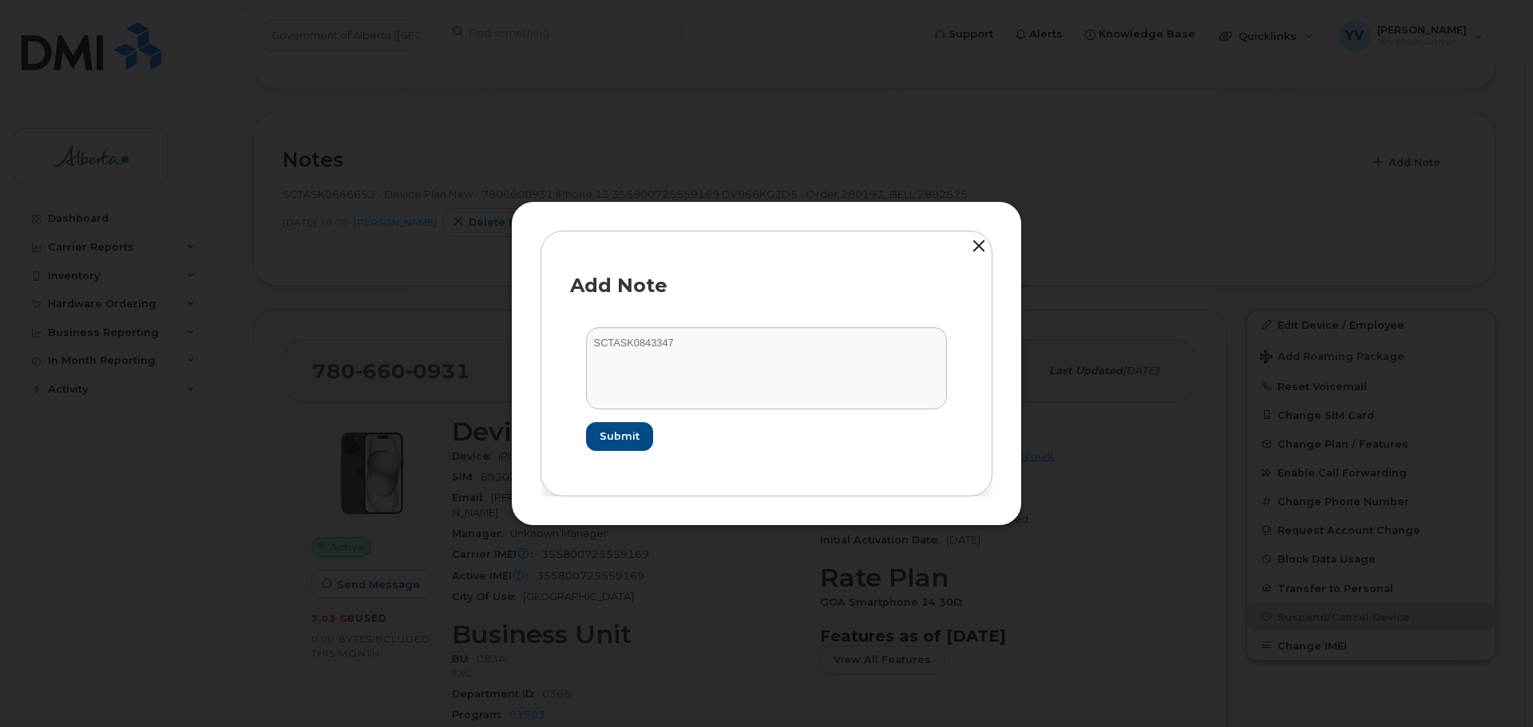
click at [342, 666] on div at bounding box center [766, 363] width 1533 height 727
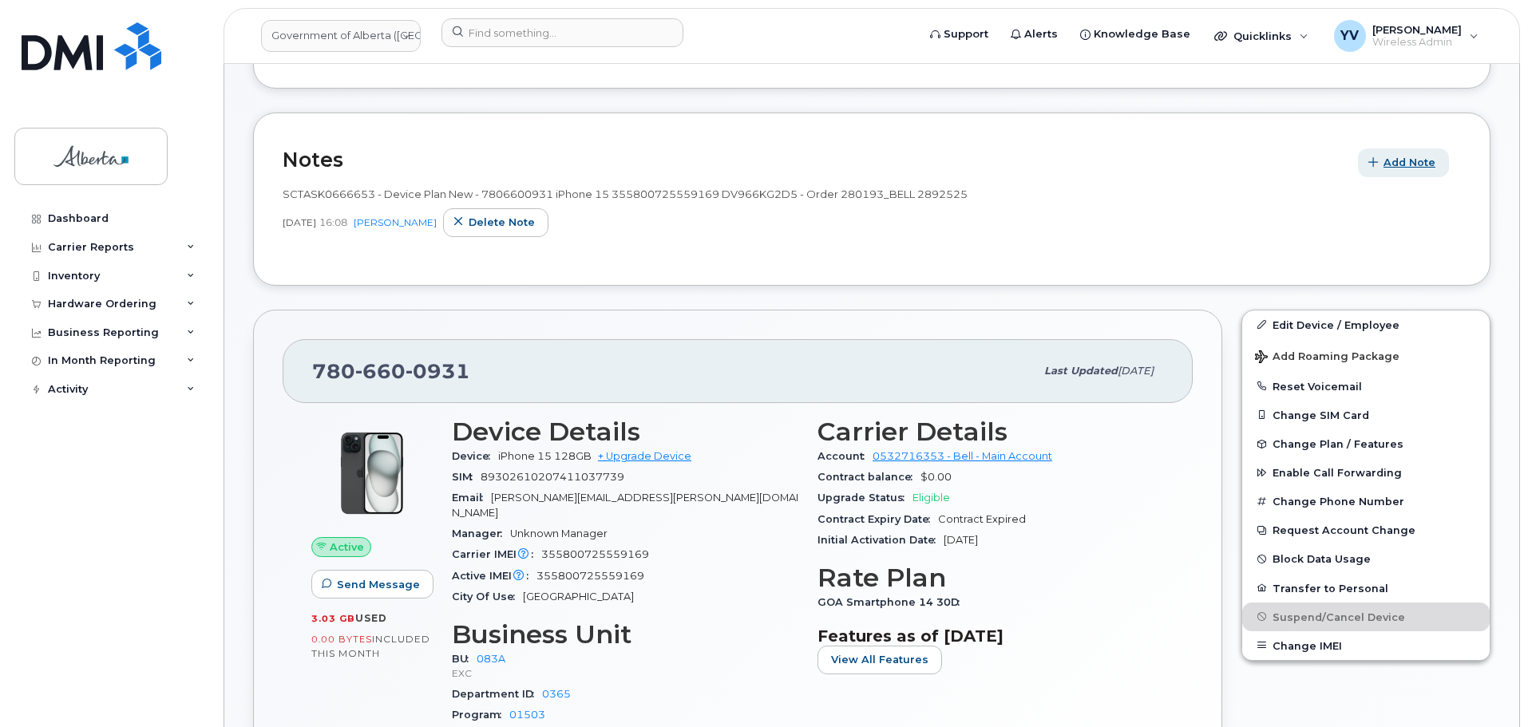
click at [1417, 158] on span "Add Note" at bounding box center [1409, 162] width 52 height 15
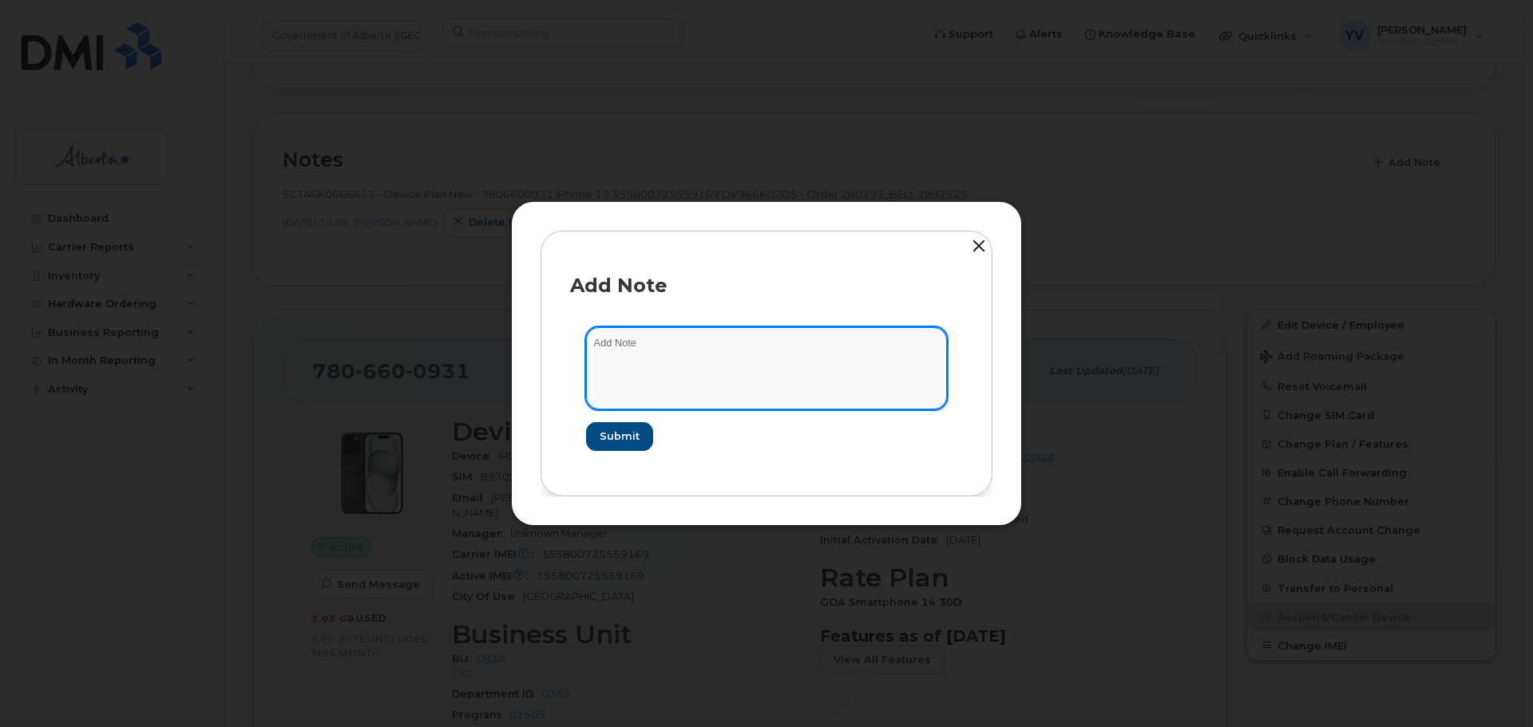
click at [620, 351] on textarea at bounding box center [766, 367] width 361 height 81
paste textarea "Plan Suspend - (1)"
click at [591, 339] on textarea "Plan Suspend - (1)" at bounding box center [766, 367] width 361 height 81
paste textarea "Plan Suspend - (1)"
paste textarea "SCTASK0843347"
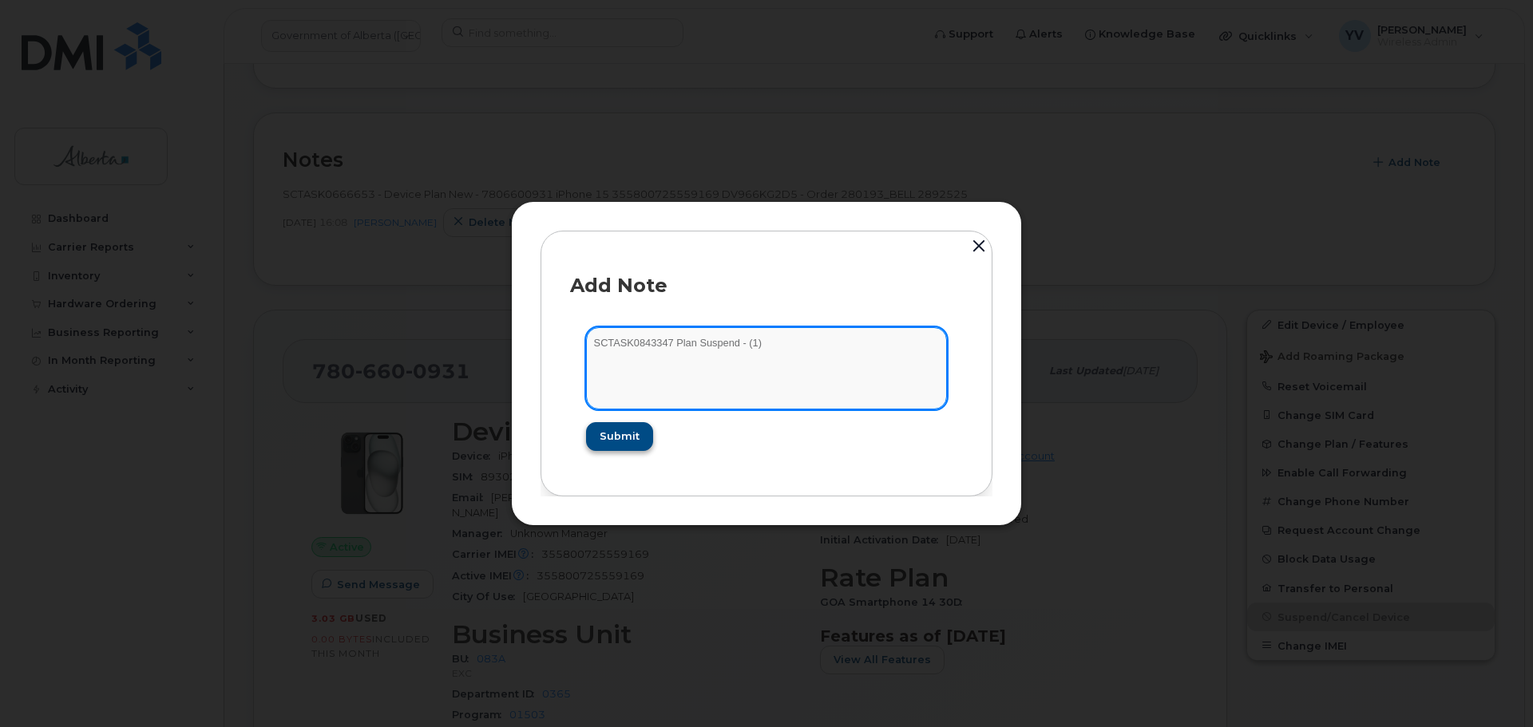
type textarea "SCTASK0843347 Plan Suspend - (1)"
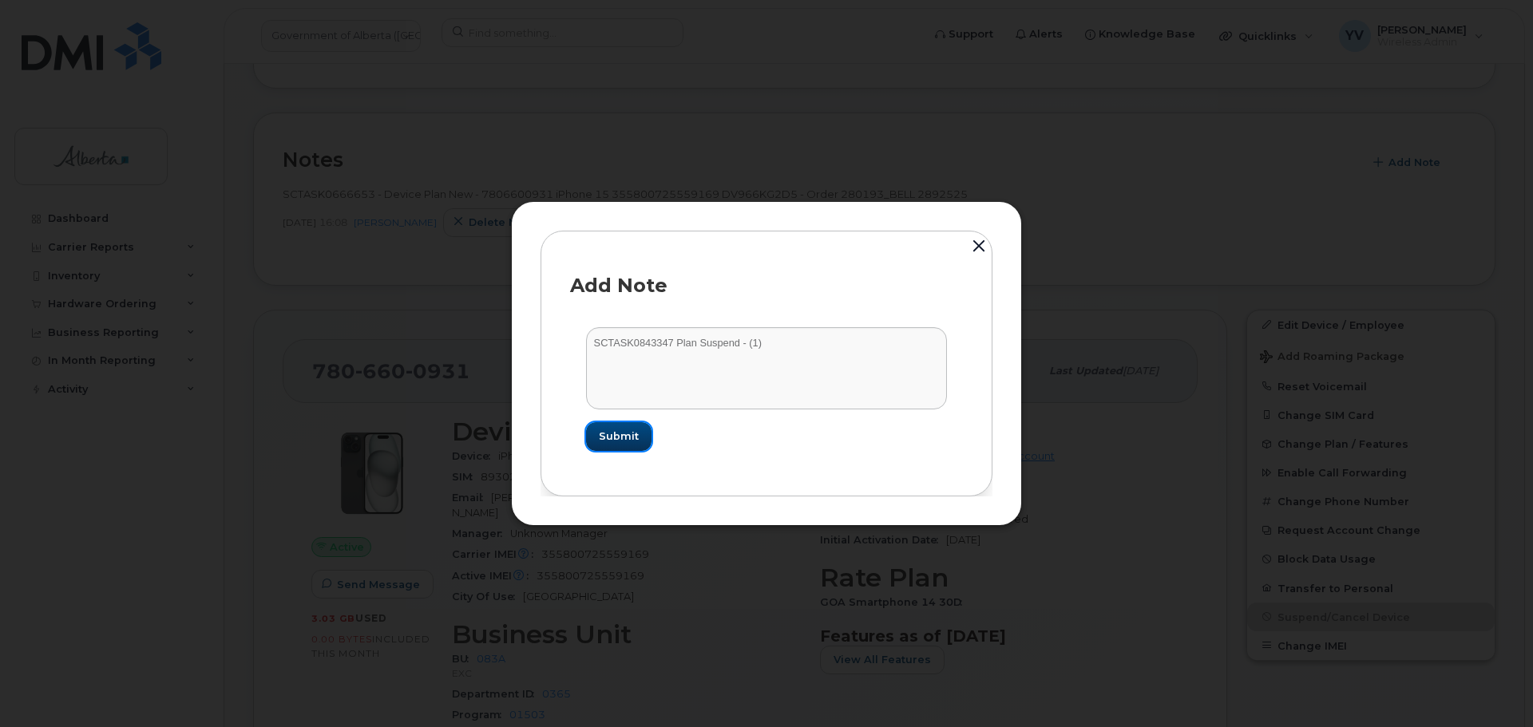
click at [616, 429] on span "Submit" at bounding box center [619, 436] width 40 height 15
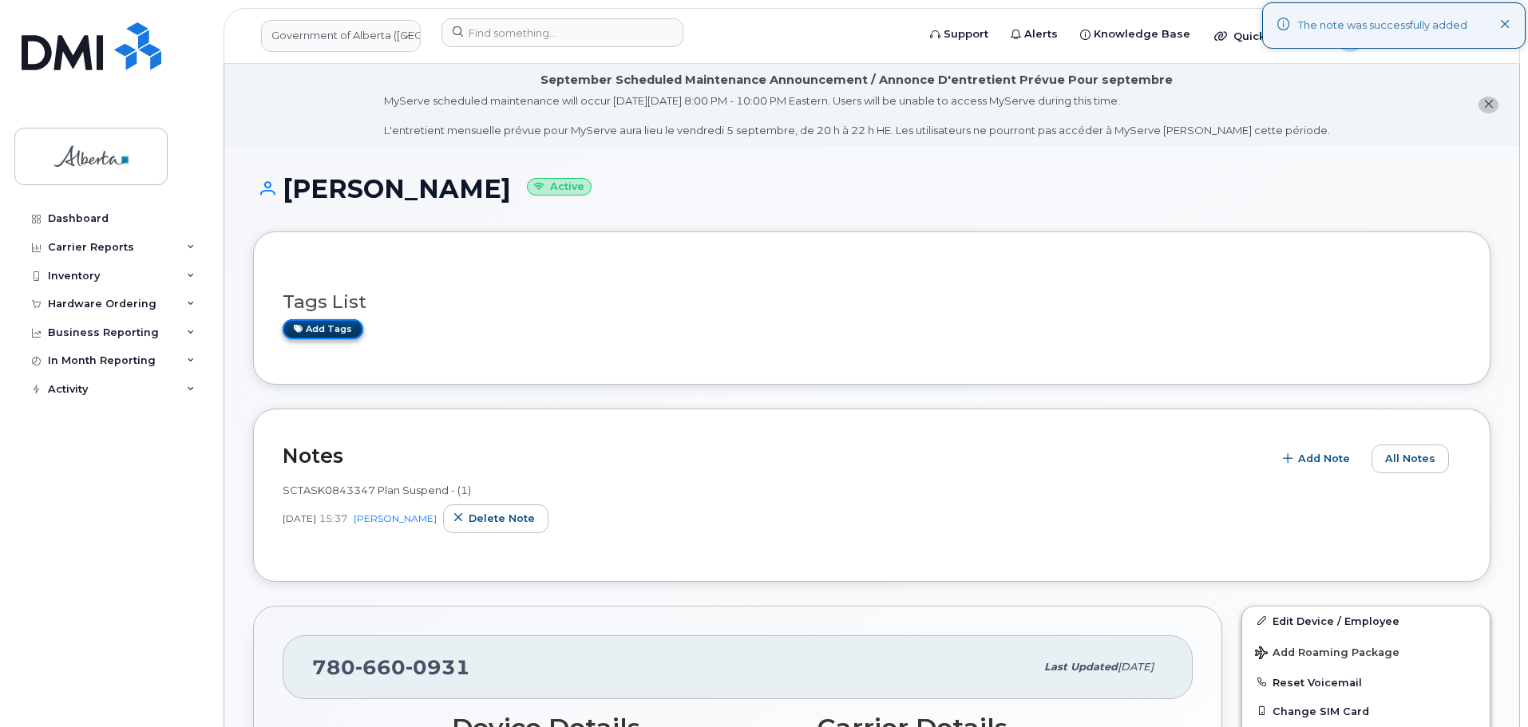
click at [319, 324] on link "Add tags" at bounding box center [323, 329] width 81 height 20
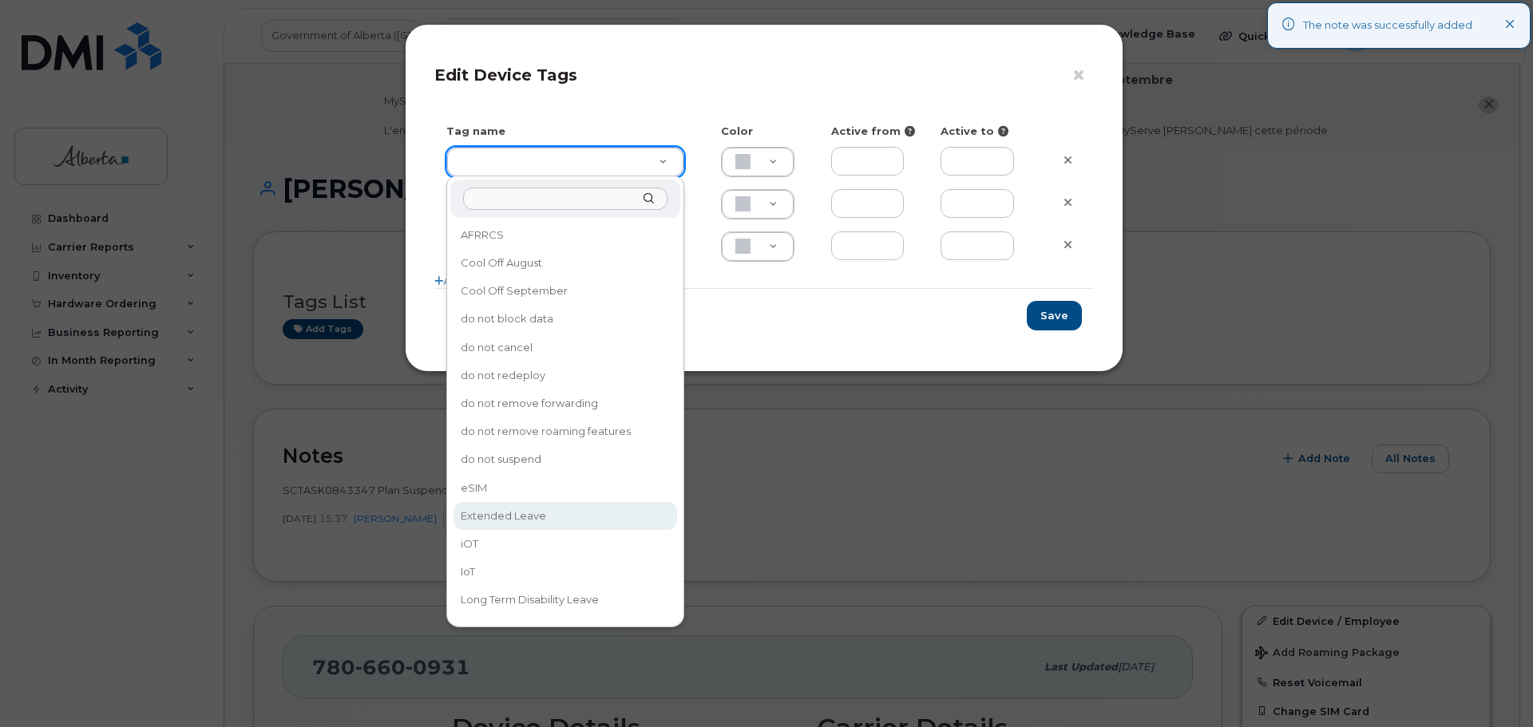
type input "Extended Leave"
type input "F8C6C8"
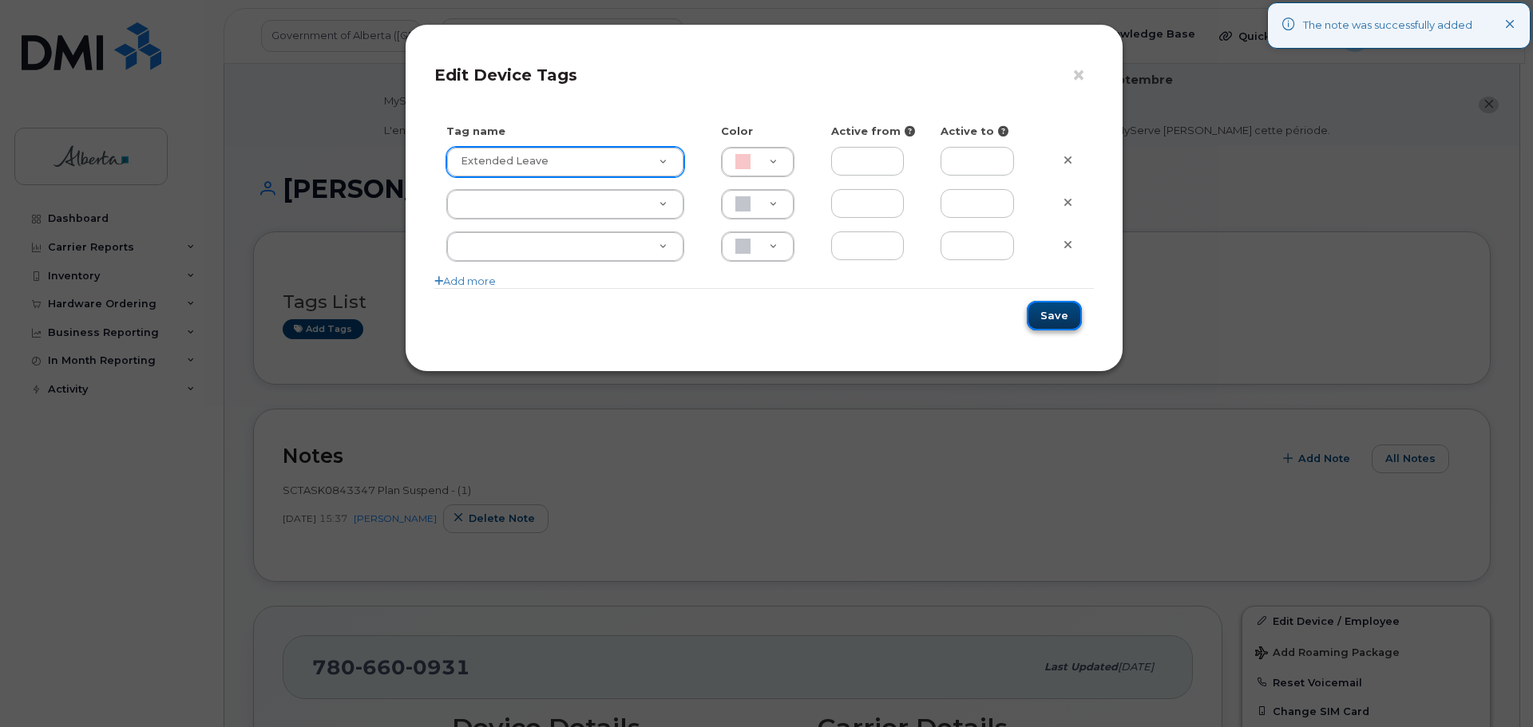
click at [1062, 311] on button "Save" at bounding box center [1054, 316] width 55 height 30
